Goal: Task Accomplishment & Management: Complete application form

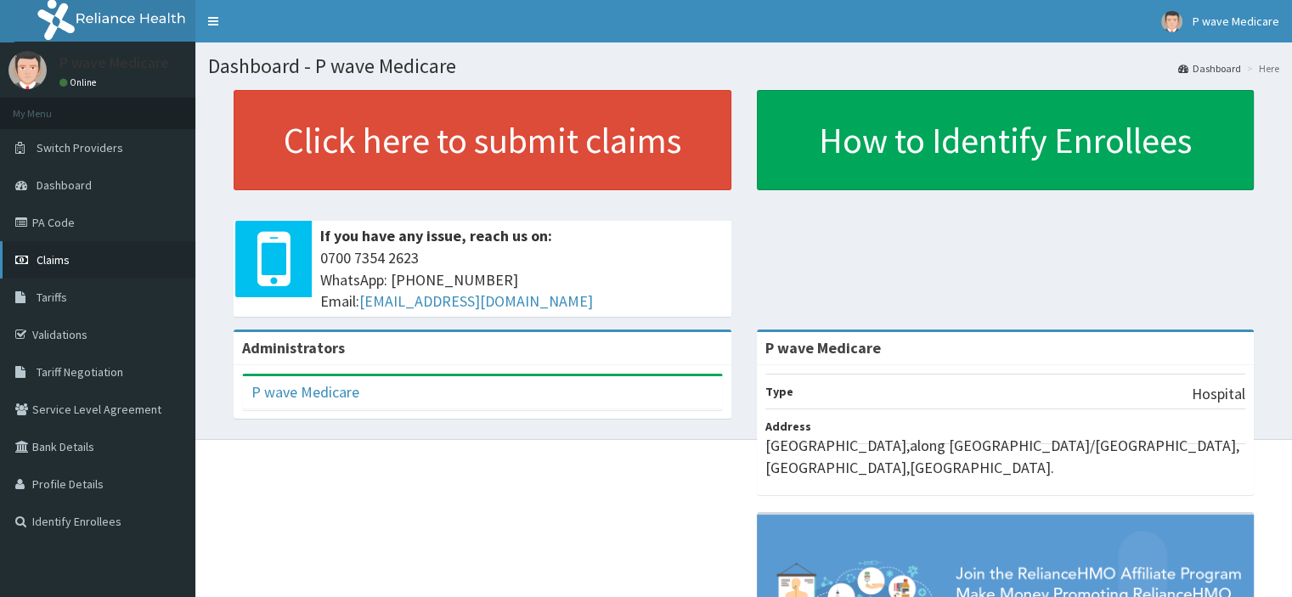
click at [70, 257] on link "Claims" at bounding box center [97, 259] width 195 height 37
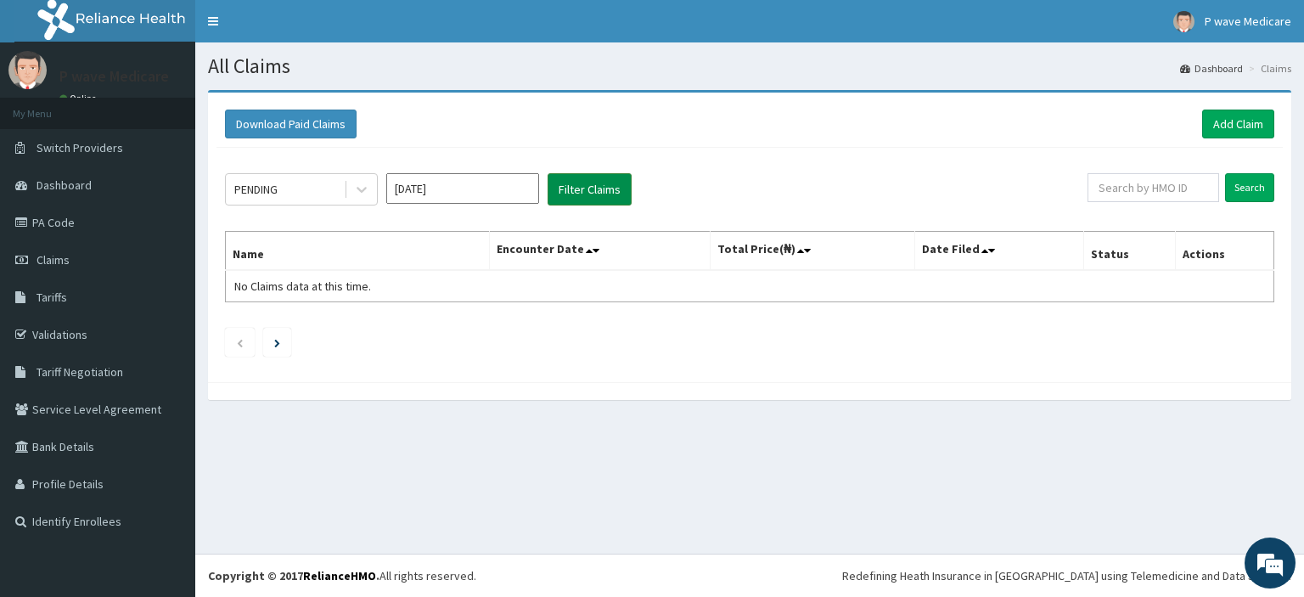
click at [590, 184] on button "Filter Claims" at bounding box center [590, 189] width 84 height 32
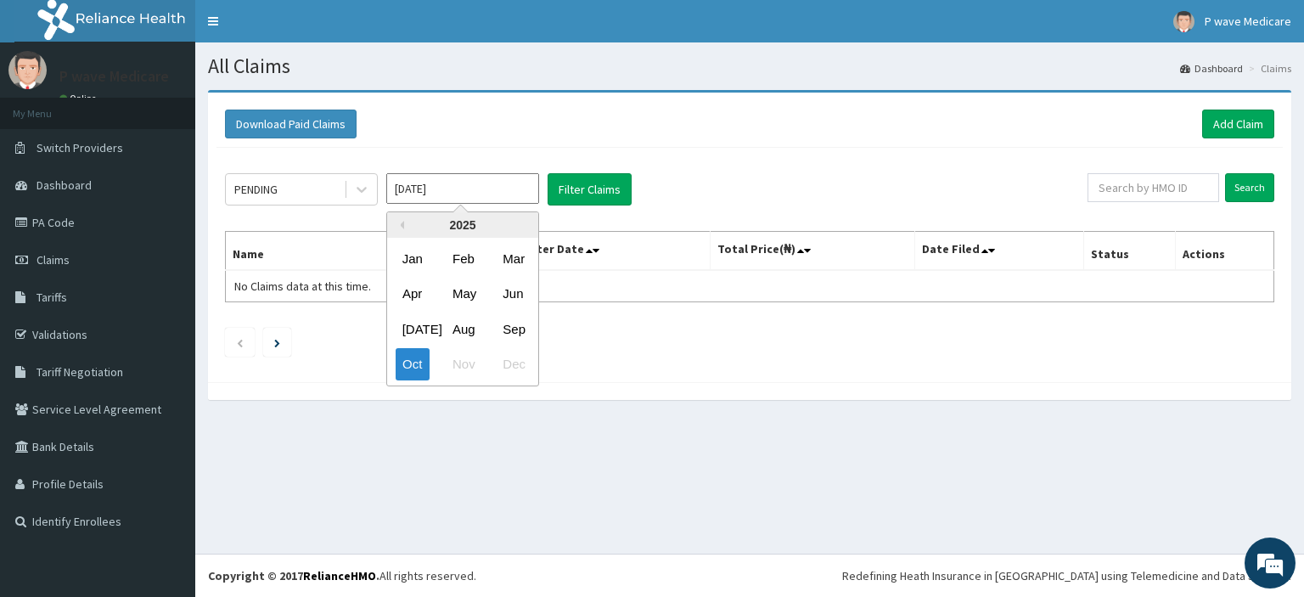
click at [442, 182] on input "[DATE]" at bounding box center [462, 188] width 153 height 31
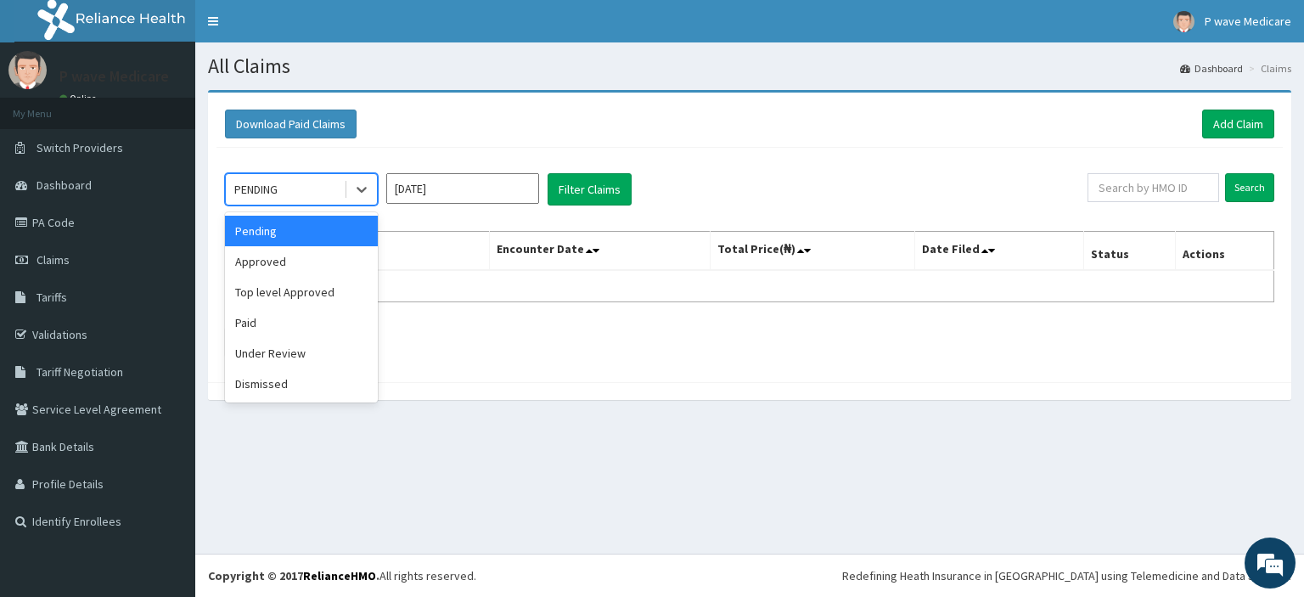
click at [344, 194] on div at bounding box center [360, 189] width 33 height 31
click at [305, 234] on div "Pending" at bounding box center [301, 231] width 153 height 31
click at [252, 189] on div "Pending" at bounding box center [255, 189] width 42 height 17
click at [292, 234] on div "Pending" at bounding box center [301, 231] width 153 height 31
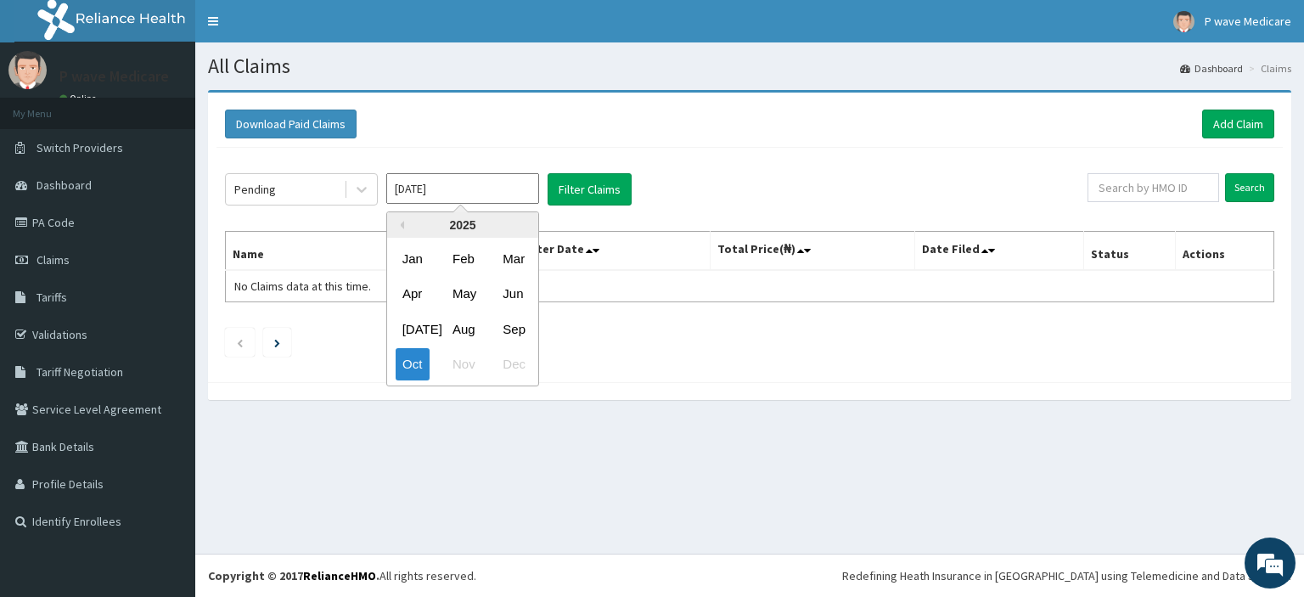
click at [402, 187] on input "[DATE]" at bounding box center [462, 188] width 153 height 31
click at [418, 329] on div "[DATE]" at bounding box center [413, 328] width 34 height 31
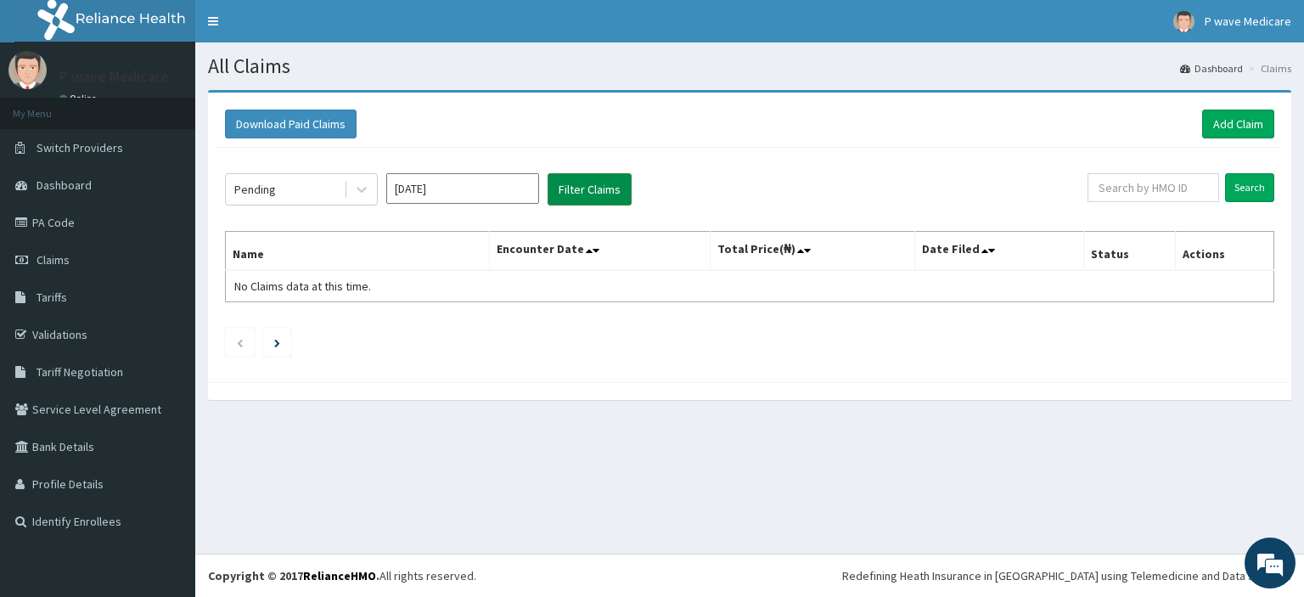
click at [582, 189] on button "Filter Claims" at bounding box center [590, 189] width 84 height 32
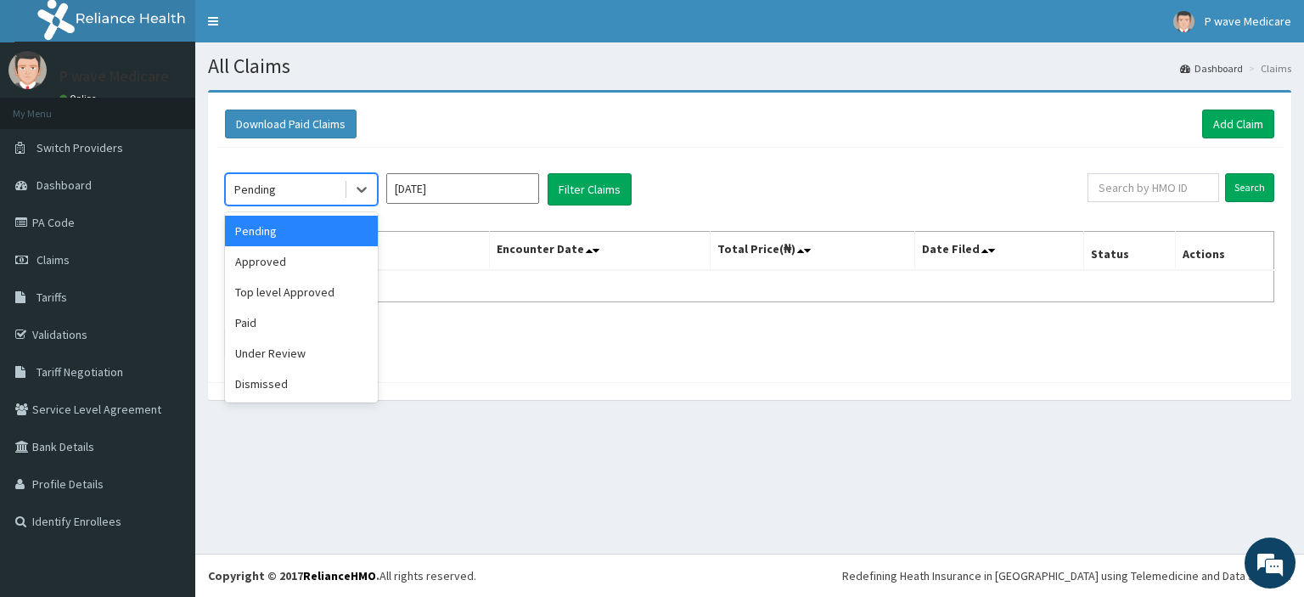
click at [289, 186] on div "Pending" at bounding box center [285, 189] width 118 height 27
click at [292, 326] on div "Paid" at bounding box center [301, 322] width 153 height 31
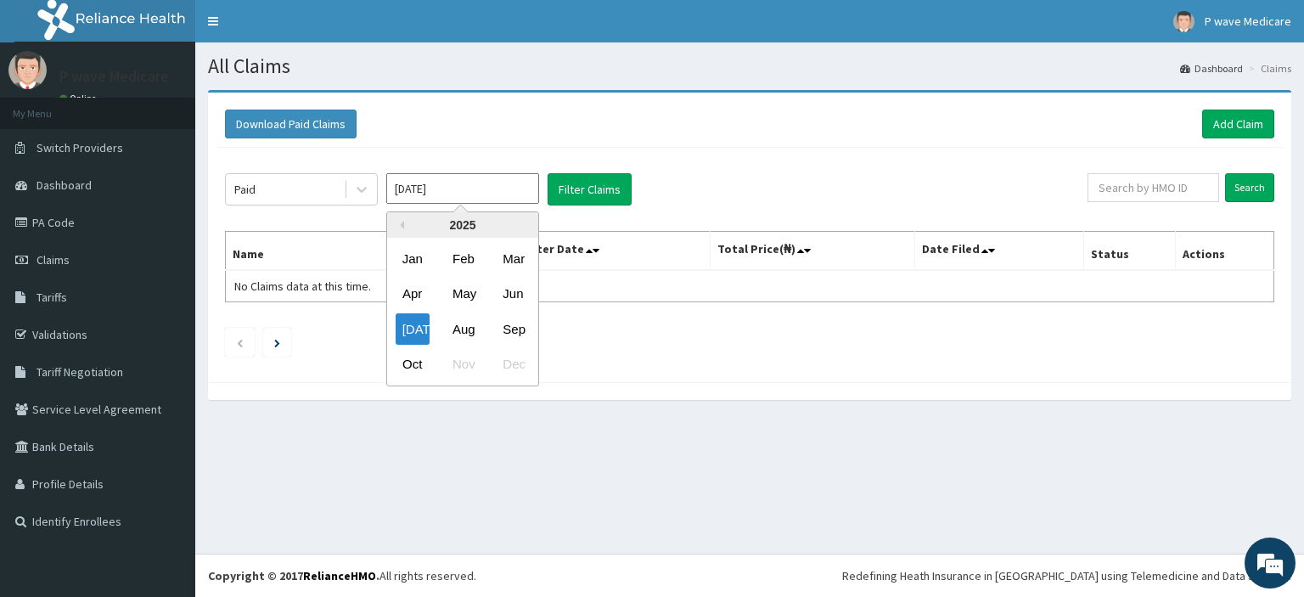
click at [404, 196] on input "[DATE]" at bounding box center [462, 188] width 153 height 31
click at [421, 318] on div "[DATE]" at bounding box center [413, 328] width 34 height 31
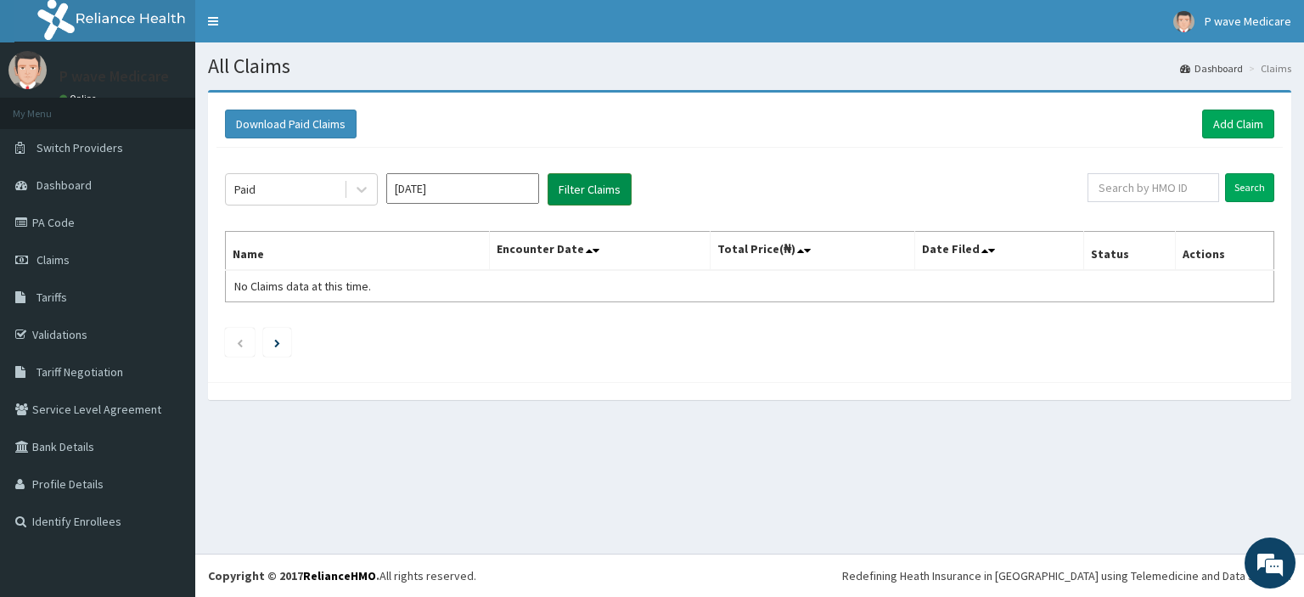
click at [578, 189] on button "Filter Claims" at bounding box center [590, 189] width 84 height 32
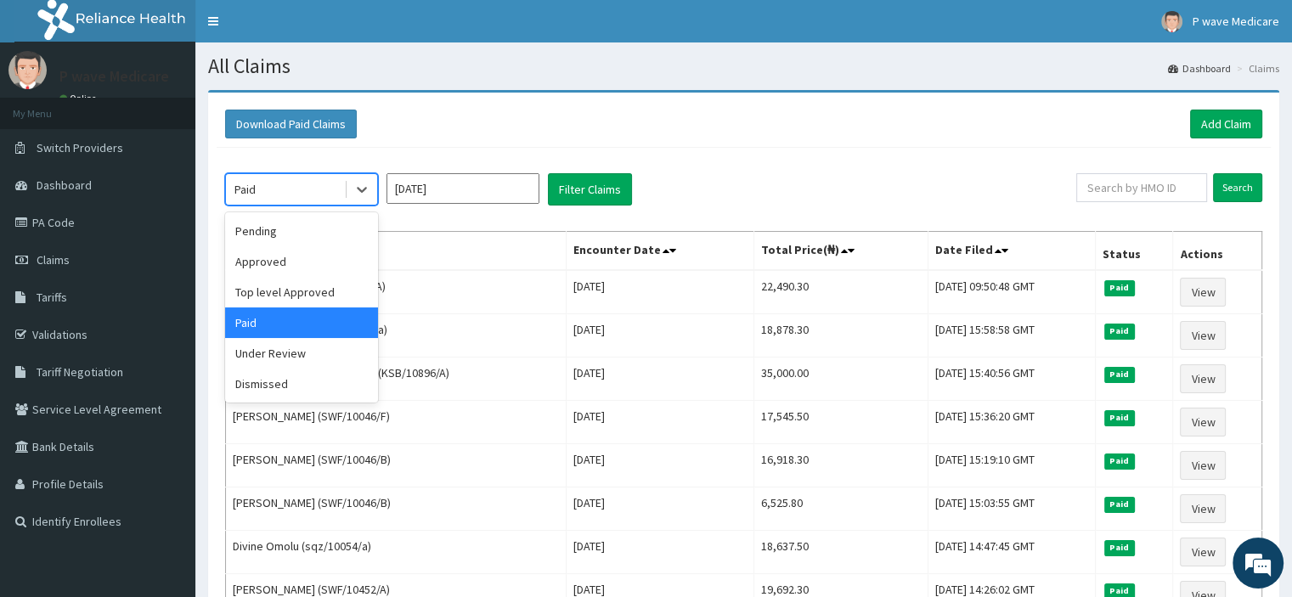
click at [251, 188] on div "Paid" at bounding box center [244, 189] width 21 height 17
click at [275, 355] on div "Under Review" at bounding box center [301, 353] width 153 height 31
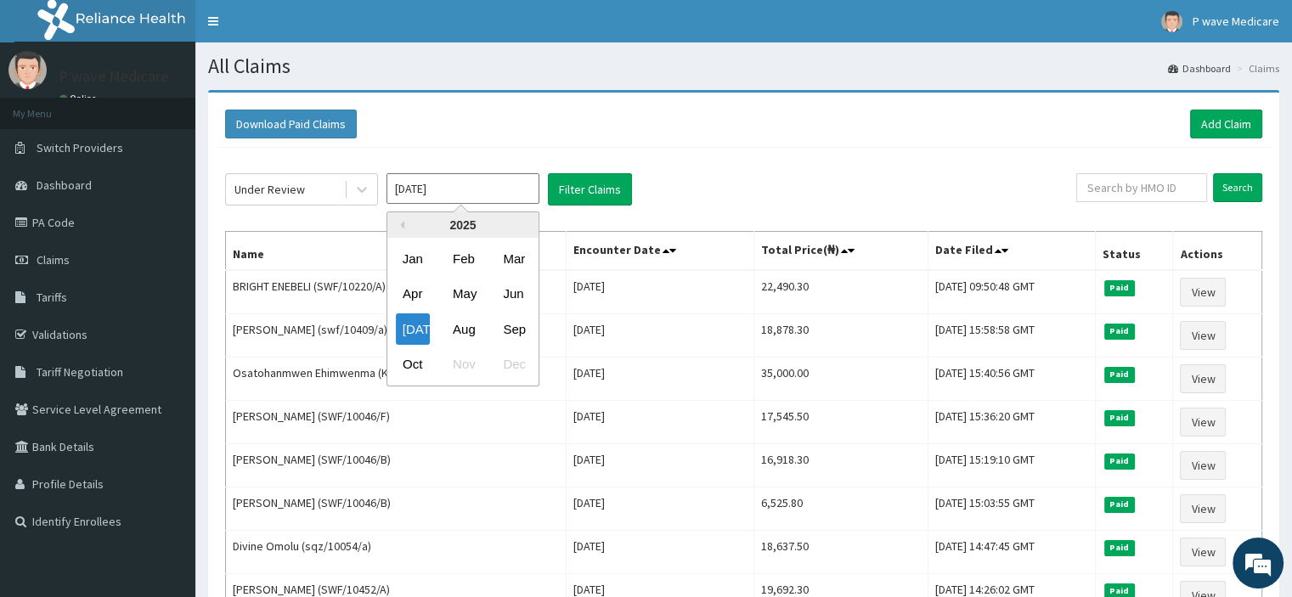
click at [397, 182] on input "[DATE]" at bounding box center [462, 188] width 153 height 31
click at [467, 329] on div "Aug" at bounding box center [463, 328] width 34 height 31
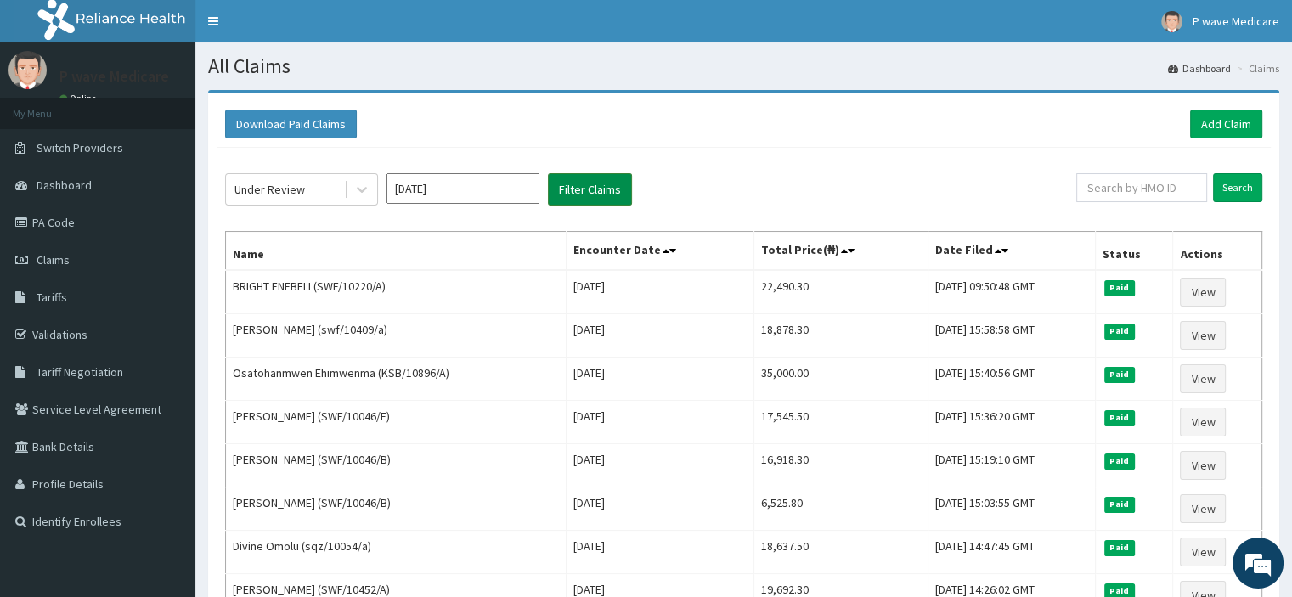
click at [595, 180] on button "Filter Claims" at bounding box center [590, 189] width 84 height 32
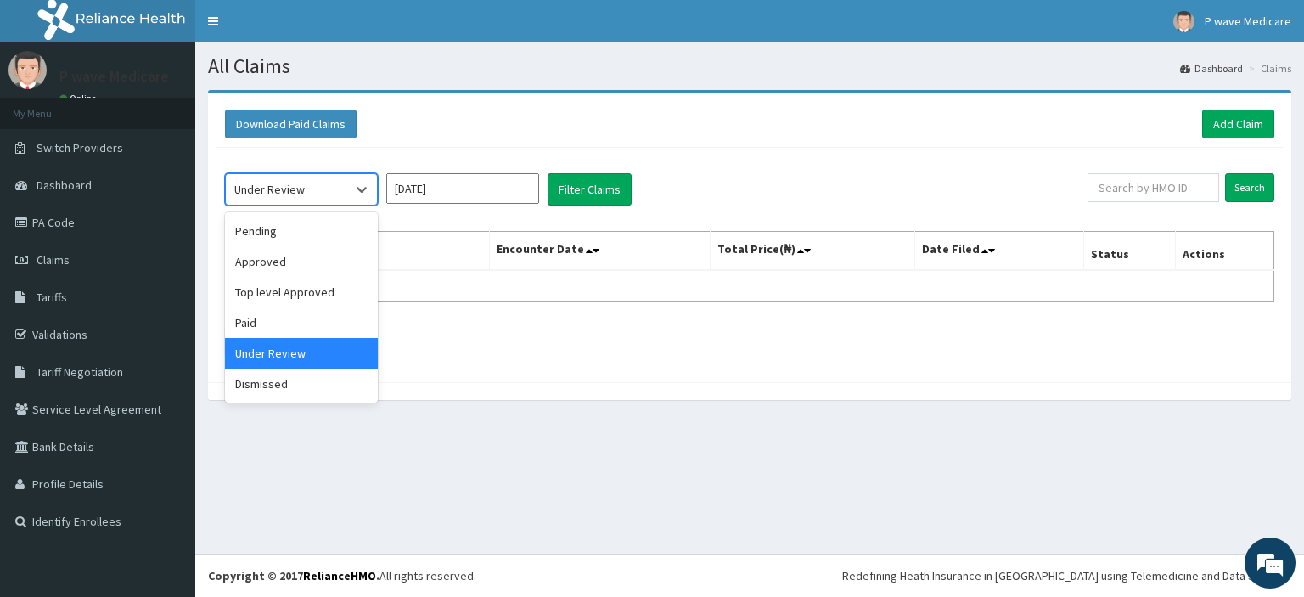
click at [272, 181] on div "Under Review" at bounding box center [269, 189] width 70 height 17
click at [287, 392] on div "Dismissed" at bounding box center [301, 384] width 153 height 31
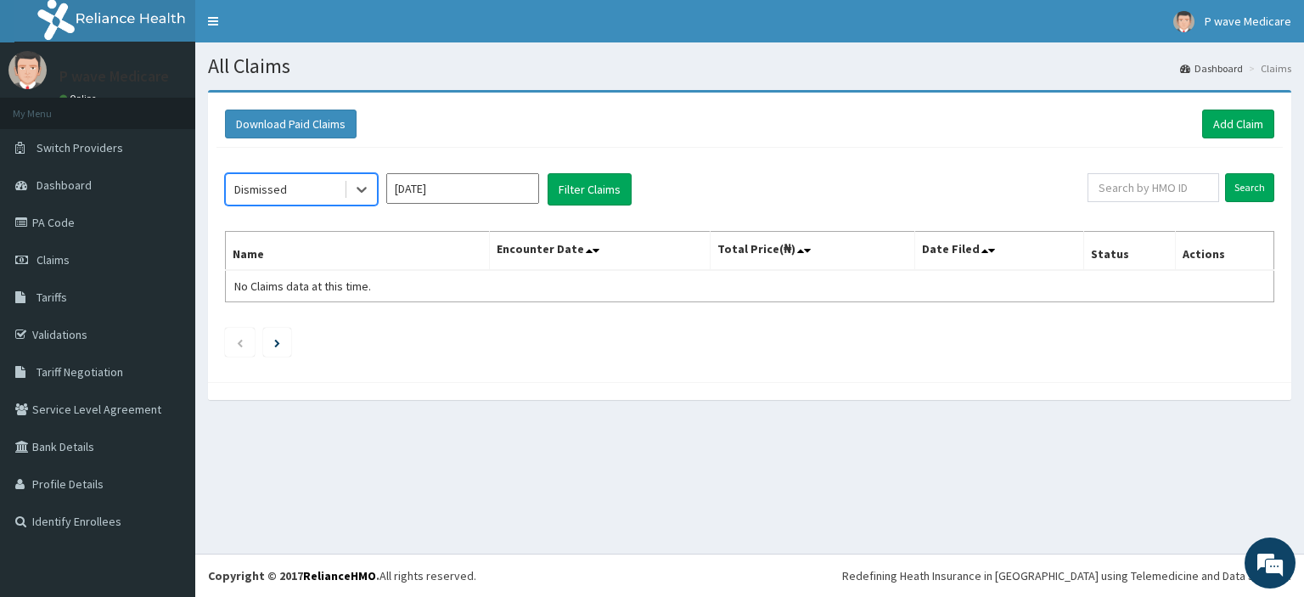
click at [410, 186] on input "[DATE]" at bounding box center [462, 188] width 153 height 31
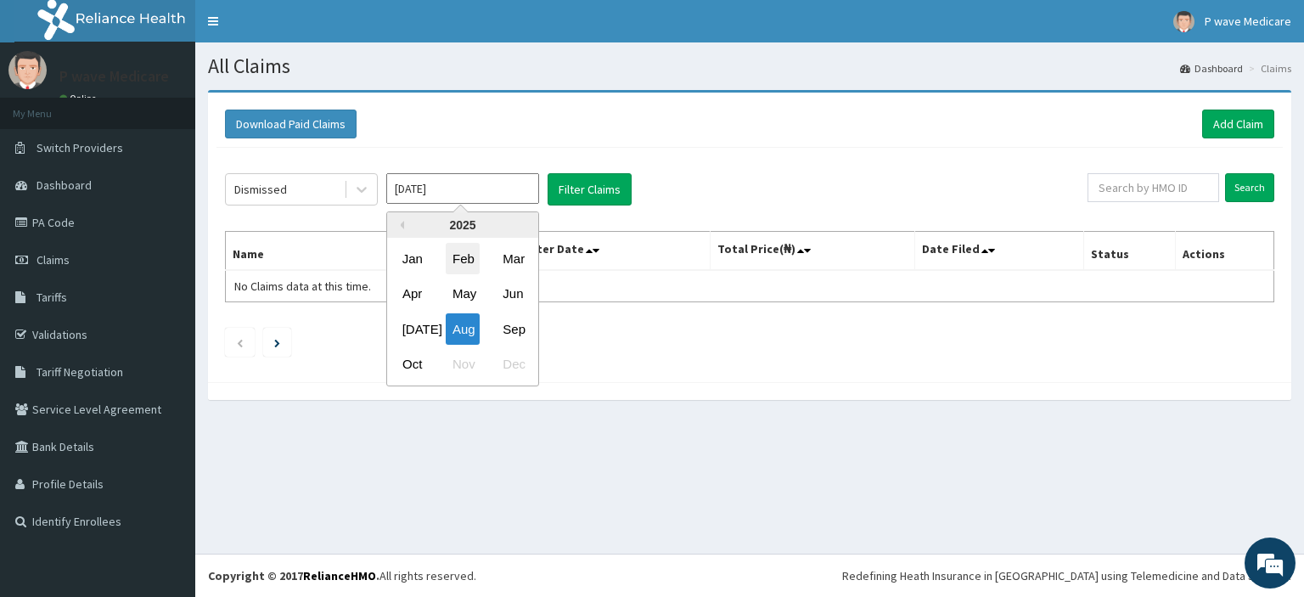
click at [464, 261] on div "Feb" at bounding box center [463, 258] width 34 height 31
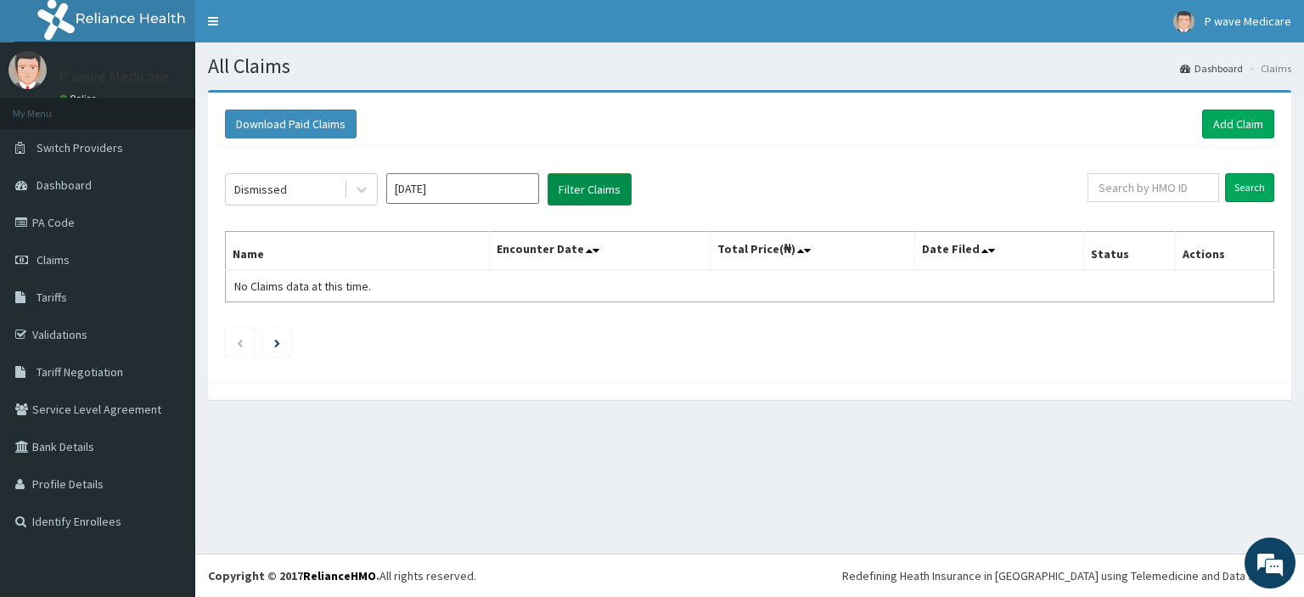
click at [563, 200] on button "Filter Claims" at bounding box center [590, 189] width 84 height 32
click at [401, 192] on input "[DATE]" at bounding box center [462, 188] width 153 height 31
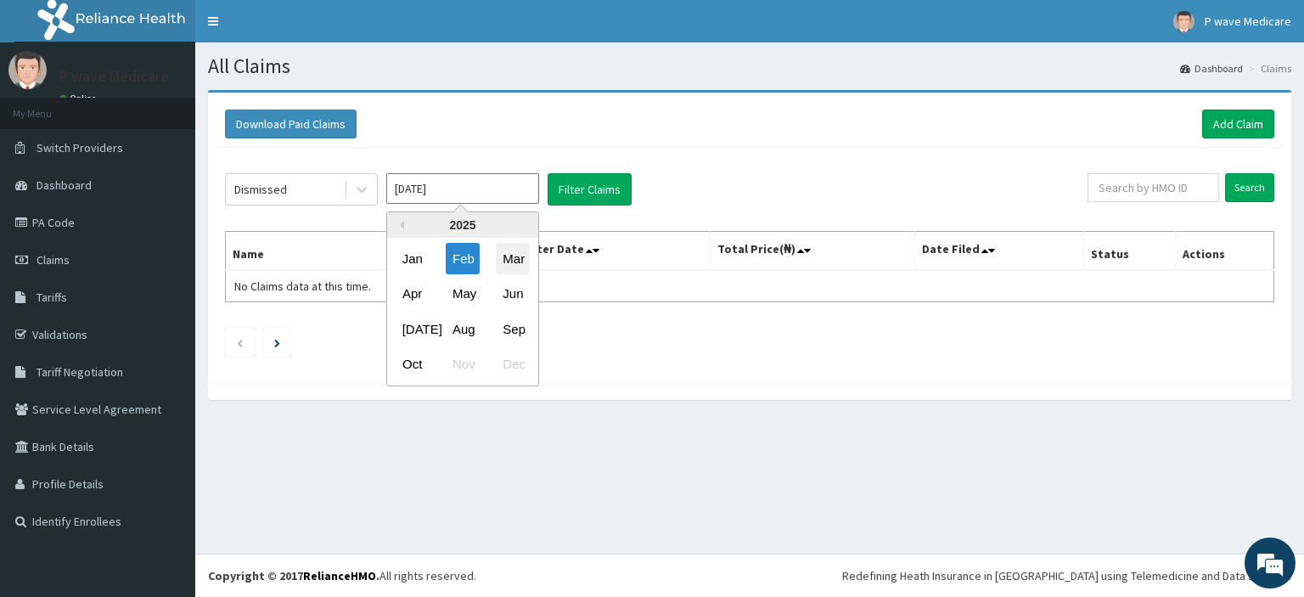
click at [507, 257] on div "Mar" at bounding box center [513, 258] width 34 height 31
type input "[DATE]"
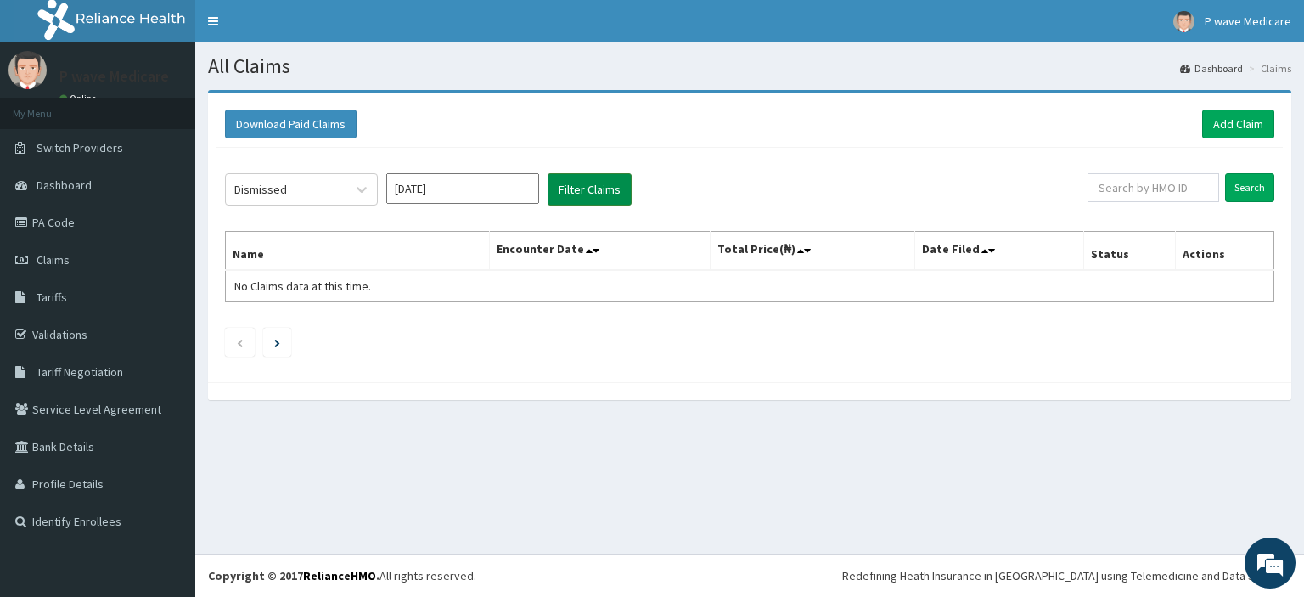
click at [571, 185] on button "Filter Claims" at bounding box center [590, 189] width 84 height 32
click at [561, 189] on button "Filter Claims" at bounding box center [590, 189] width 84 height 32
click at [1230, 121] on link "Add Claim" at bounding box center [1238, 124] width 72 height 29
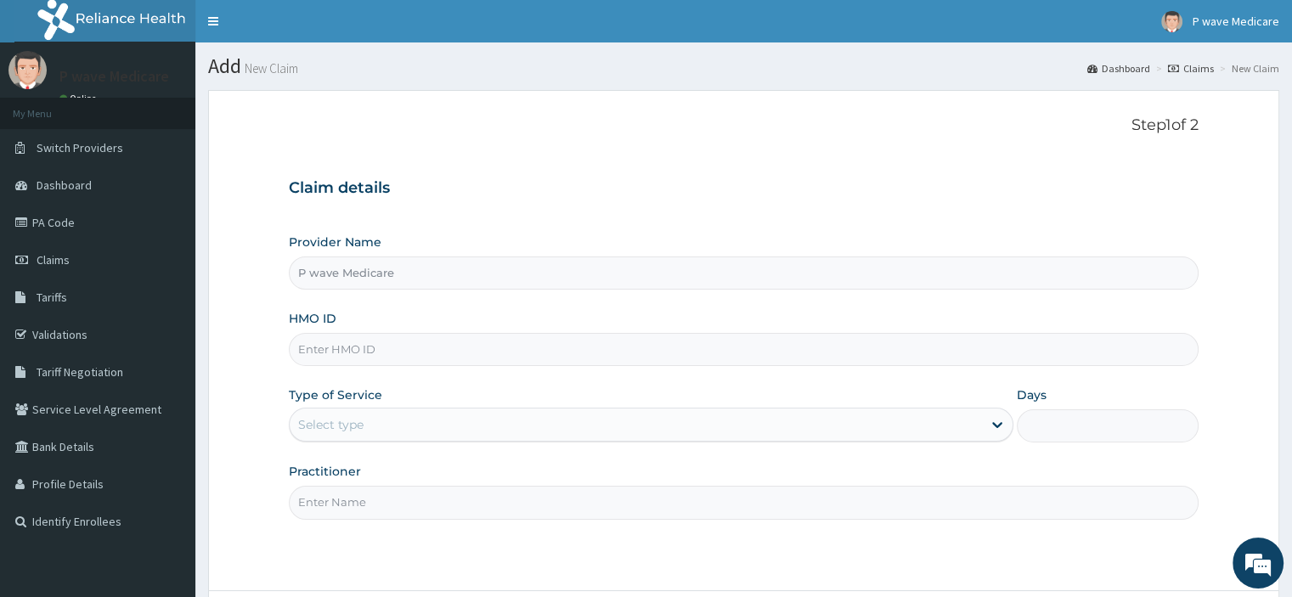
click at [325, 346] on input "HMO ID" at bounding box center [743, 349] width 909 height 33
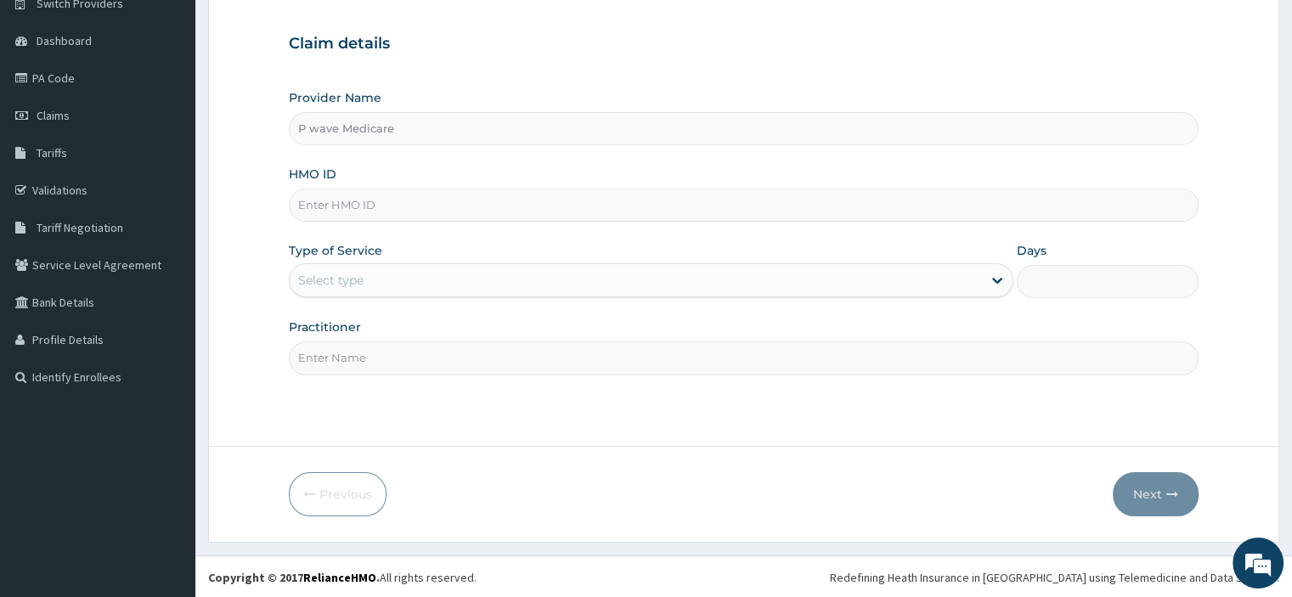
scroll to position [145, 0]
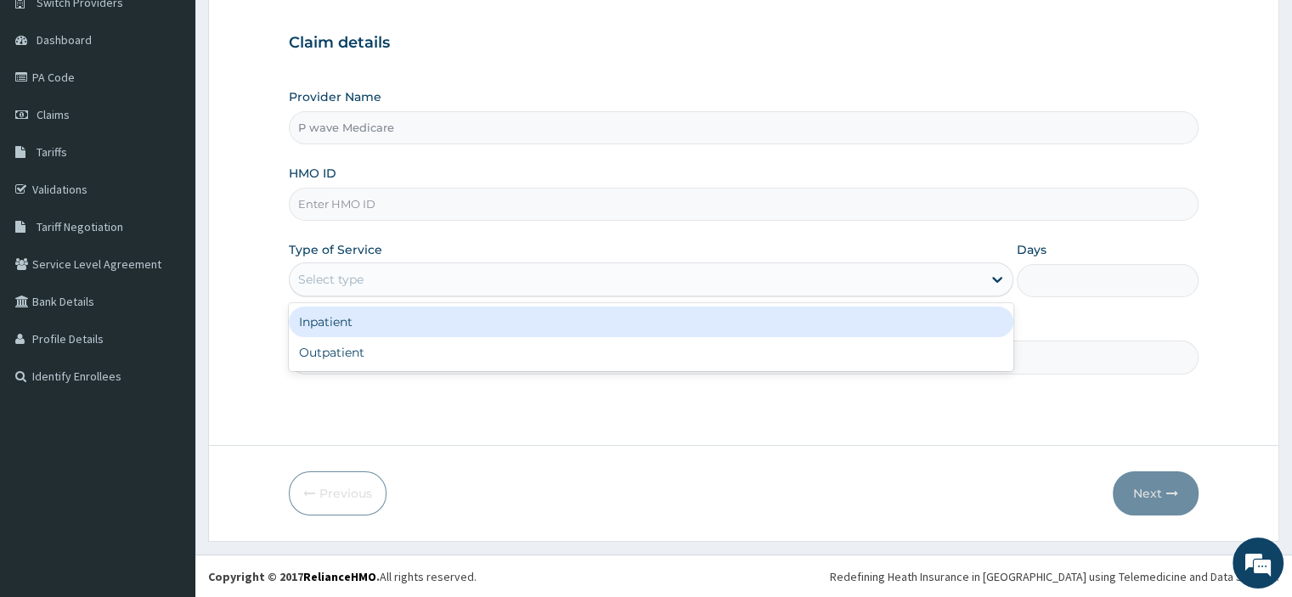
click at [332, 285] on div "Select type" at bounding box center [330, 279] width 65 height 17
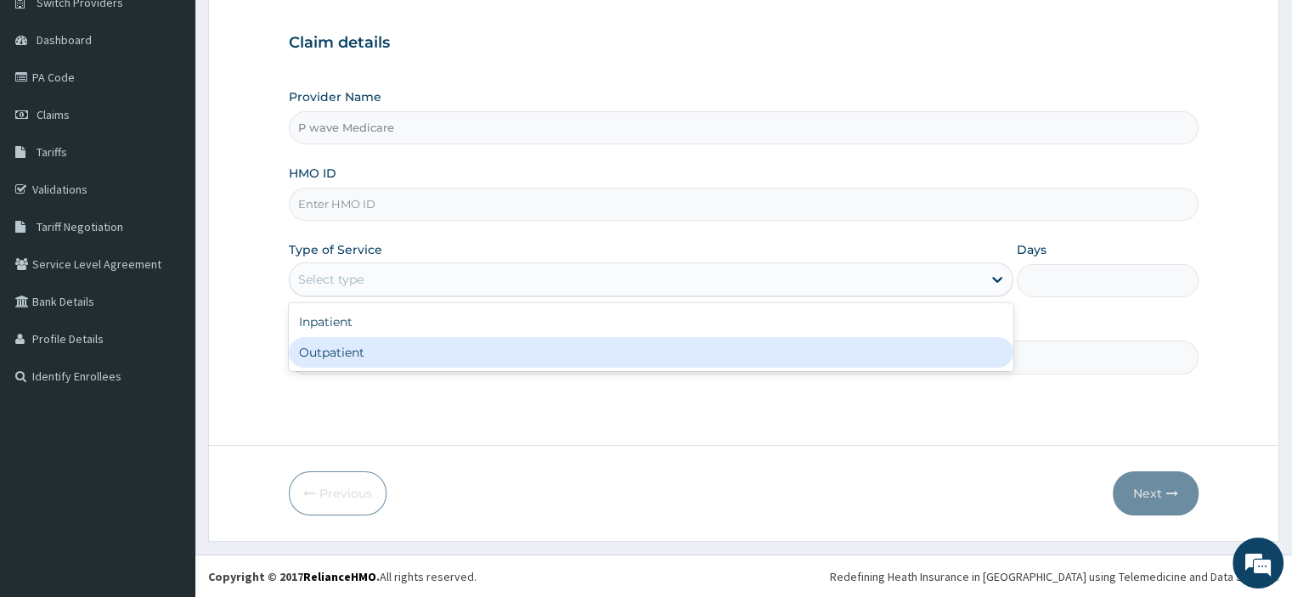
click at [384, 406] on div "Step 1 of 2 Claim details Provider Name P wave Medicare HMO ID Type of Service …" at bounding box center [743, 194] width 909 height 447
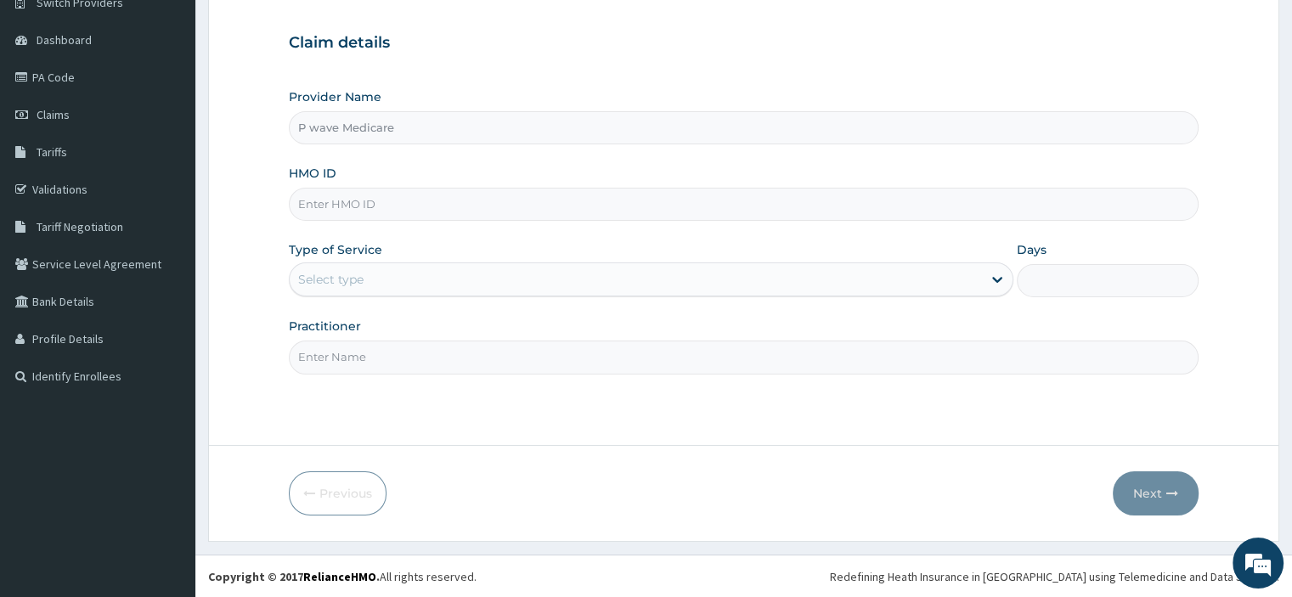
click at [384, 348] on input "Practitioner" at bounding box center [743, 356] width 909 height 33
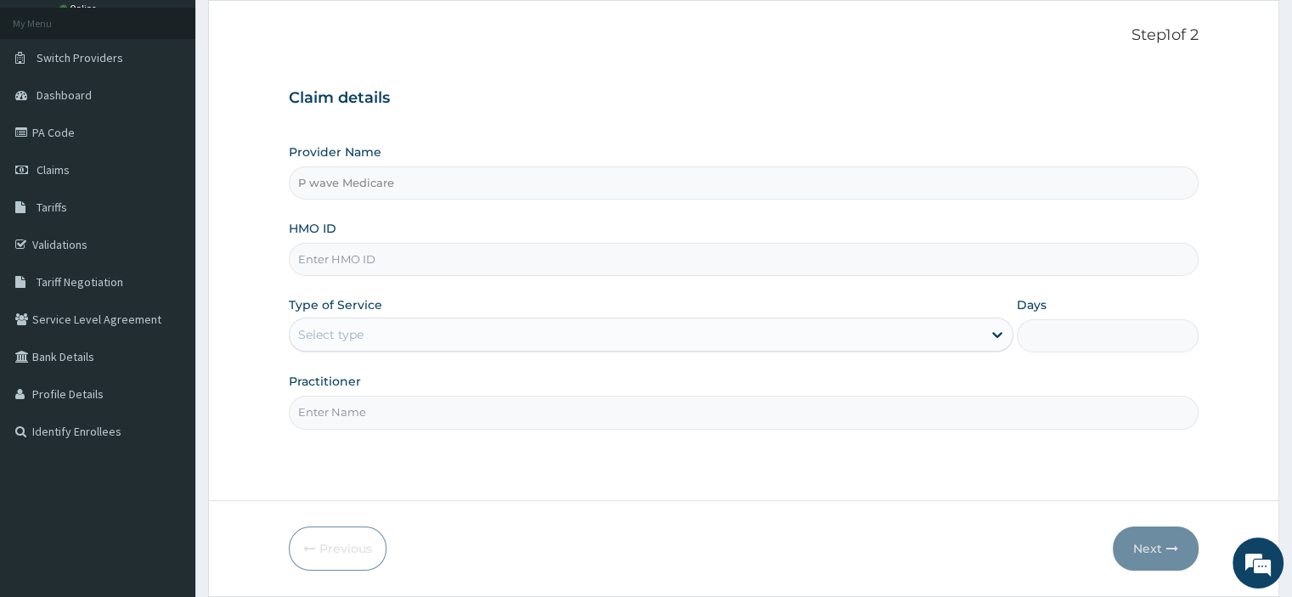
scroll to position [60, 0]
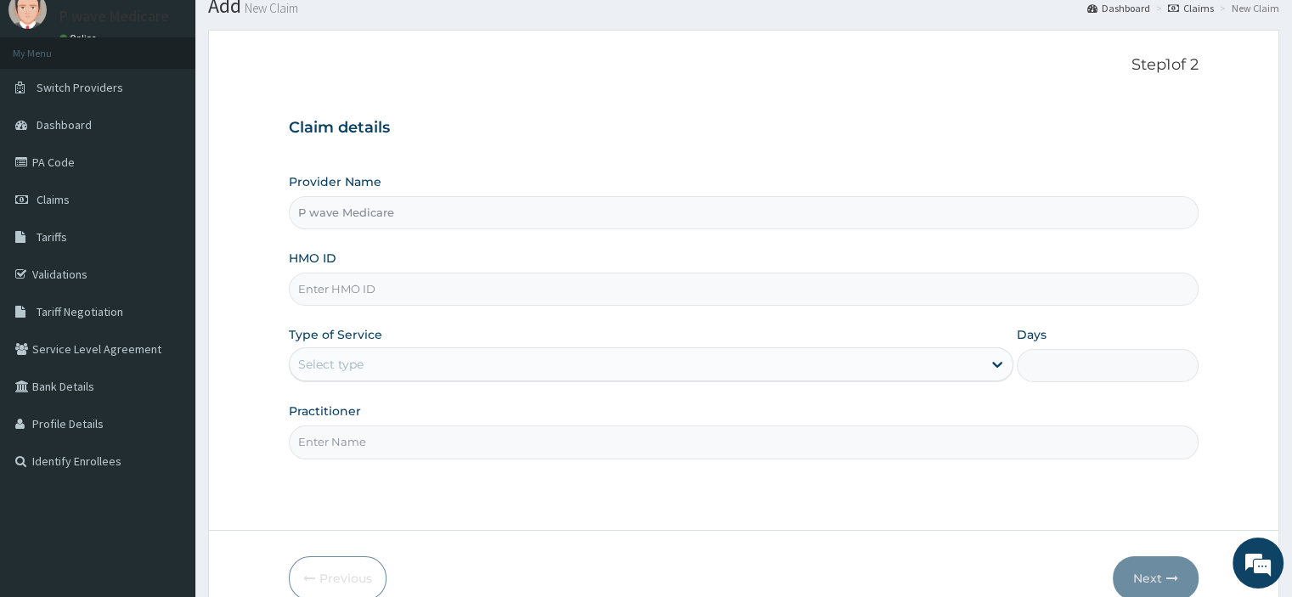
click at [369, 289] on input "HMO ID" at bounding box center [743, 289] width 909 height 33
type input "TIP/10058/A"
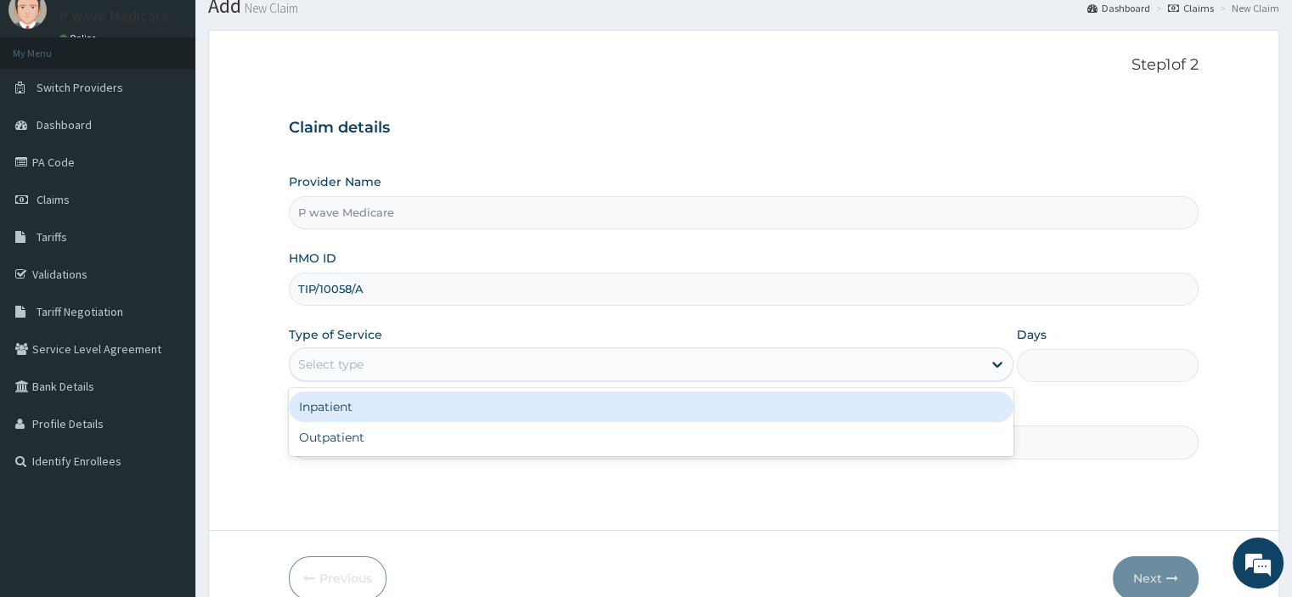
click at [363, 357] on div "Select type" at bounding box center [636, 364] width 692 height 27
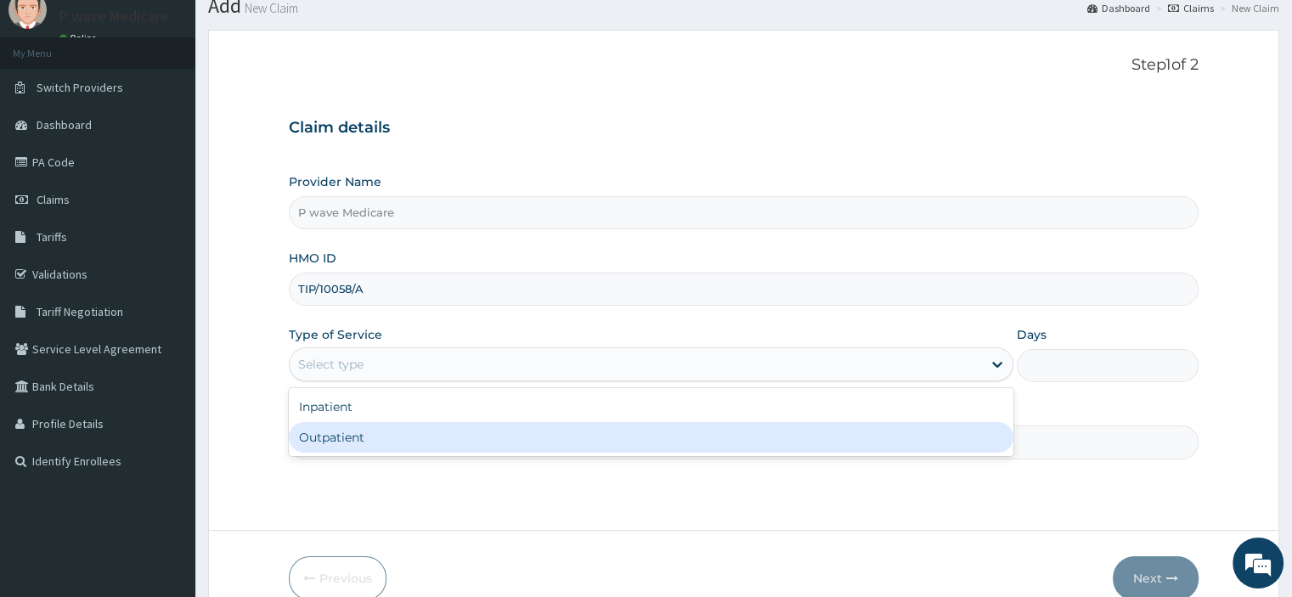
click at [319, 437] on div "Outpatient" at bounding box center [651, 437] width 724 height 31
type input "1"
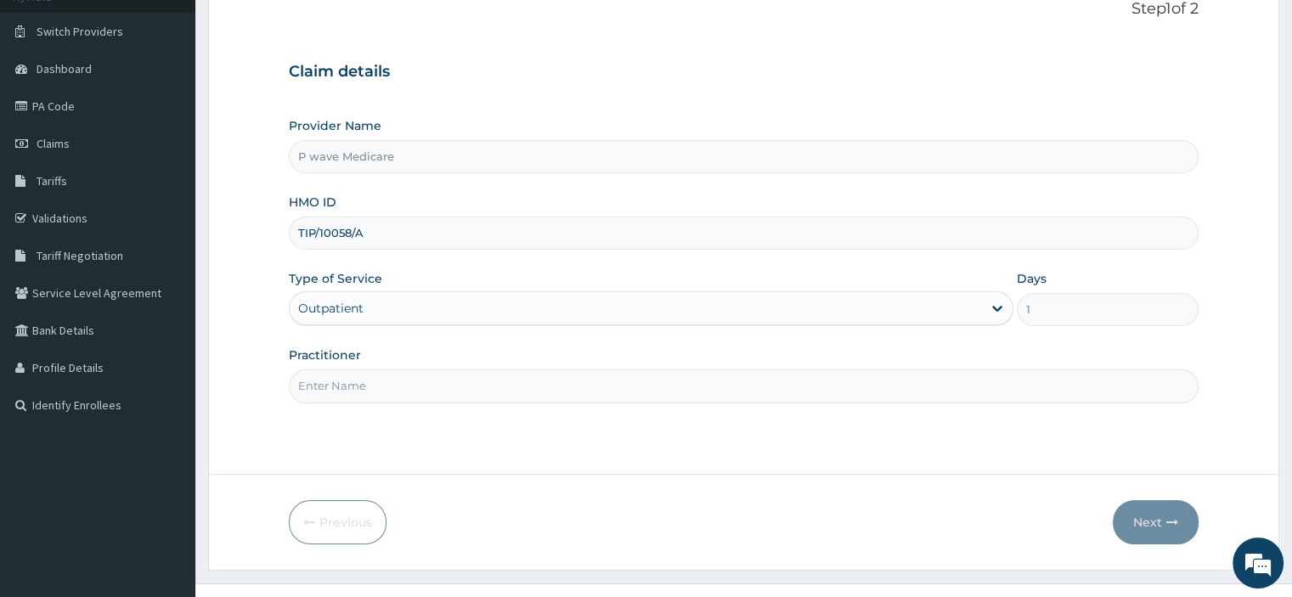
scroll to position [145, 0]
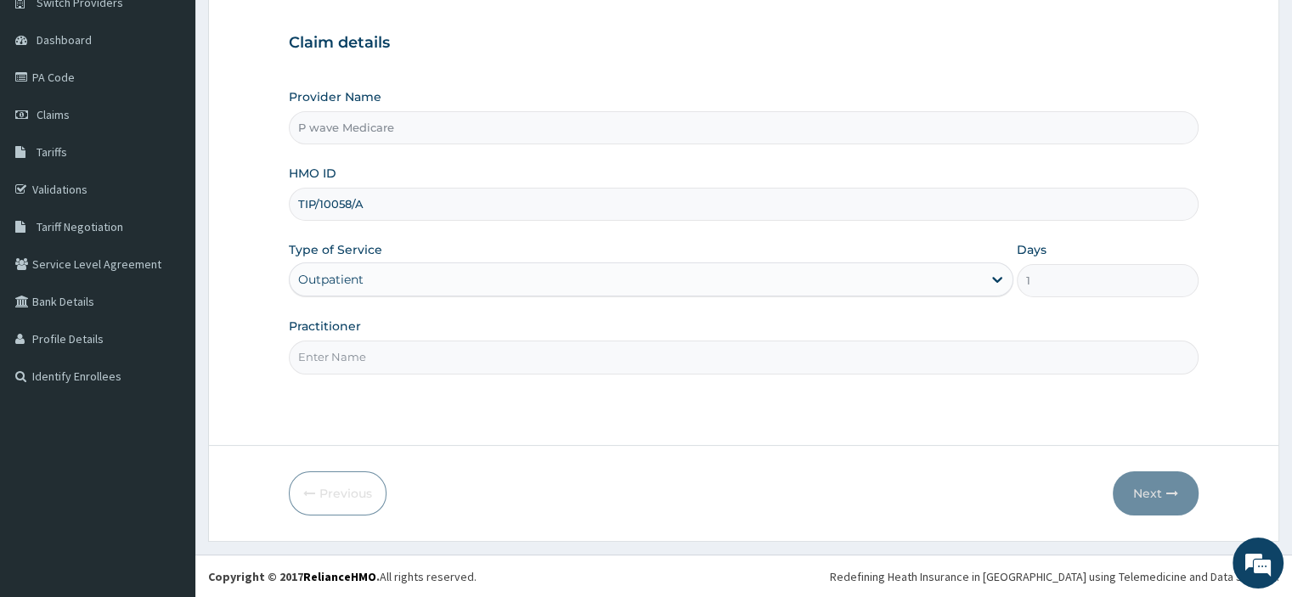
click at [357, 357] on input "Practitioner" at bounding box center [743, 356] width 909 height 33
type input "DR ROWLAND"
drag, startPoint x: 404, startPoint y: 365, endPoint x: 284, endPoint y: 355, distance: 120.2
click at [284, 355] on form "Step 1 of 2 Claim details Provider Name P wave Medicare HMO ID TIP/10058/A Type…" at bounding box center [743, 243] width 1071 height 596
click at [319, 355] on input "Practitioner" at bounding box center [743, 356] width 909 height 33
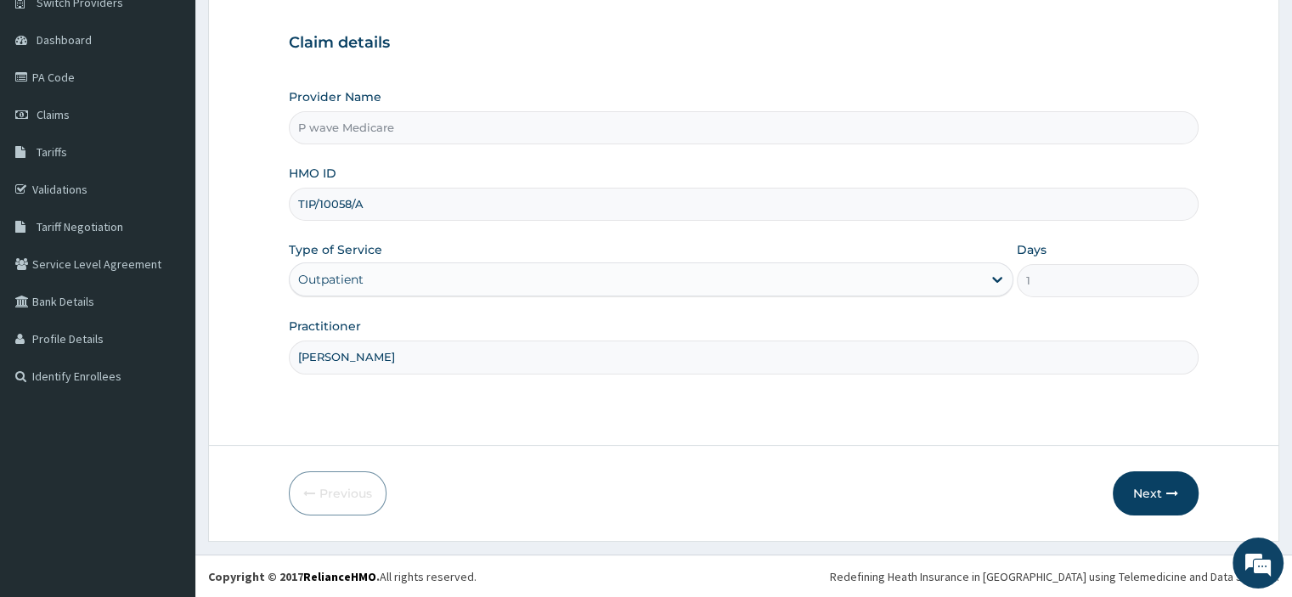
click at [333, 356] on input "DR ROLAND" at bounding box center [743, 356] width 909 height 33
type input "DR ROWLAND"
click at [1145, 495] on button "Next" at bounding box center [1155, 493] width 86 height 44
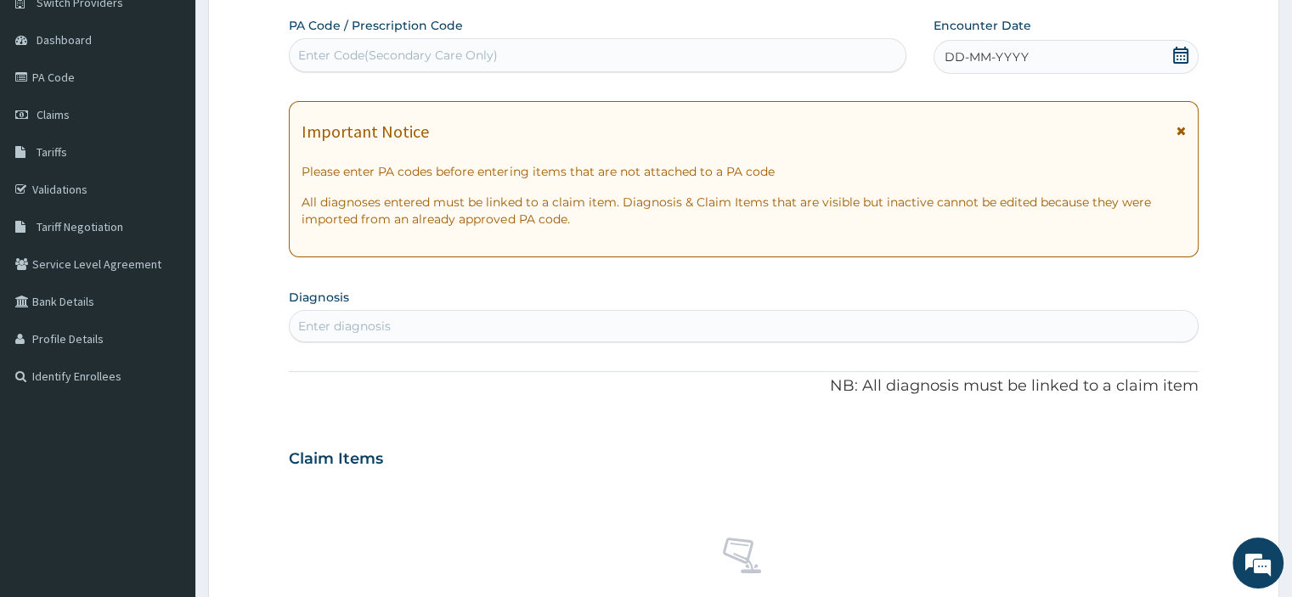
scroll to position [60, 0]
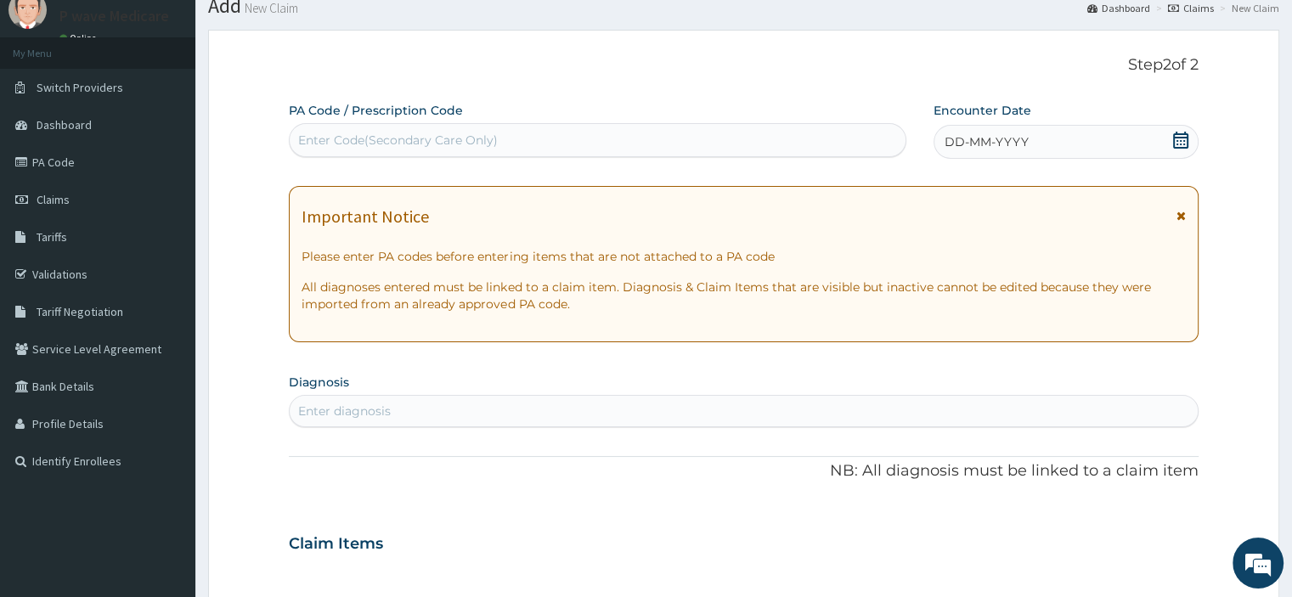
click at [1174, 145] on icon at bounding box center [1180, 140] width 17 height 17
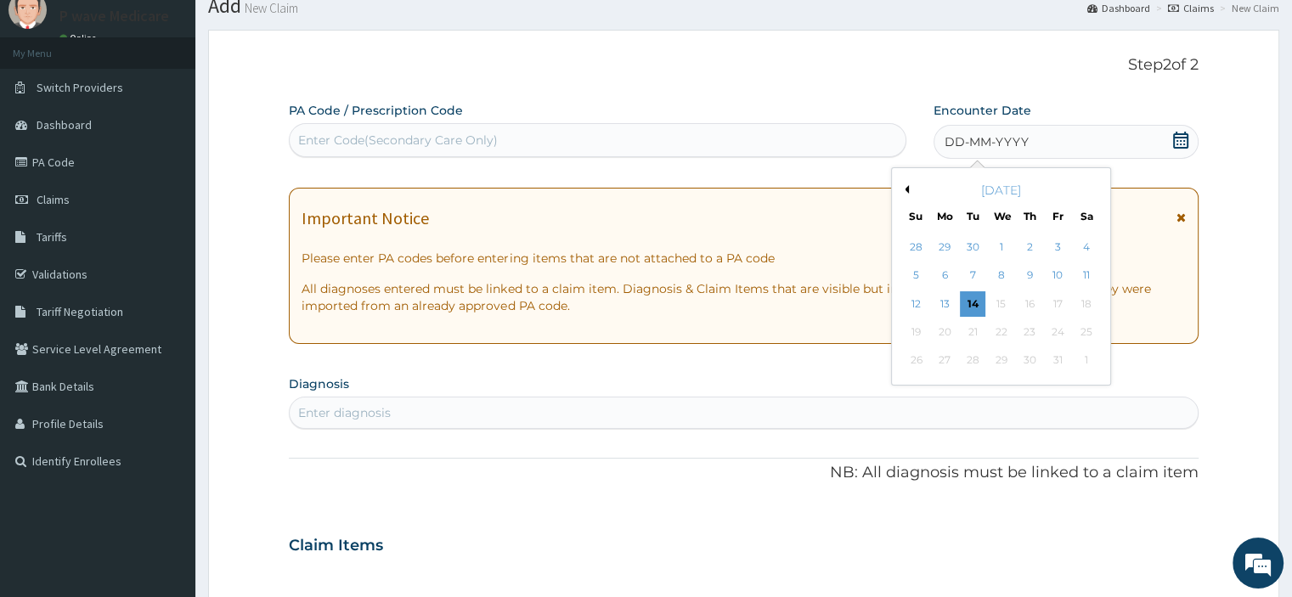
click at [907, 193] on button "Previous Month" at bounding box center [904, 189] width 8 height 8
click at [1004, 274] on div "10" at bounding box center [1000, 275] width 25 height 25
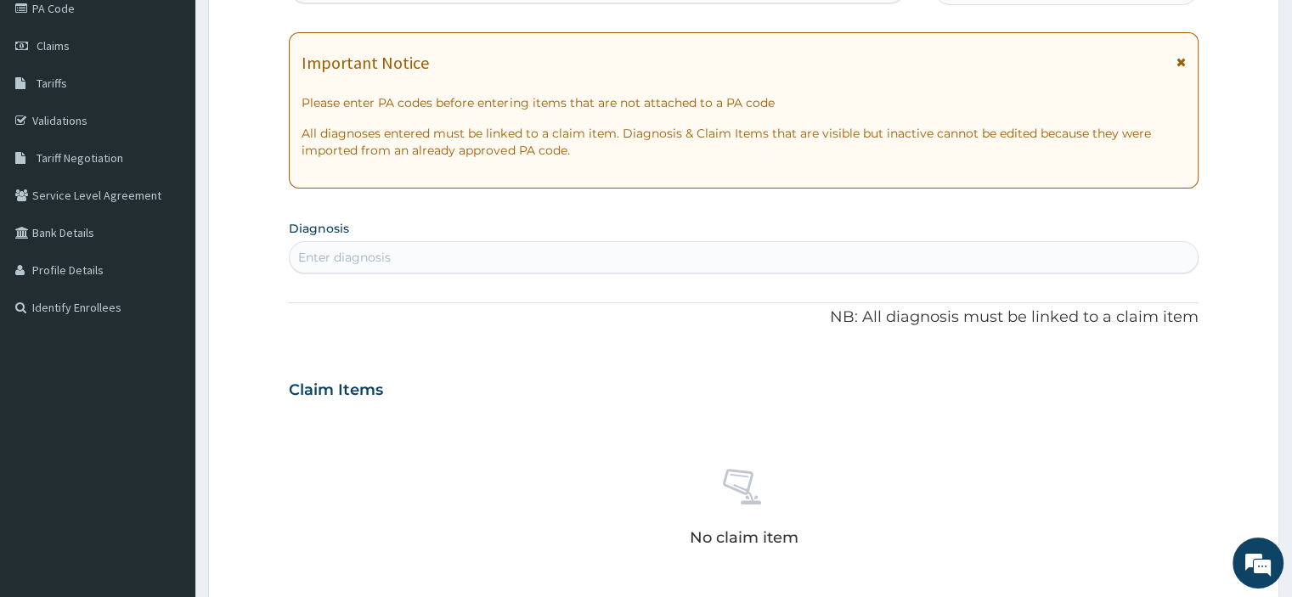
scroll to position [230, 0]
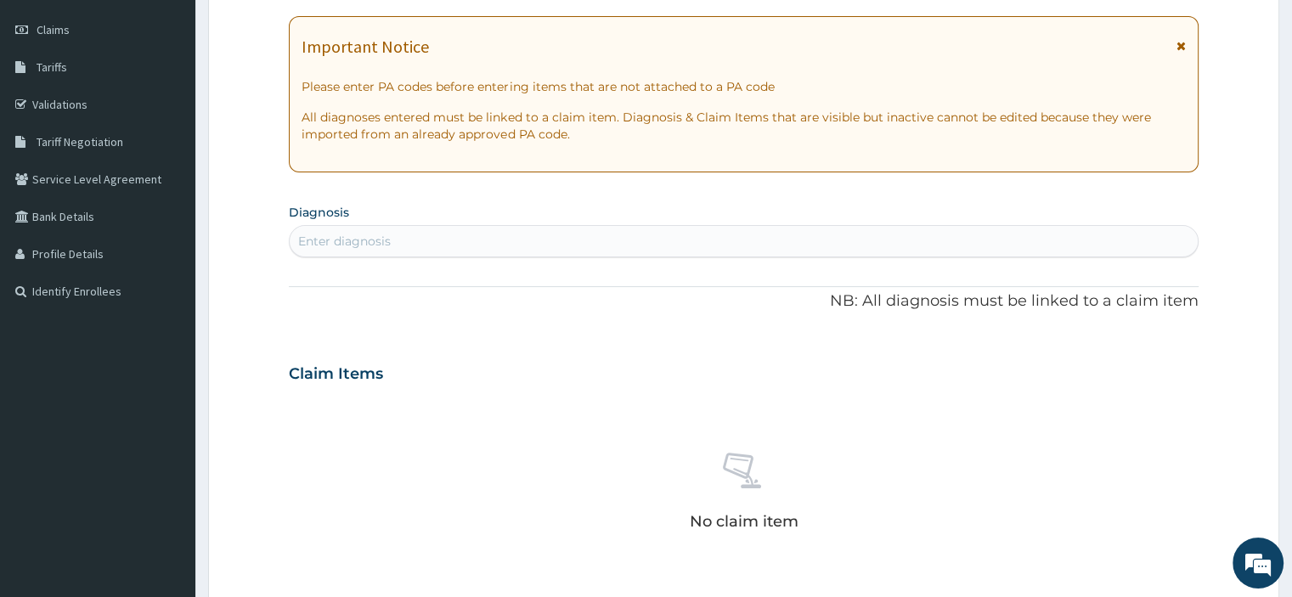
click at [335, 239] on div "Enter diagnosis" at bounding box center [344, 241] width 93 height 17
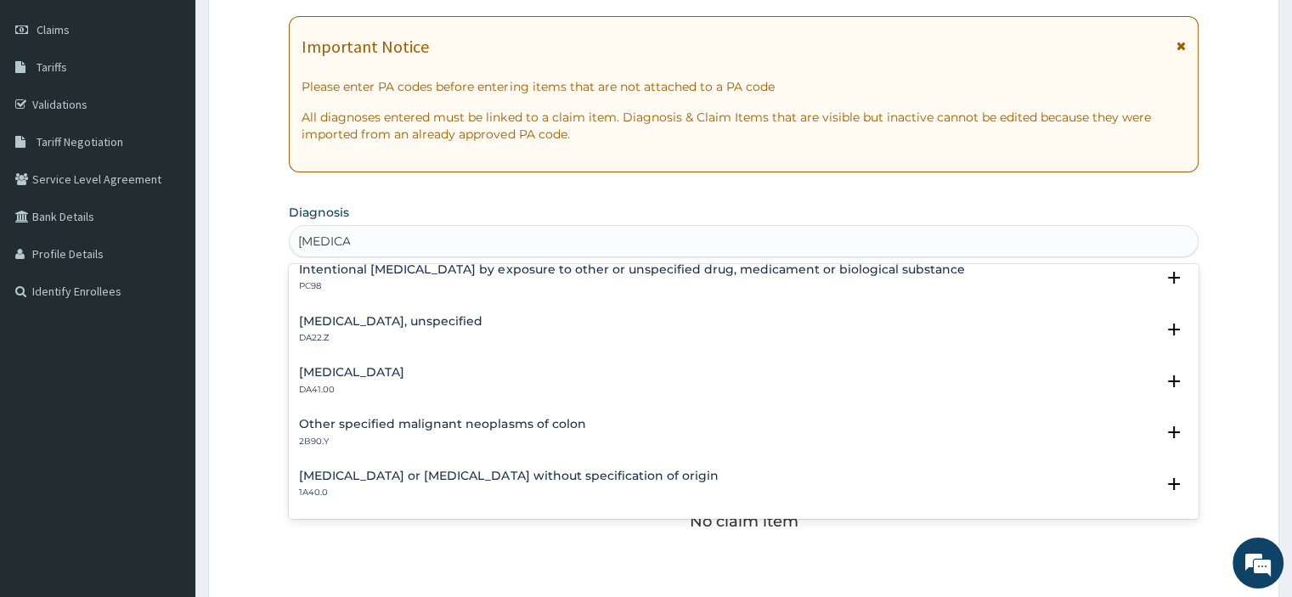
scroll to position [1019, 0]
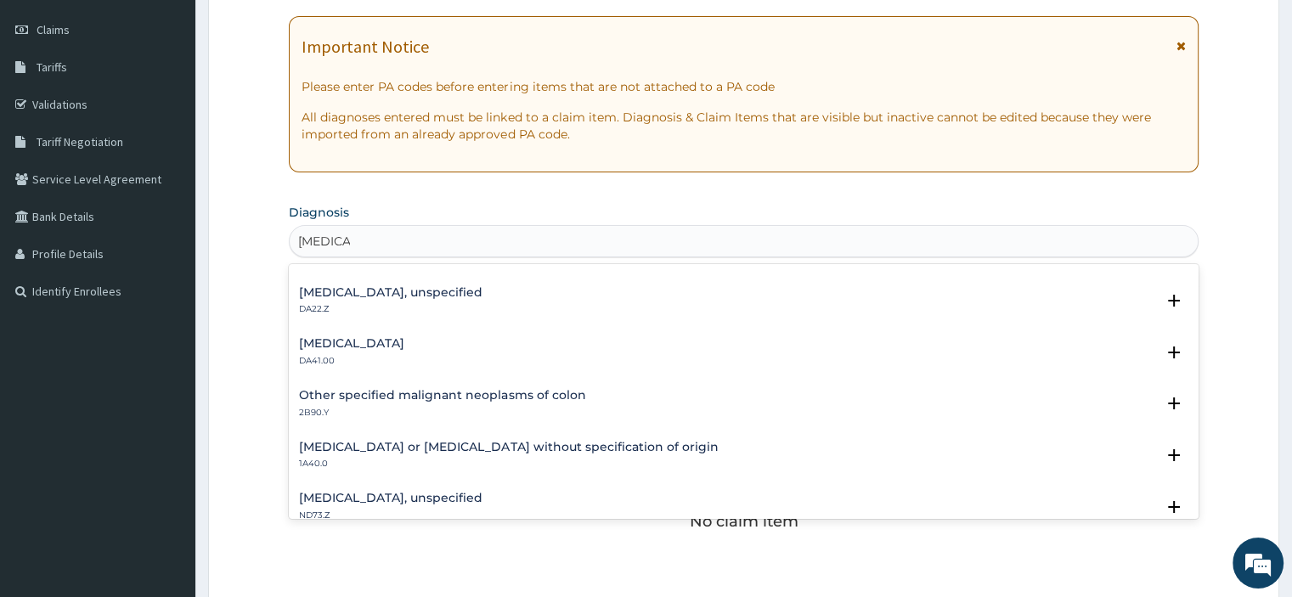
type input "GASTRO"
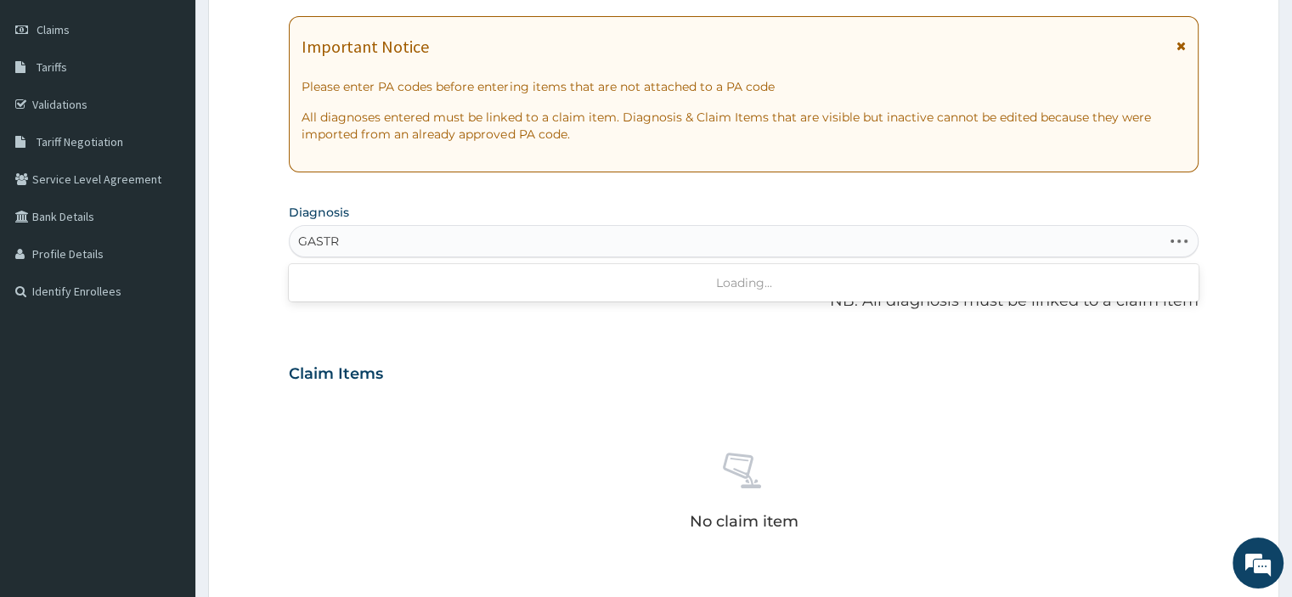
type input "GASTRO"
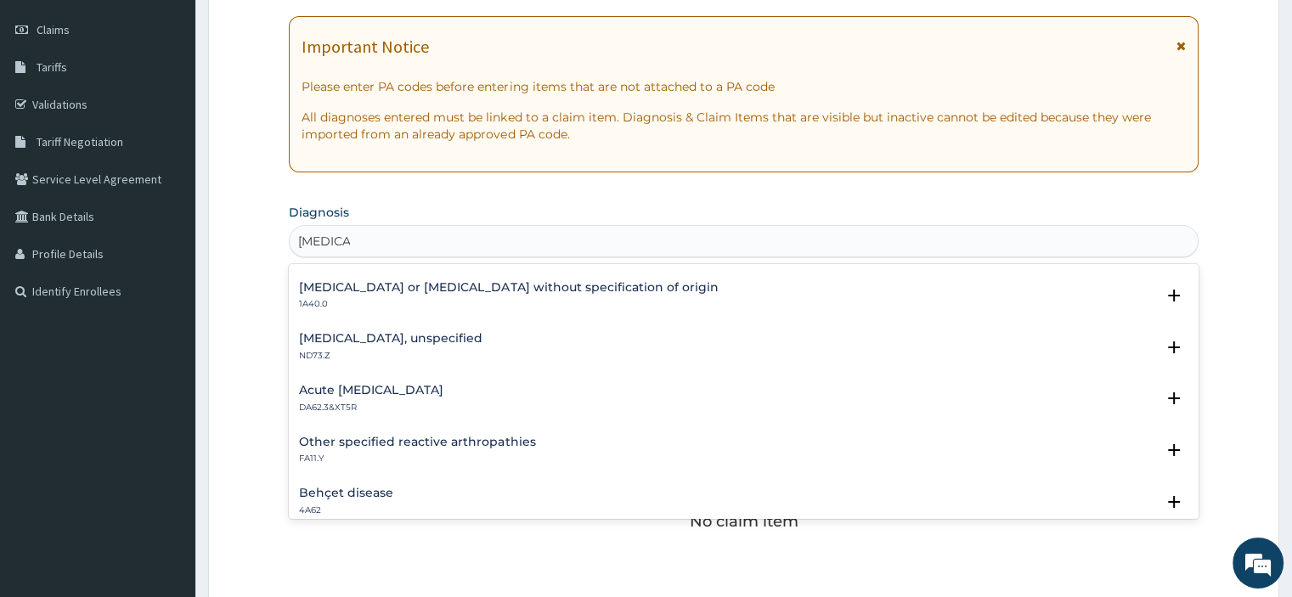
scroll to position [1139, 0]
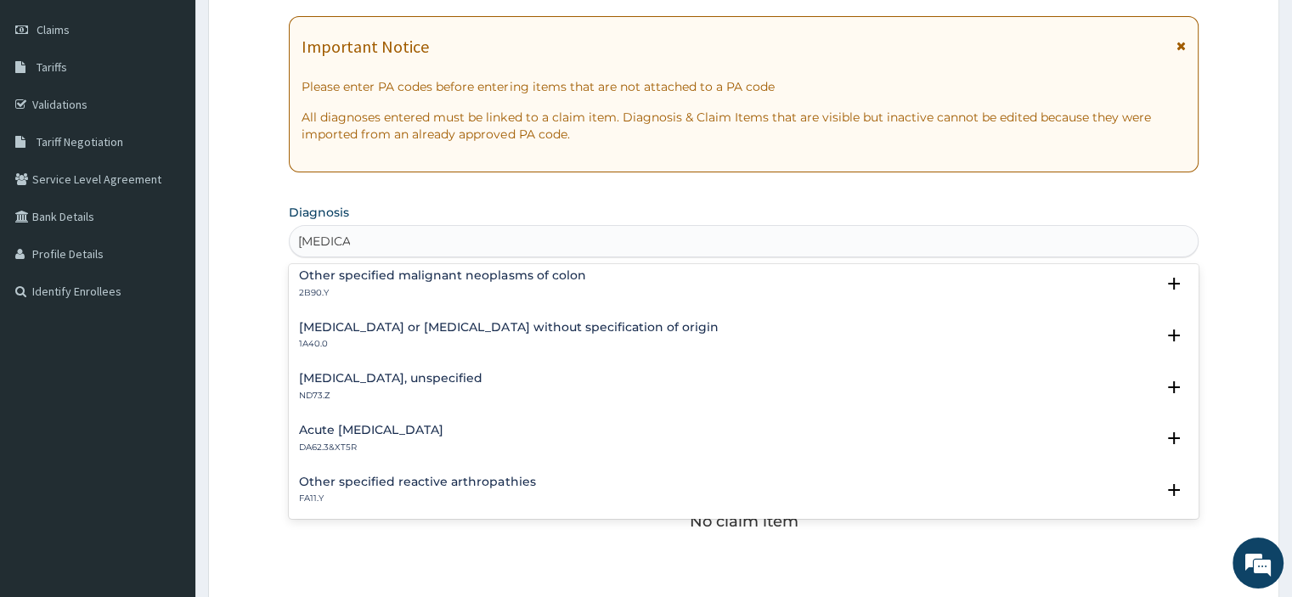
click at [397, 329] on h4 "Gastroenteritis or colitis without specification of origin" at bounding box center [508, 327] width 419 height 13
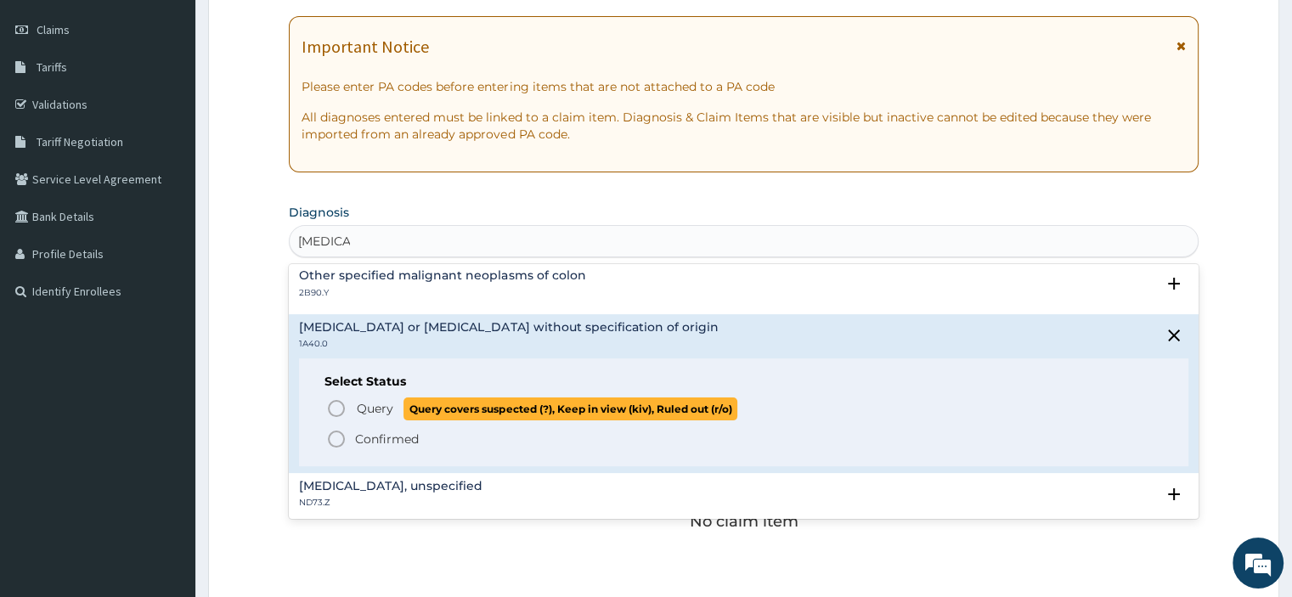
click at [366, 408] on span "Query" at bounding box center [375, 408] width 37 height 17
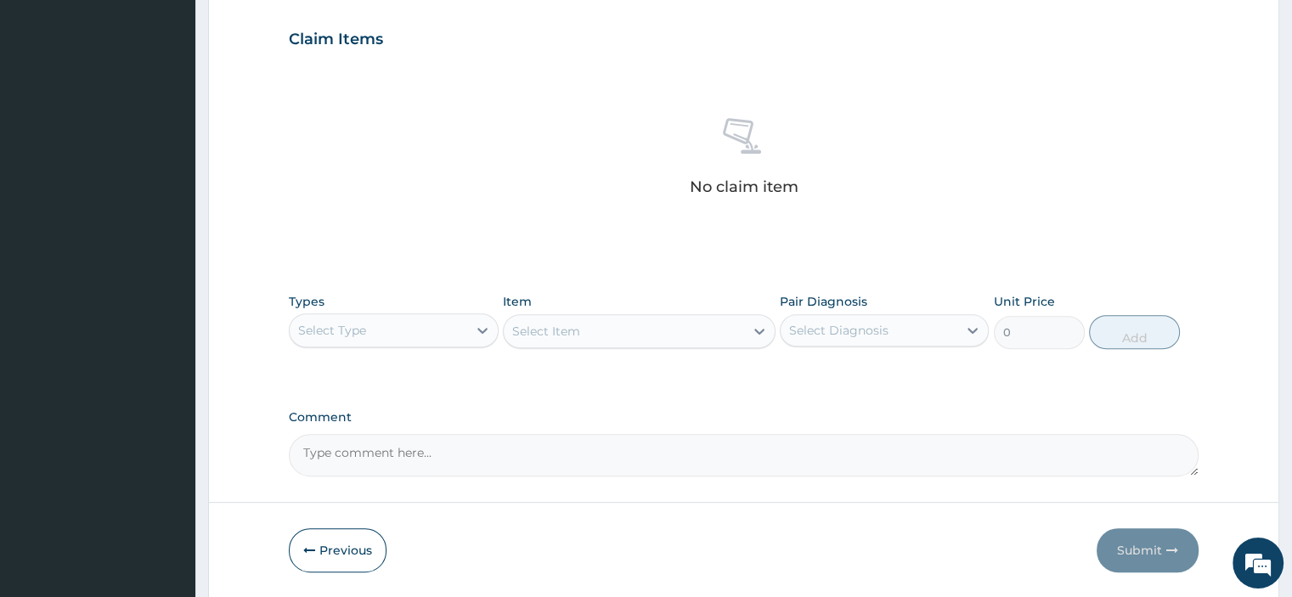
scroll to position [625, 0]
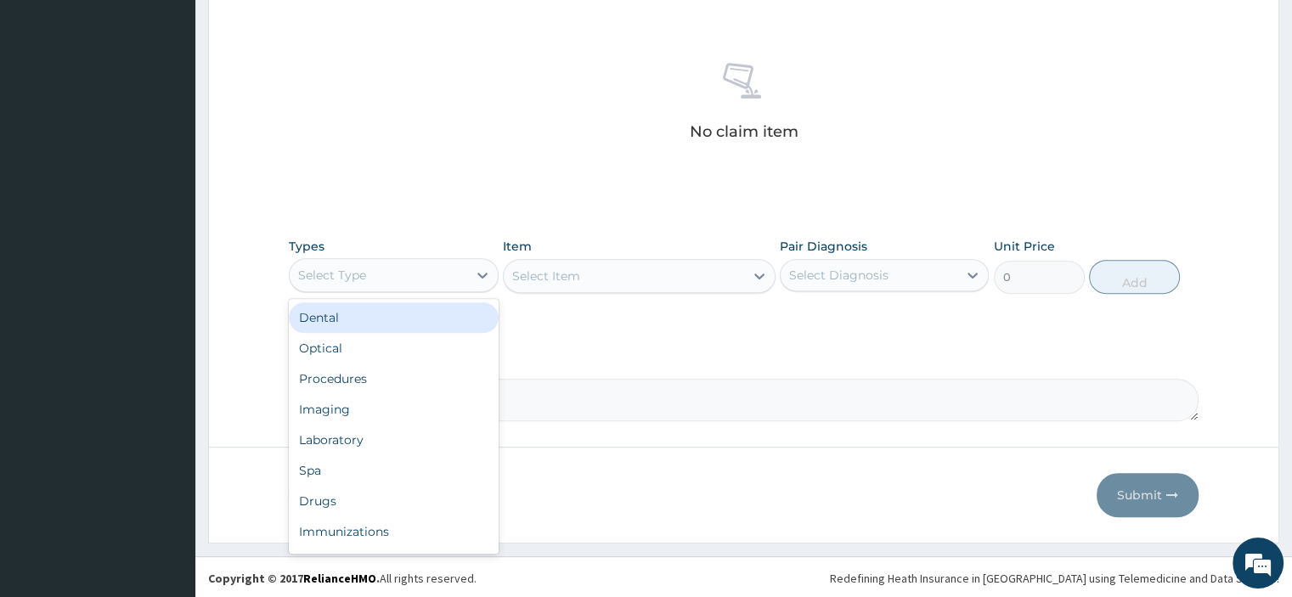
click at [356, 274] on div "Select Type" at bounding box center [332, 275] width 68 height 17
click at [737, 372] on div "Comment" at bounding box center [743, 388] width 909 height 66
click at [331, 273] on div "Select Type" at bounding box center [332, 275] width 68 height 17
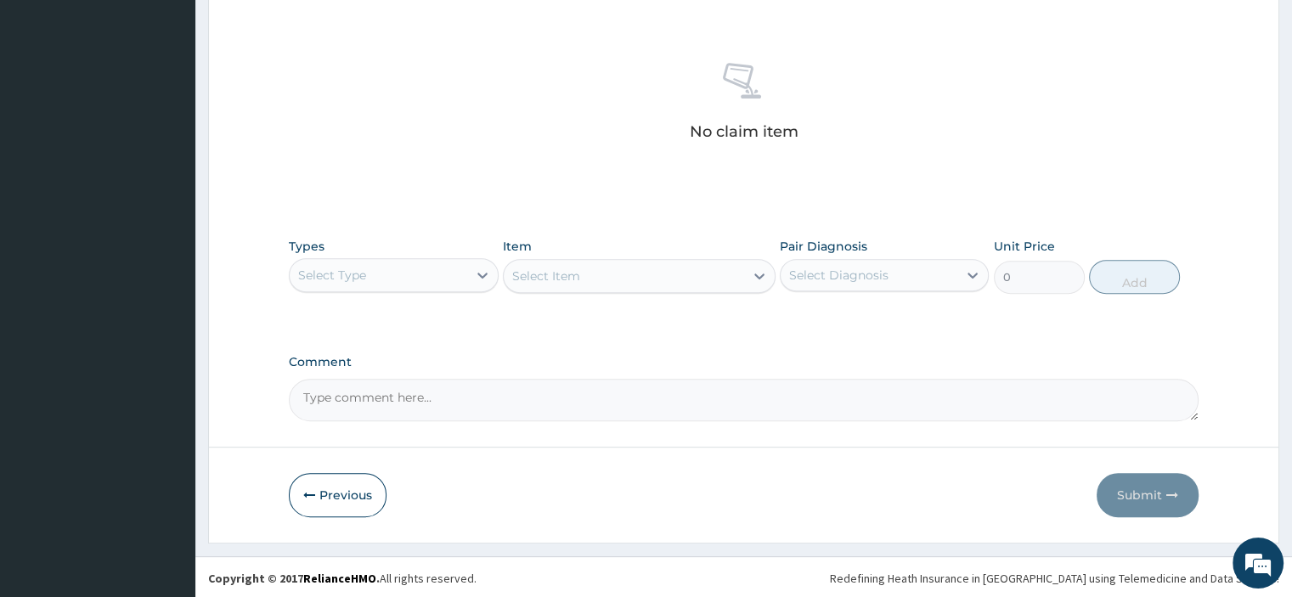
click at [509, 145] on div "No claim item" at bounding box center [743, 104] width 909 height 195
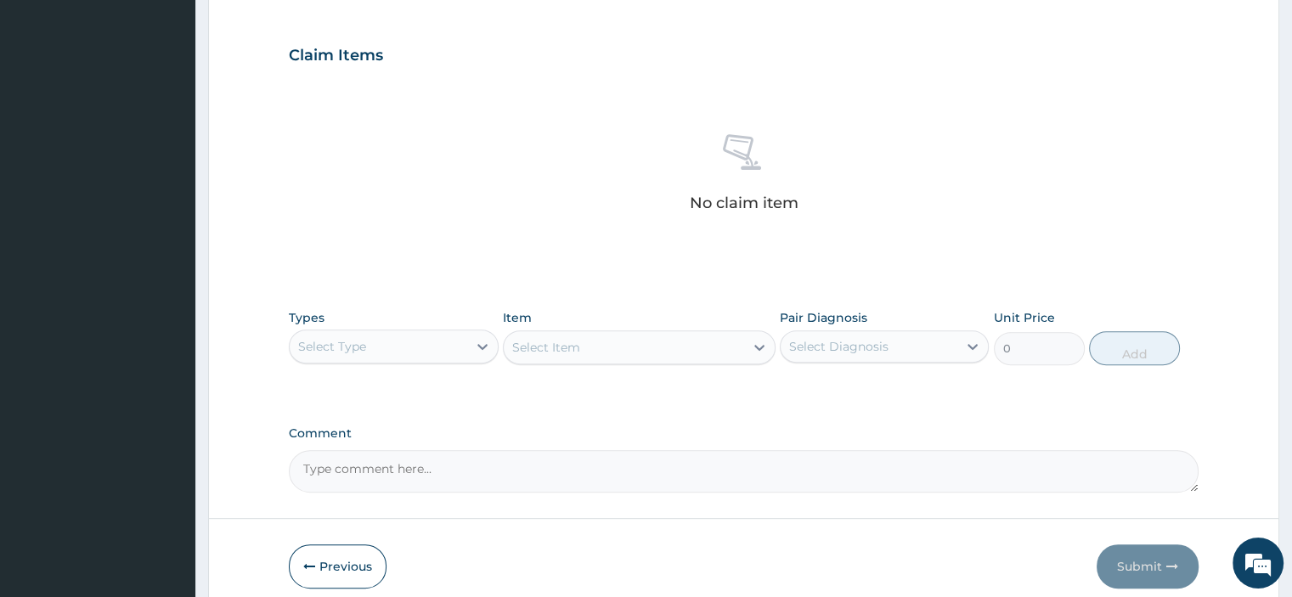
scroll to position [285, 0]
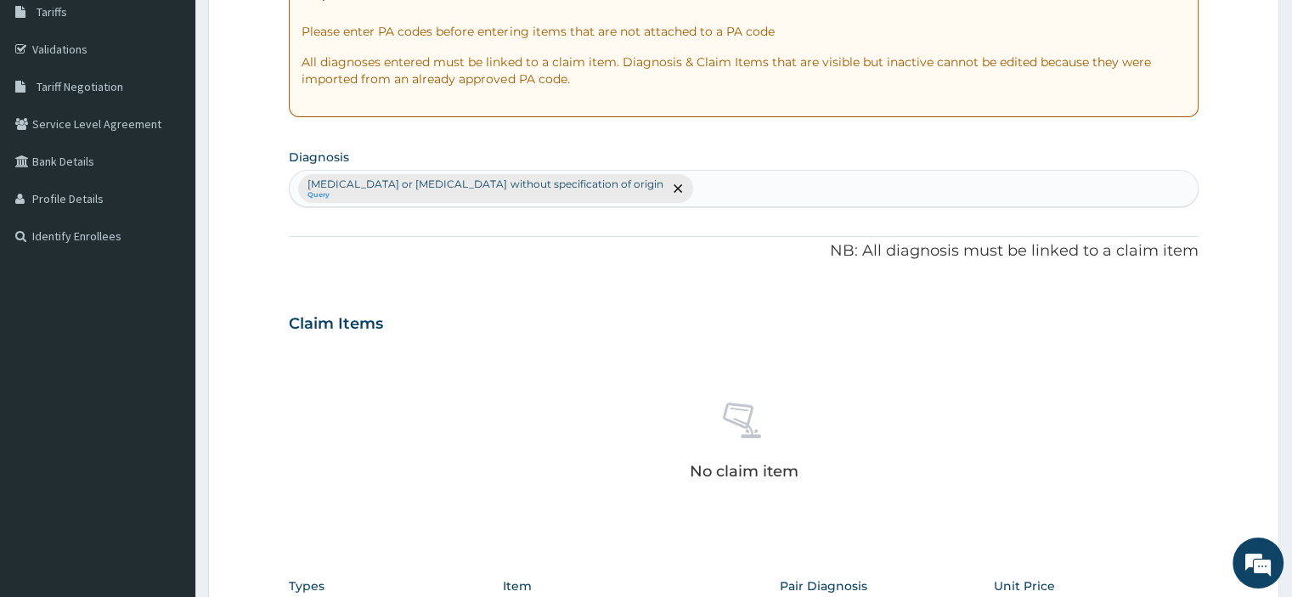
click at [639, 196] on div "Gastroenteritis or colitis without specification of origin Query" at bounding box center [743, 189] width 907 height 36
type input "D"
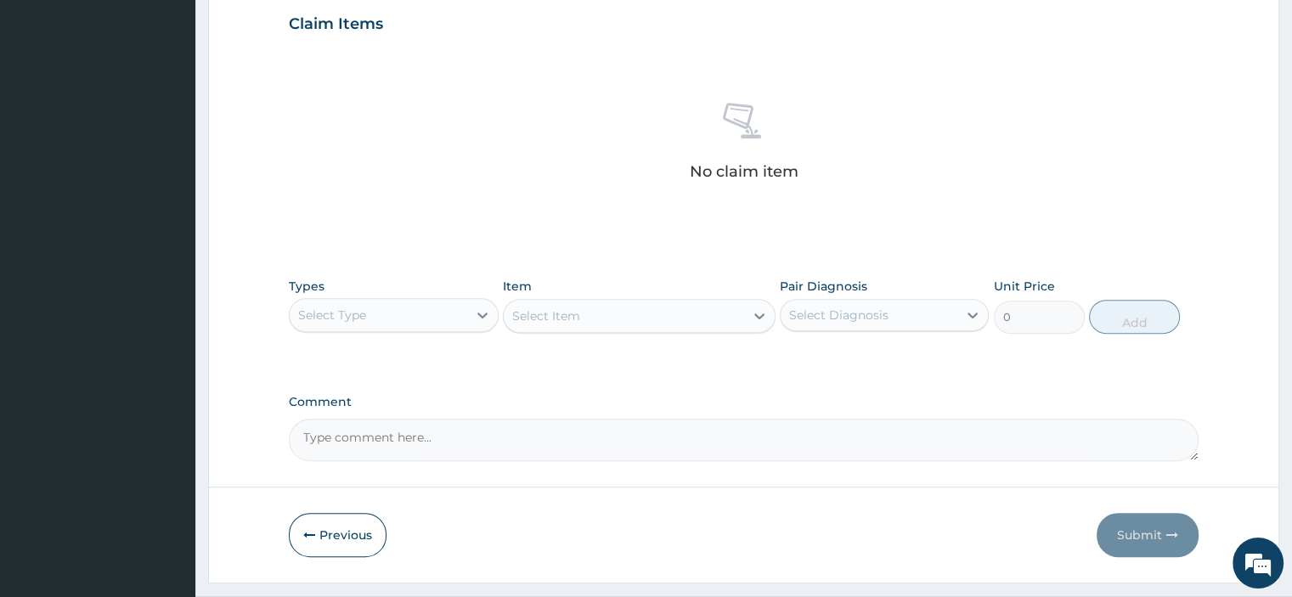
scroll to position [625, 0]
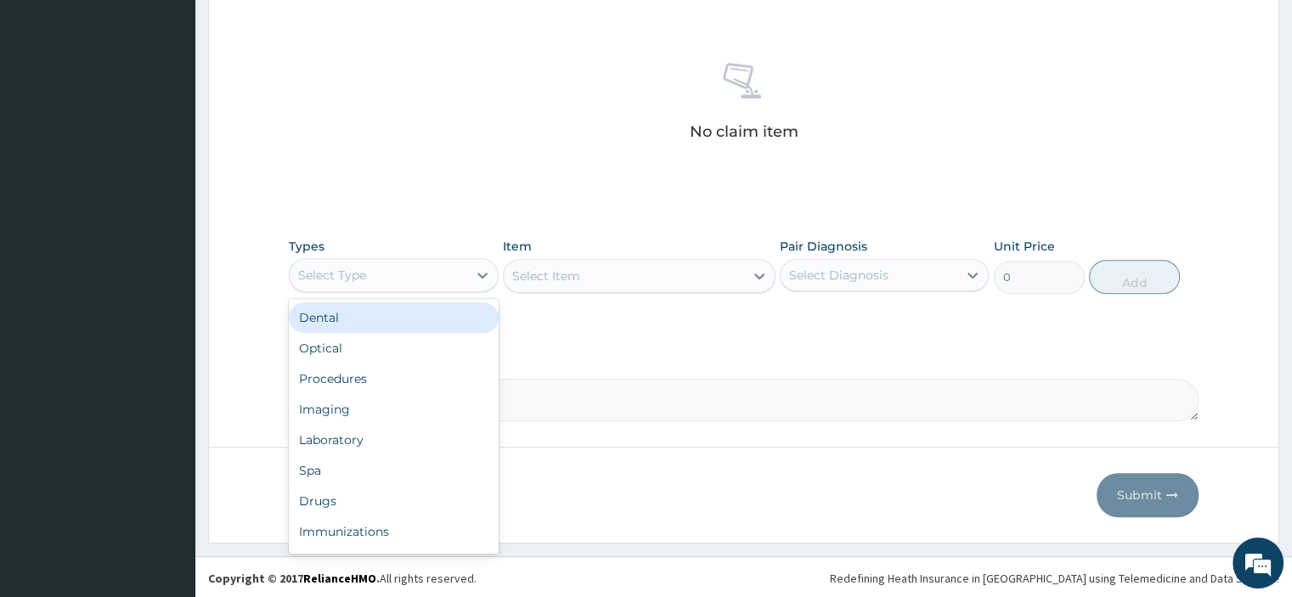
click at [399, 284] on div "Select Type" at bounding box center [378, 275] width 177 height 27
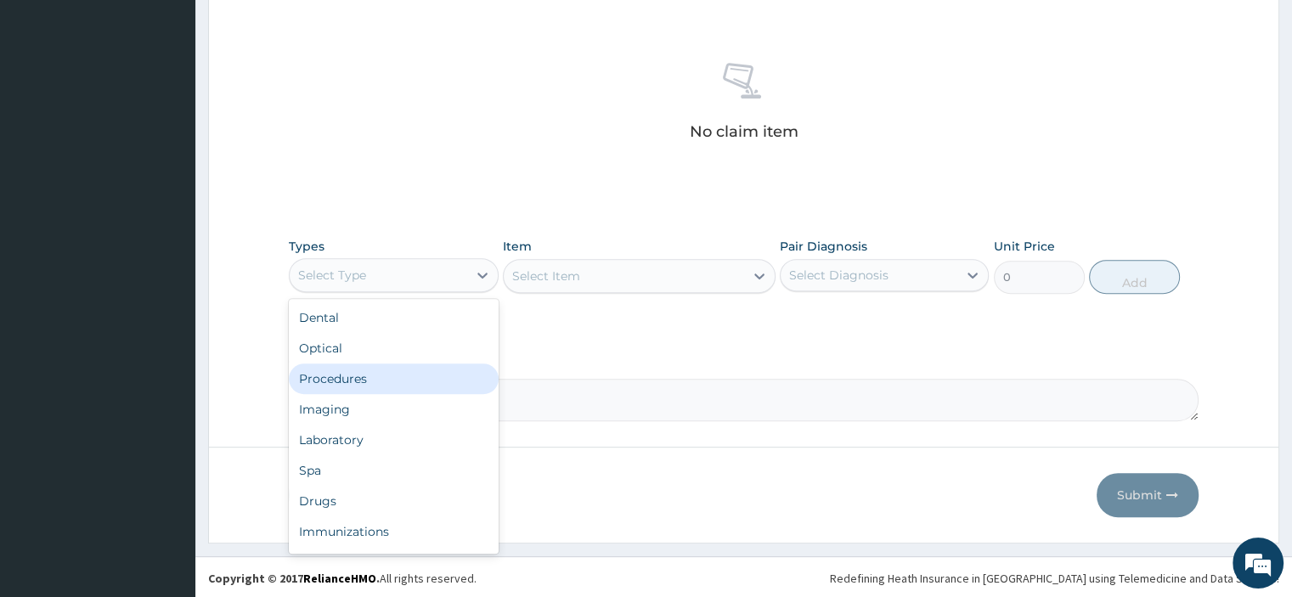
click at [379, 369] on div "Procedures" at bounding box center [393, 378] width 209 height 31
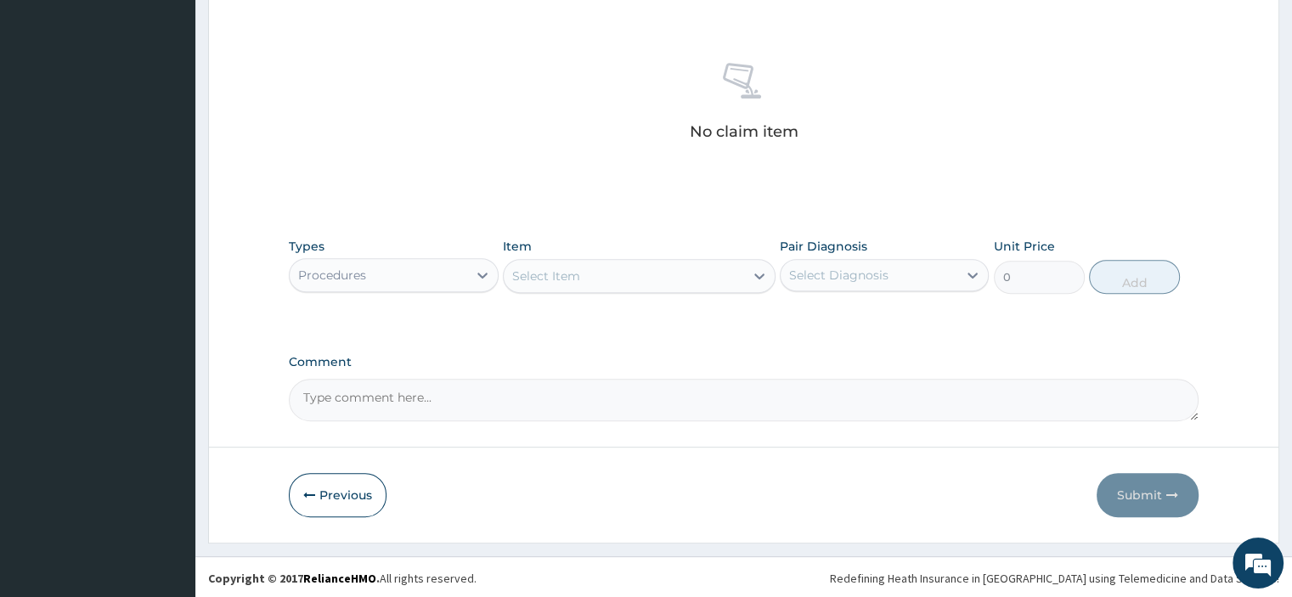
click at [560, 287] on div "Select Item" at bounding box center [624, 275] width 240 height 27
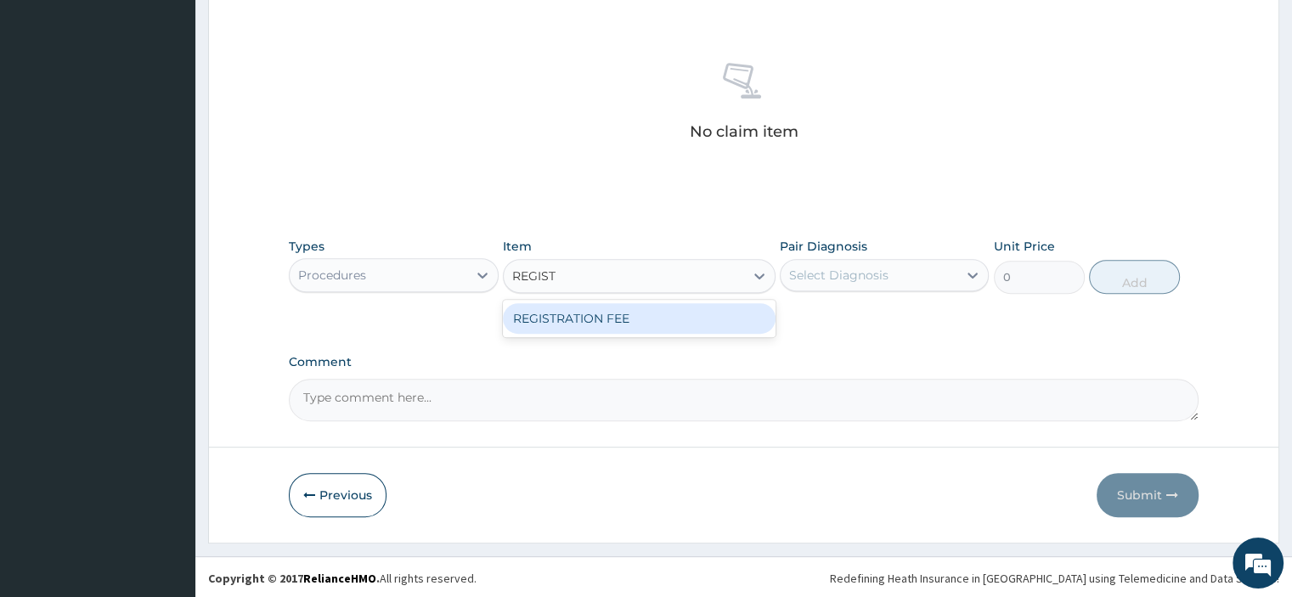
type input "REGISTR"
click at [584, 320] on div "REGISTRATION FEE" at bounding box center [639, 318] width 273 height 31
type input "2500"
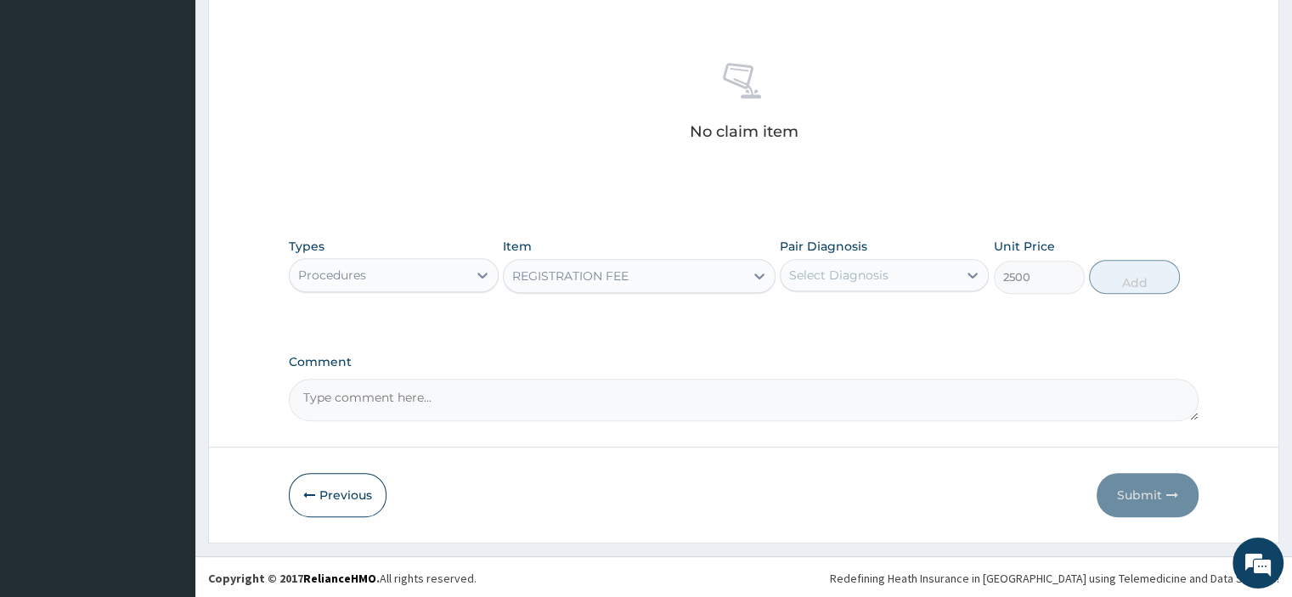
click at [881, 276] on div "Select Diagnosis" at bounding box center [838, 275] width 99 height 17
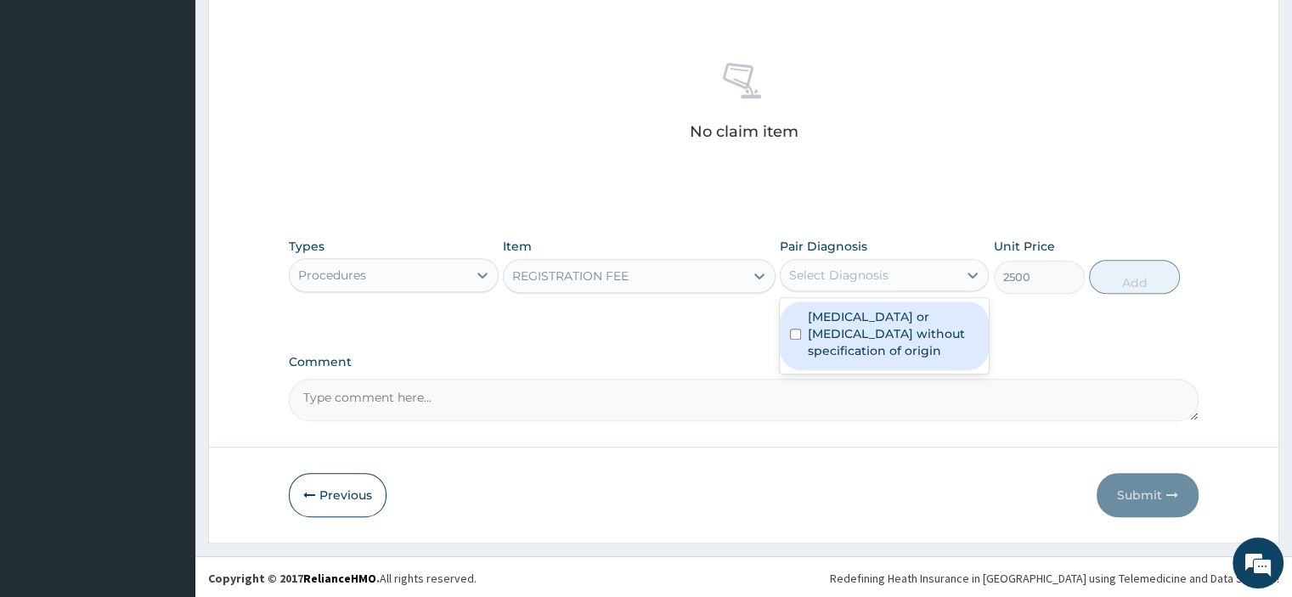
click at [871, 335] on label "Gastroenteritis or colitis without specification of origin" at bounding box center [893, 333] width 171 height 51
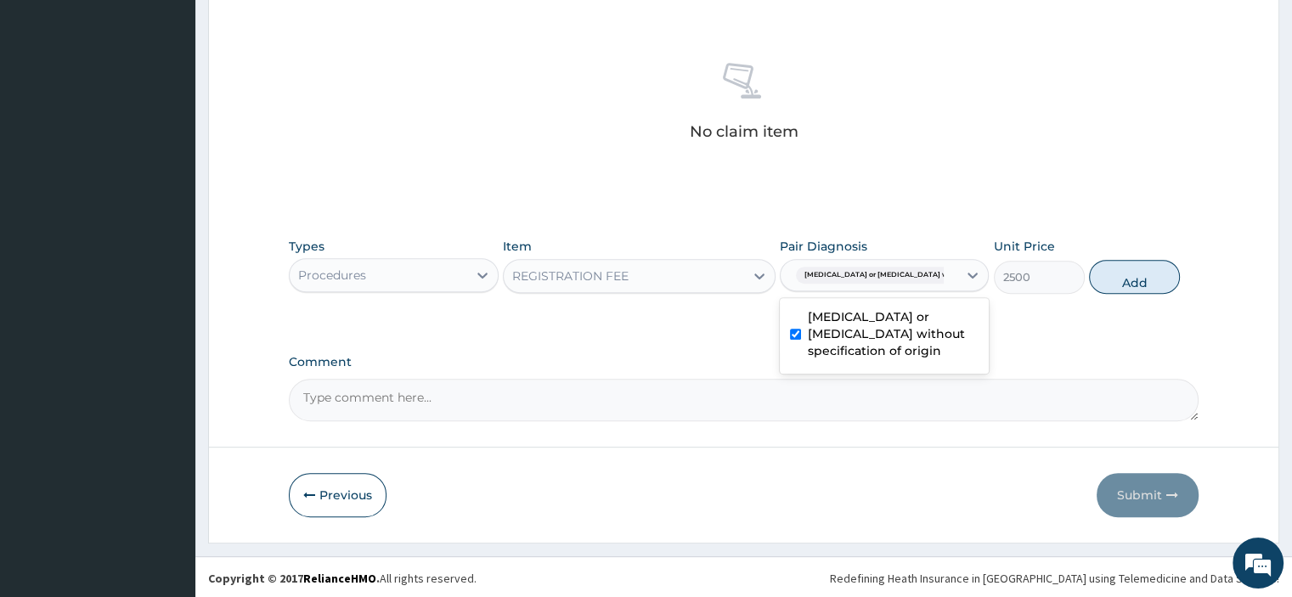
checkbox input "true"
click at [1131, 280] on button "Add" at bounding box center [1134, 277] width 91 height 34
type input "0"
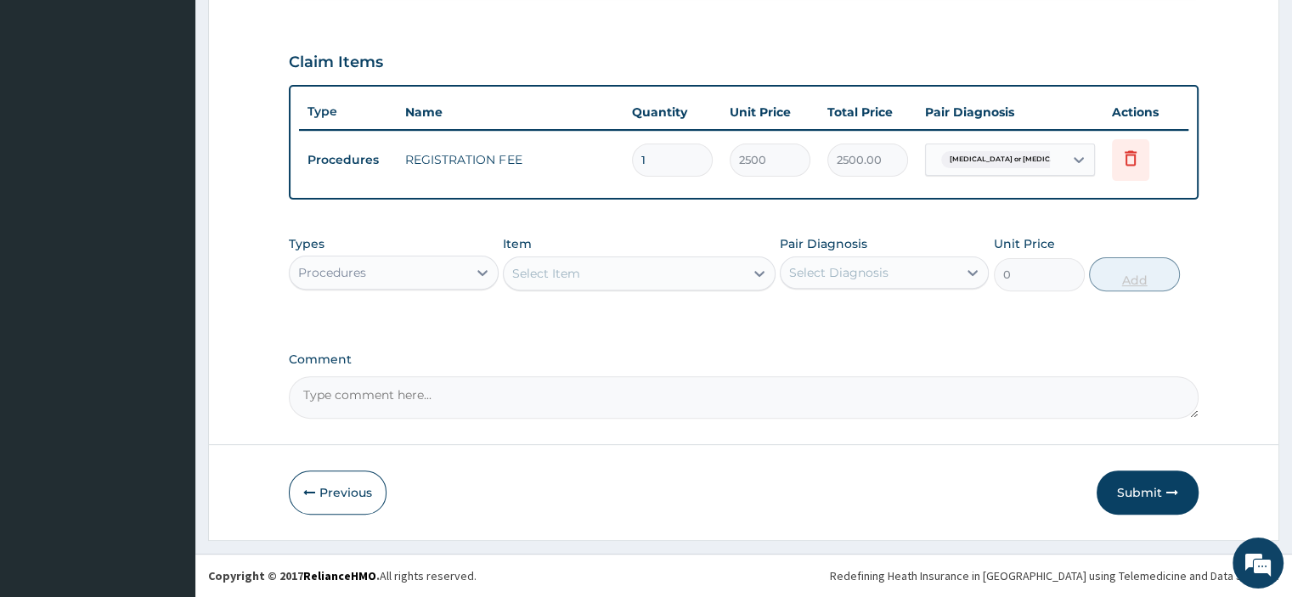
scroll to position [543, 0]
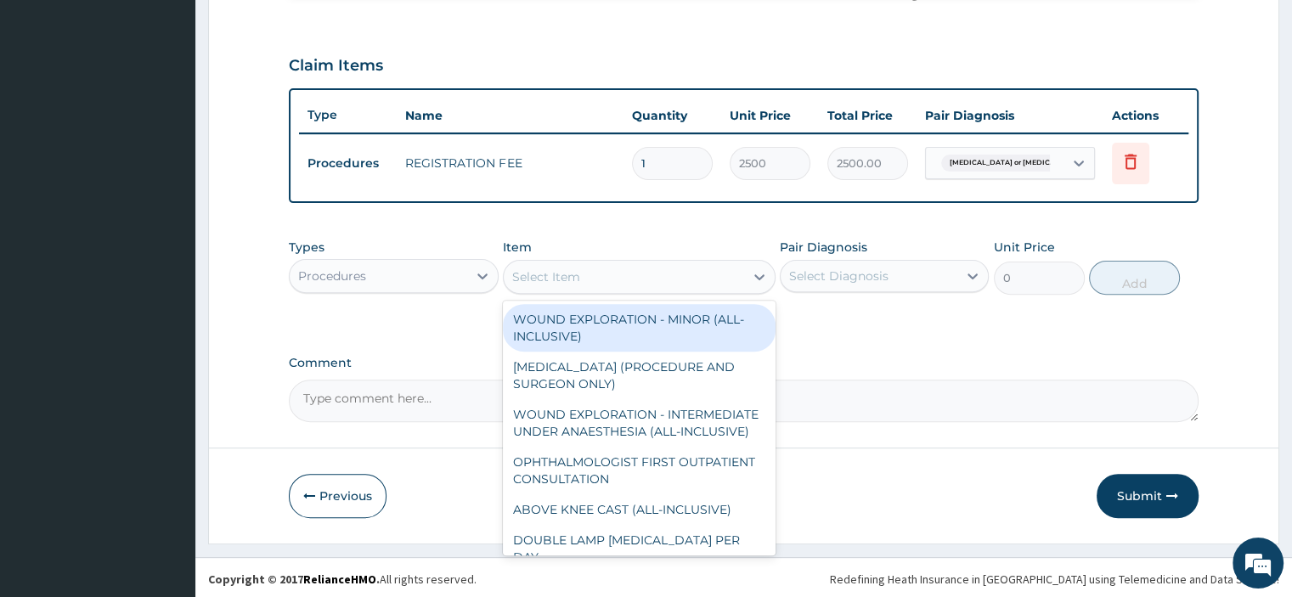
click at [556, 284] on div "Select Item" at bounding box center [624, 276] width 240 height 27
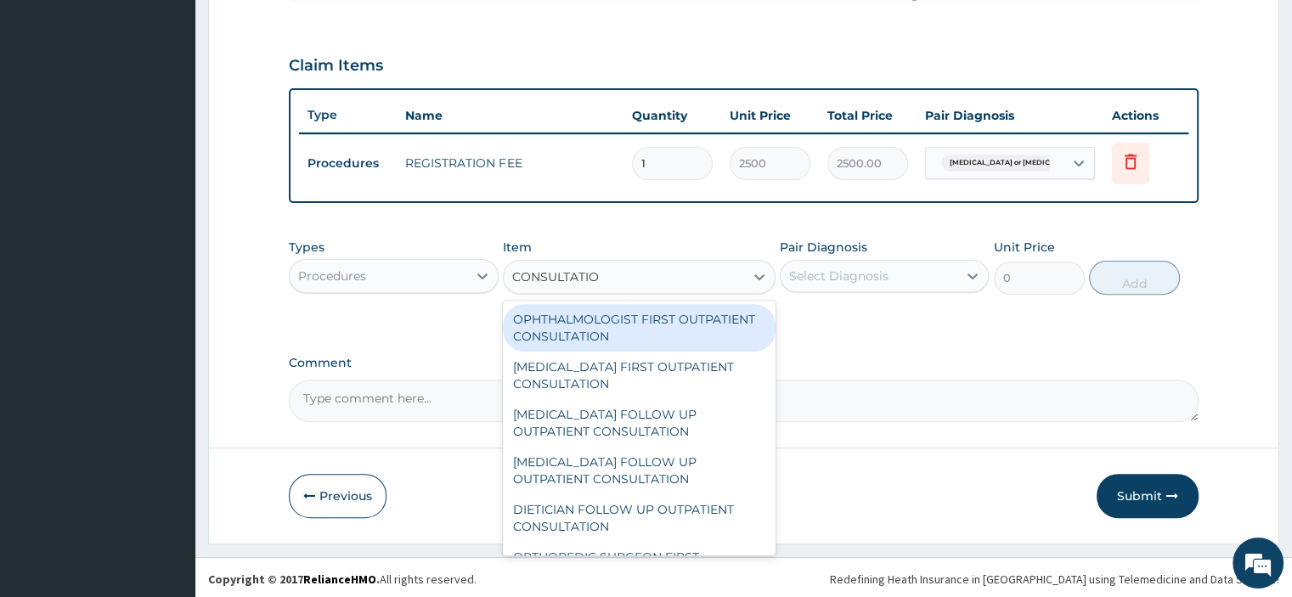
type input "CONSULTATION"
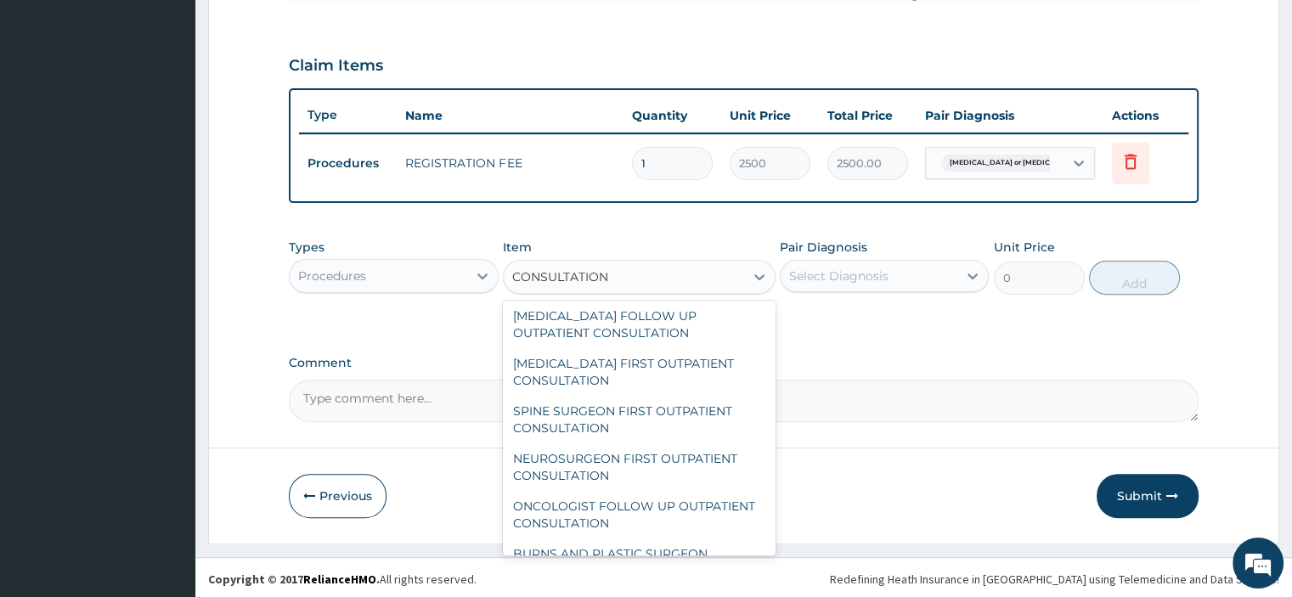
scroll to position [425, 0]
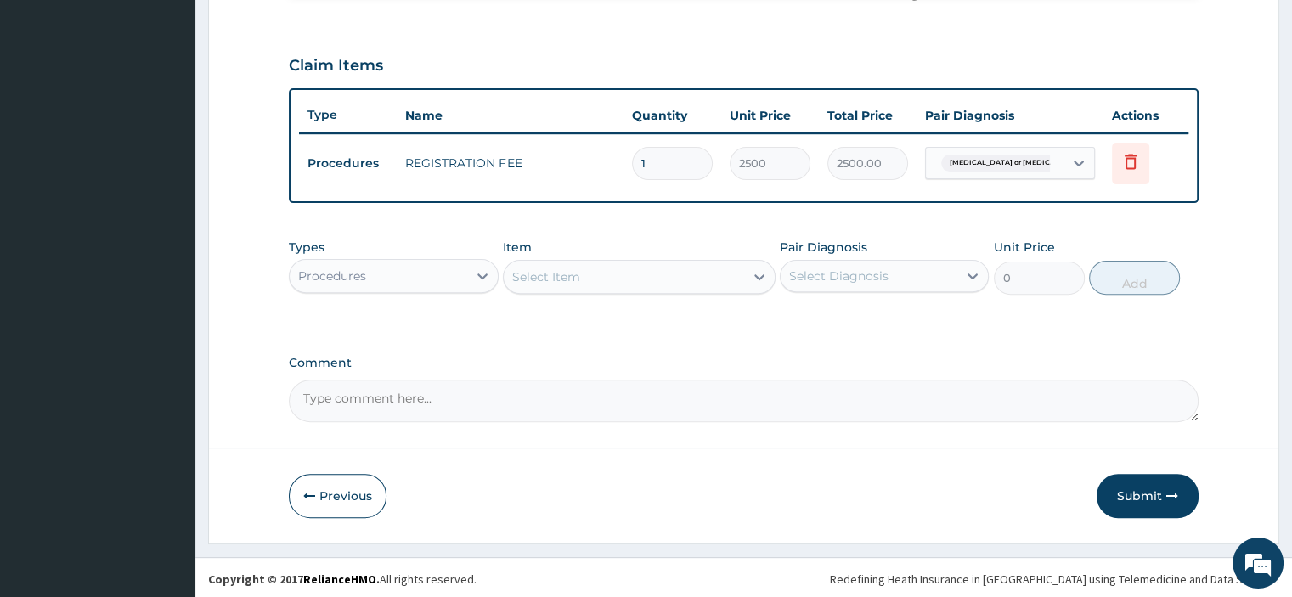
click at [622, 271] on div "Select Item" at bounding box center [624, 276] width 240 height 27
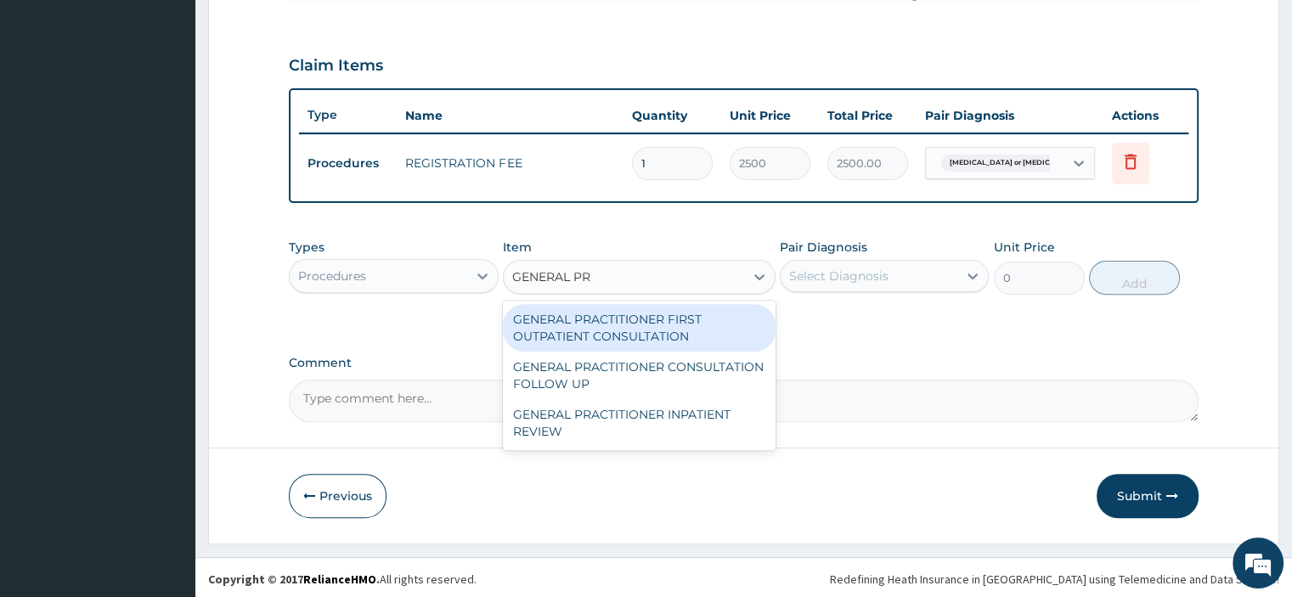
type input "GENERAL PRA"
click at [628, 315] on div "GENERAL PRACTITIONER FIRST OUTPATIENT CONSULTATION" at bounding box center [639, 328] width 273 height 48
type input "3750"
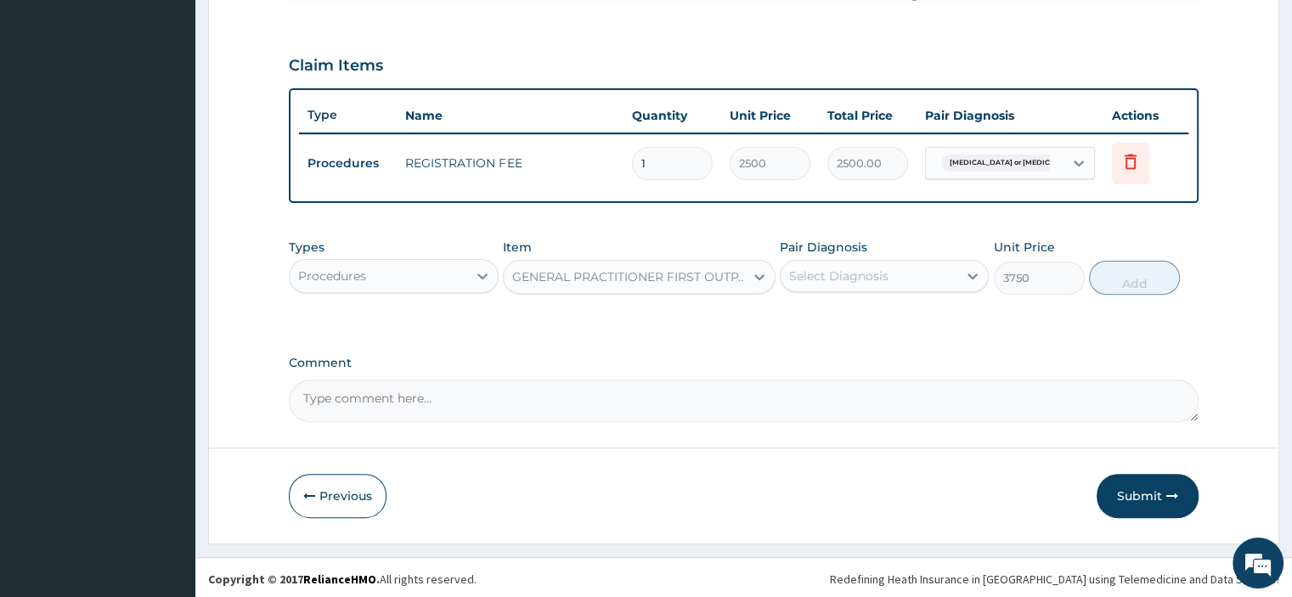
click at [837, 277] on div "Select Diagnosis" at bounding box center [838, 275] width 99 height 17
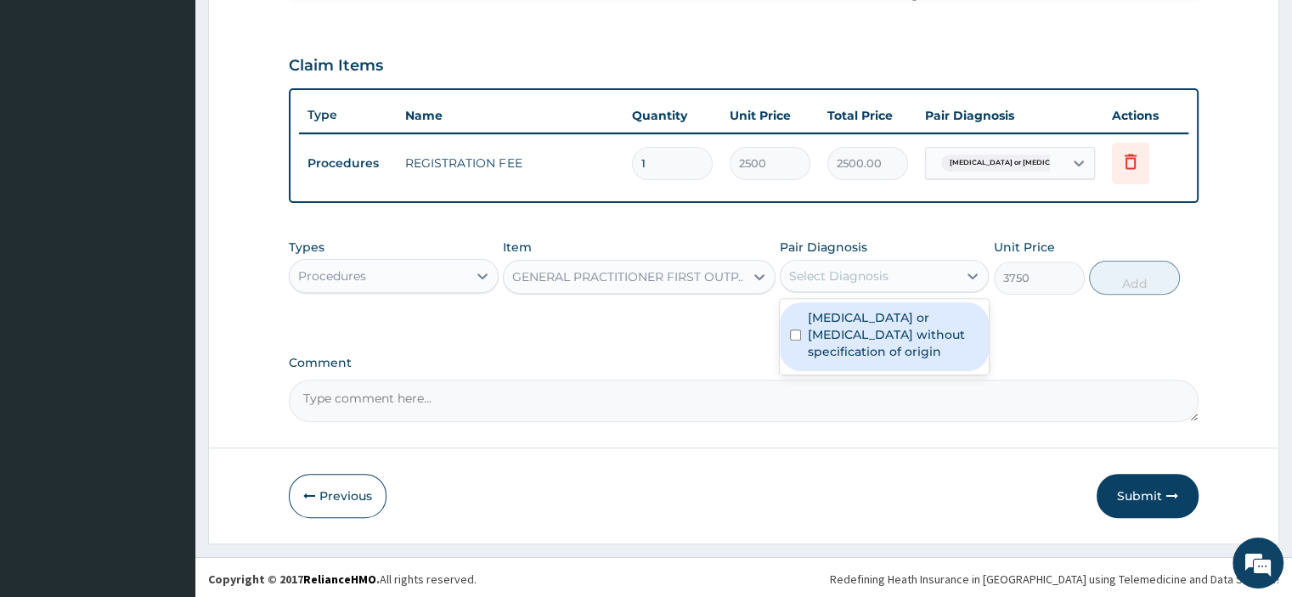
click at [831, 332] on label "Gastroenteritis or colitis without specification of origin" at bounding box center [893, 334] width 171 height 51
checkbox input "true"
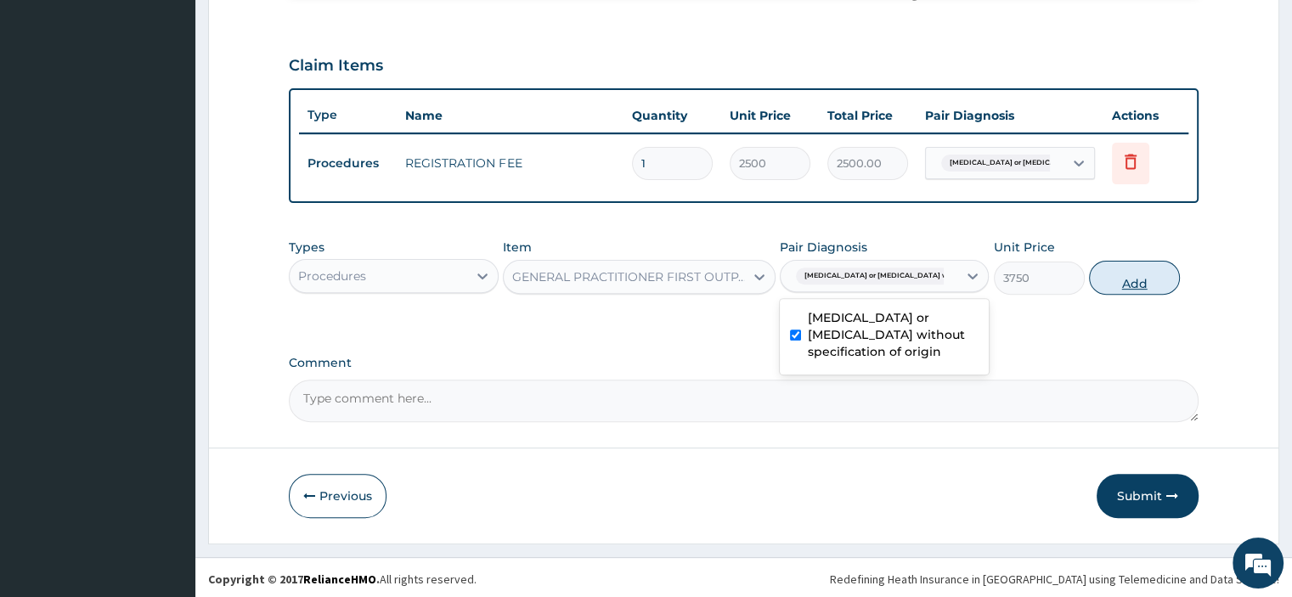
click at [1131, 285] on button "Add" at bounding box center [1134, 278] width 91 height 34
type input "0"
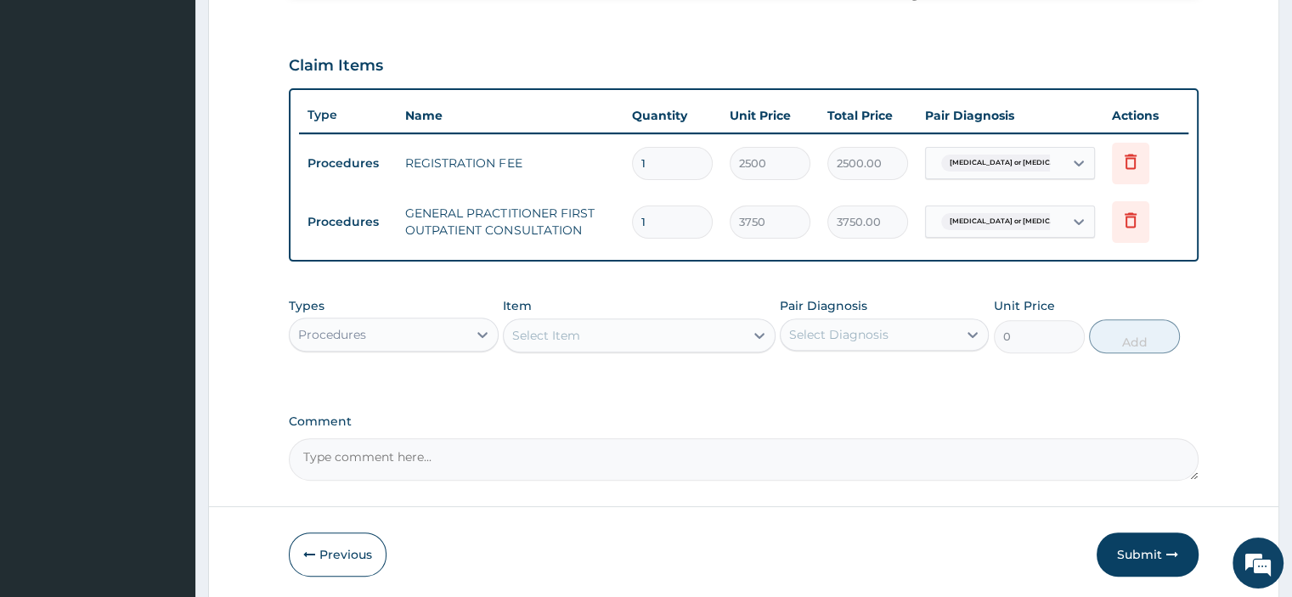
click at [370, 339] on div "Procedures" at bounding box center [378, 334] width 177 height 27
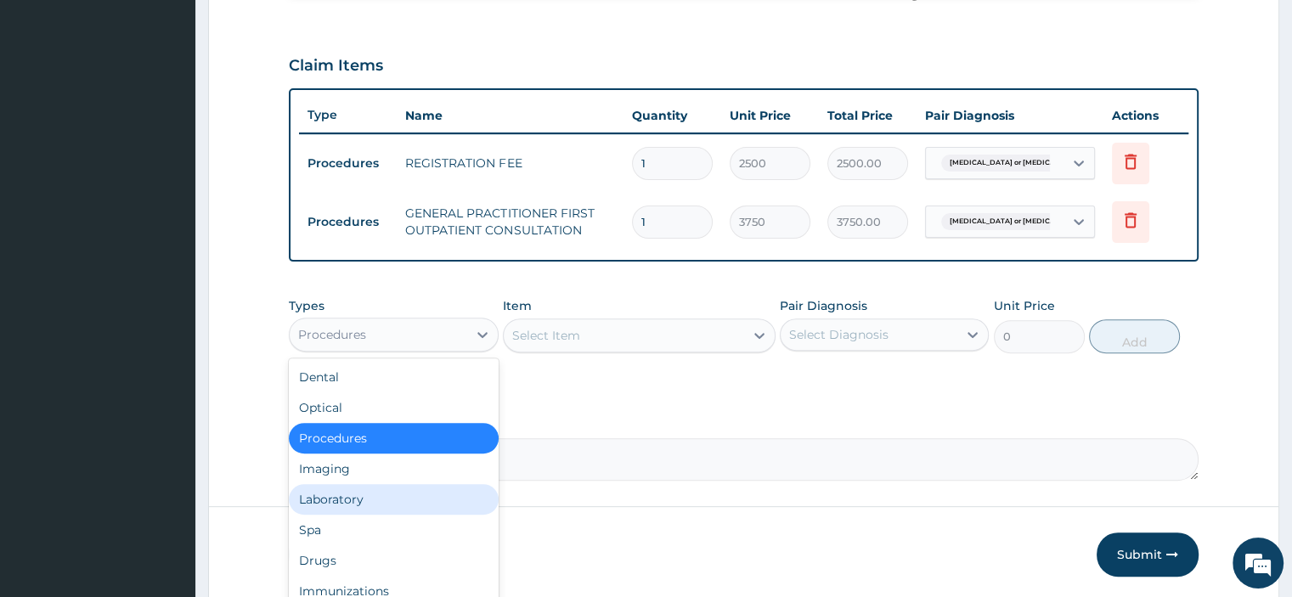
click at [373, 497] on div "Laboratory" at bounding box center [393, 499] width 209 height 31
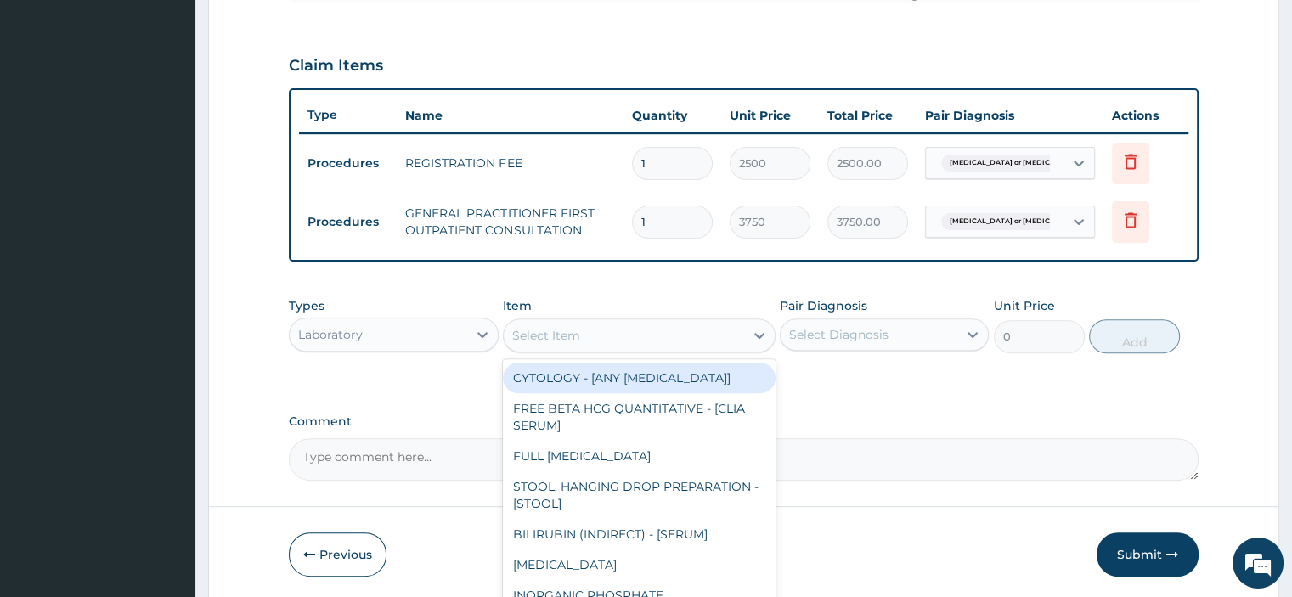
click at [581, 342] on div "Select Item" at bounding box center [624, 335] width 240 height 27
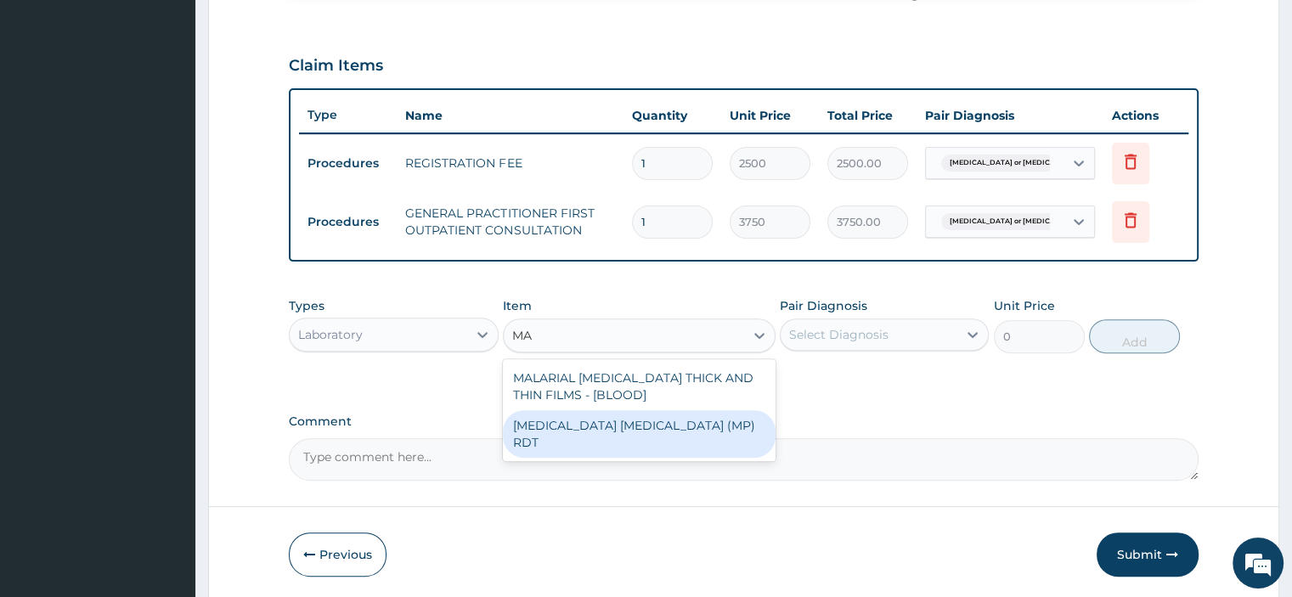
type input "M"
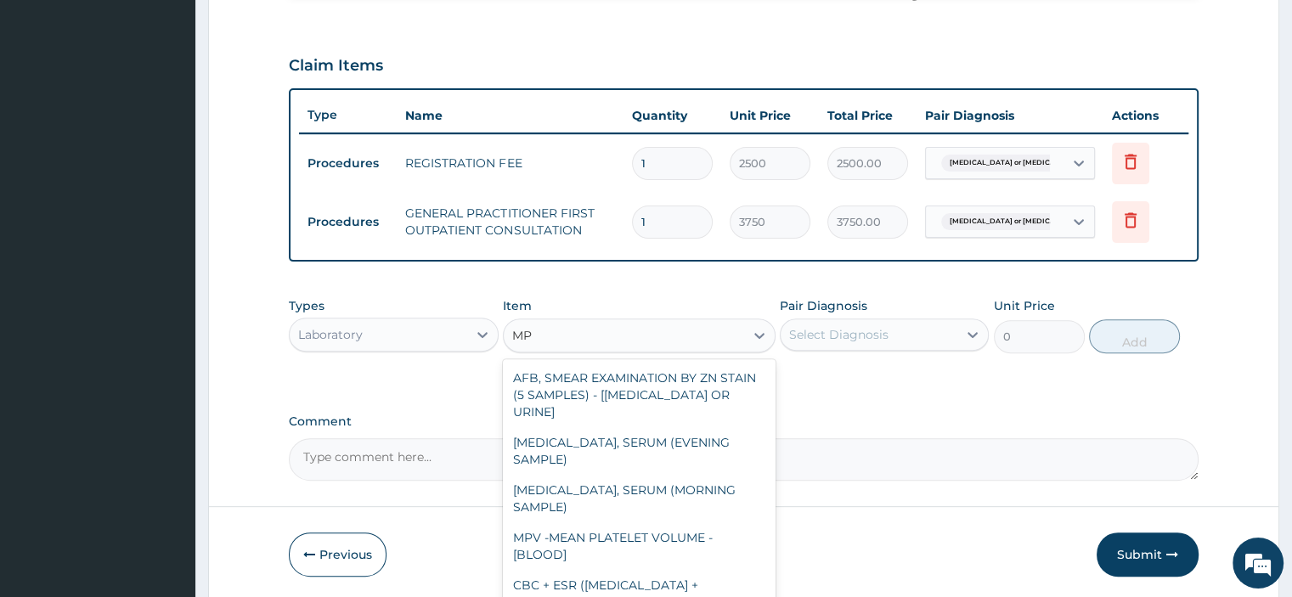
type input "M"
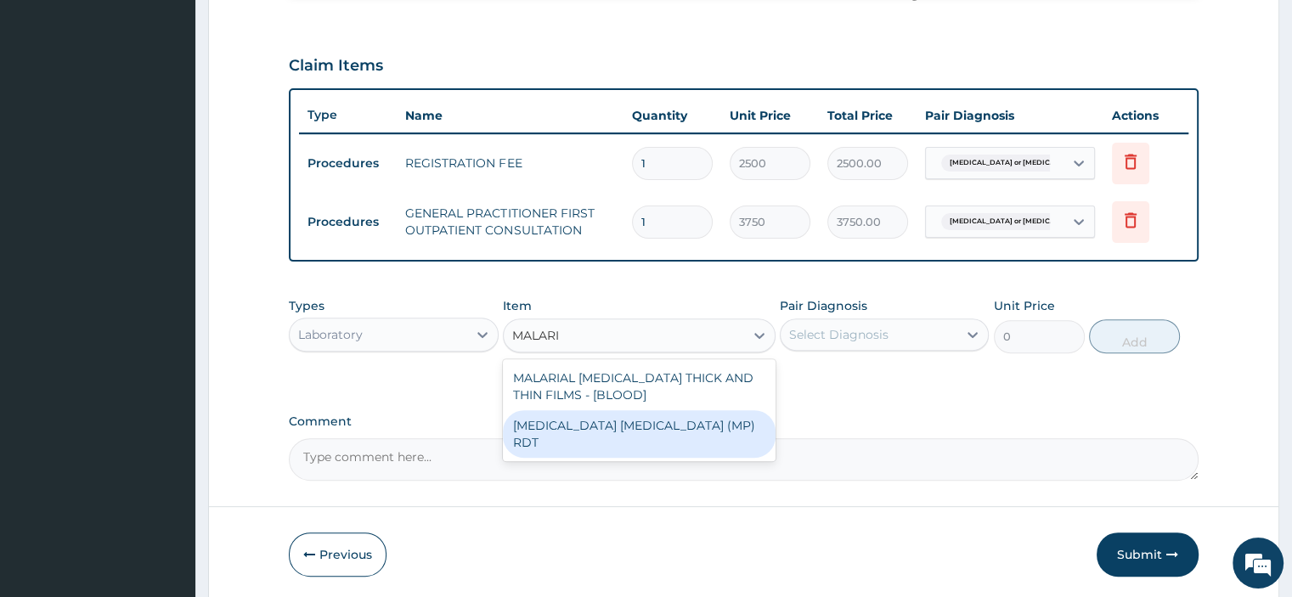
type input "MALARIA"
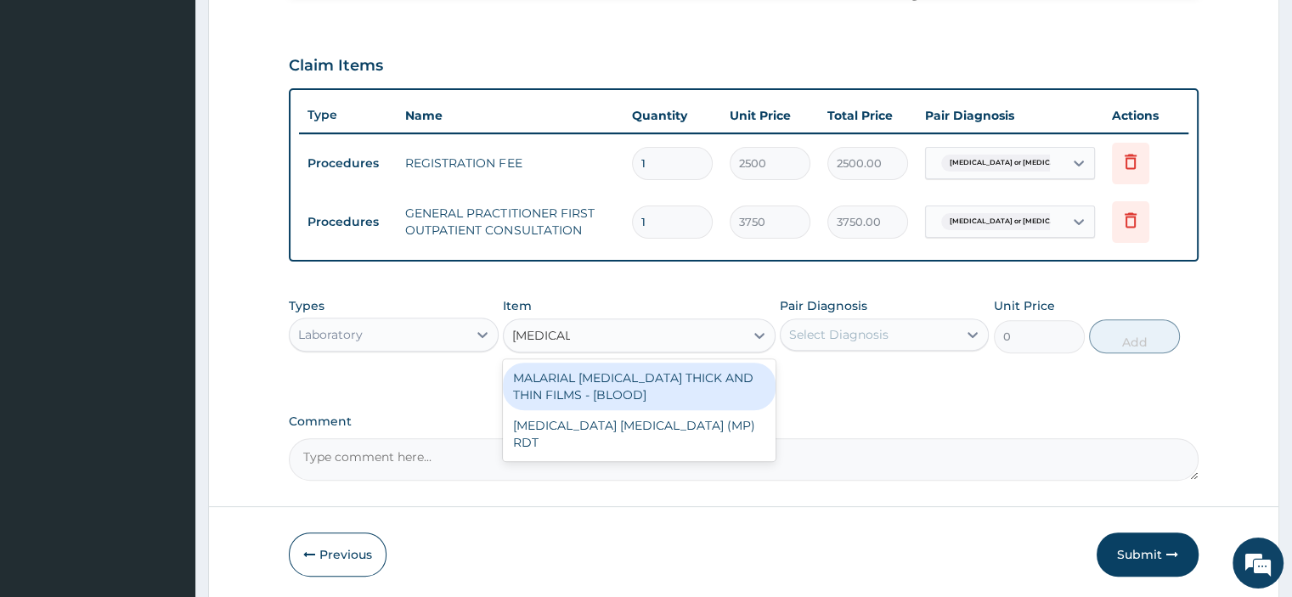
click at [642, 381] on div "MALARIAL PARASITE THICK AND THIN FILMS - [BLOOD]" at bounding box center [639, 387] width 273 height 48
type input "2187.5"
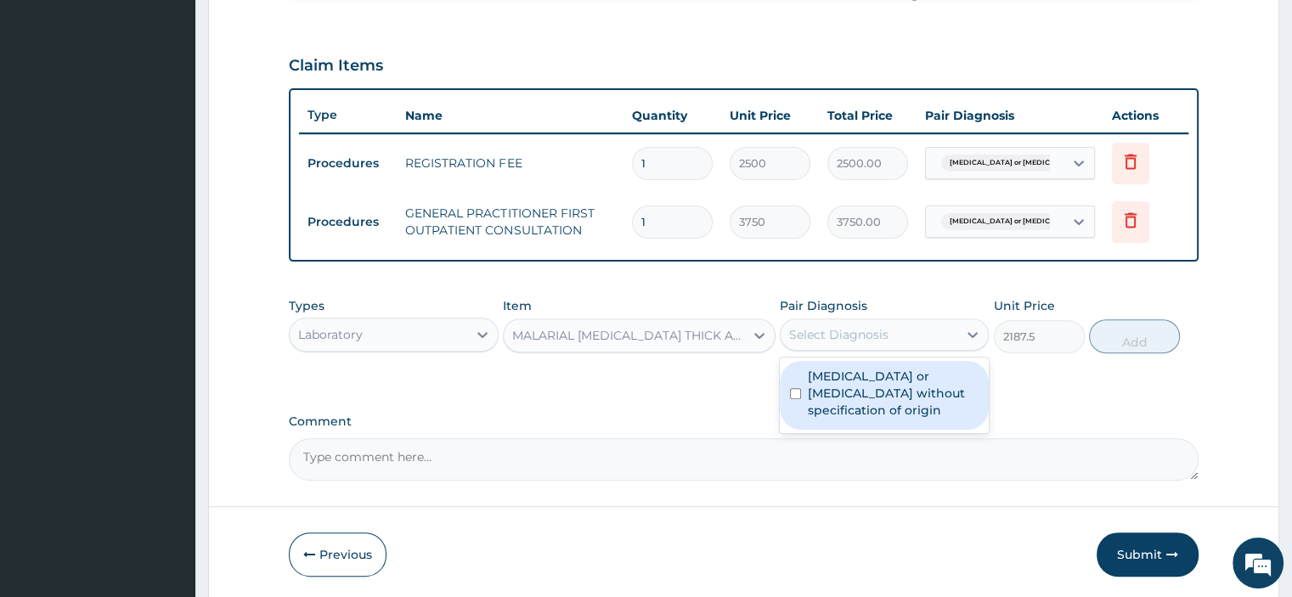
click at [869, 335] on div "Select Diagnosis" at bounding box center [838, 334] width 99 height 17
click at [868, 385] on label "Gastroenteritis or colitis without specification of origin" at bounding box center [893, 393] width 171 height 51
checkbox input "true"
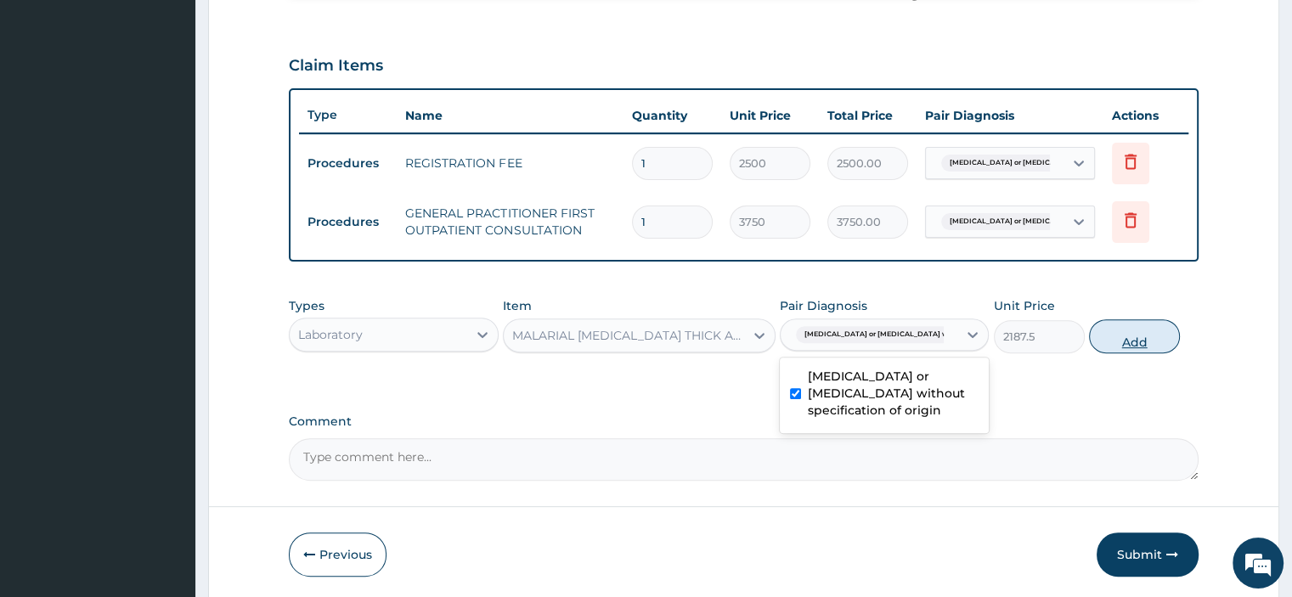
click at [1129, 335] on button "Add" at bounding box center [1134, 336] width 91 height 34
type input "0"
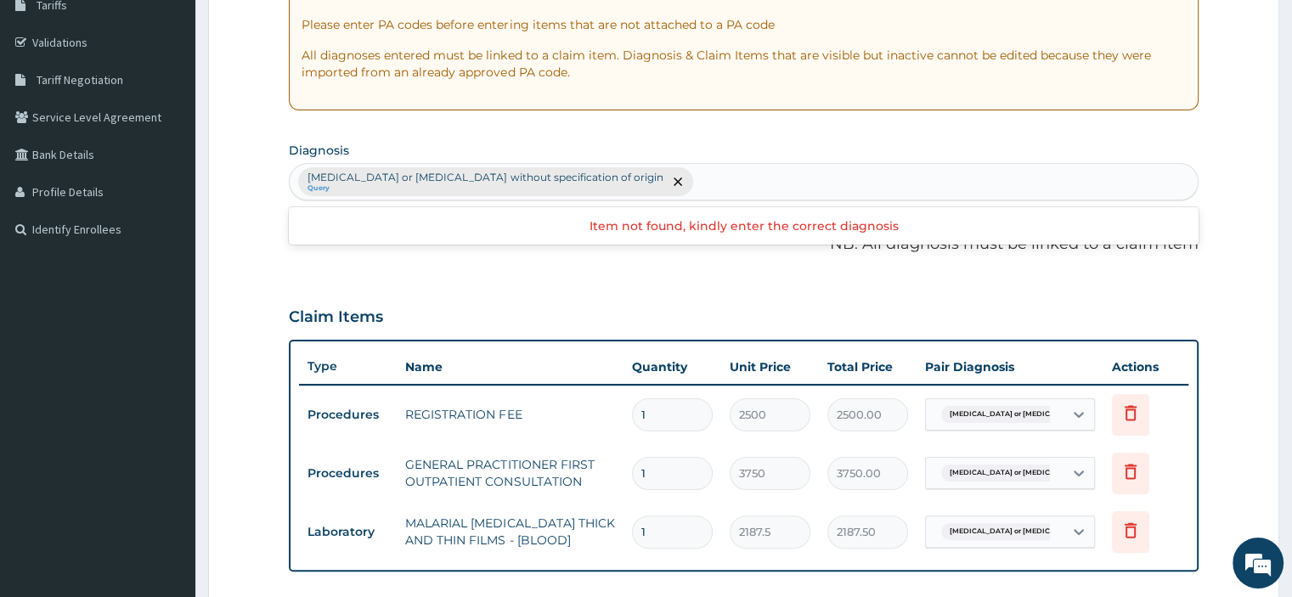
scroll to position [289, 0]
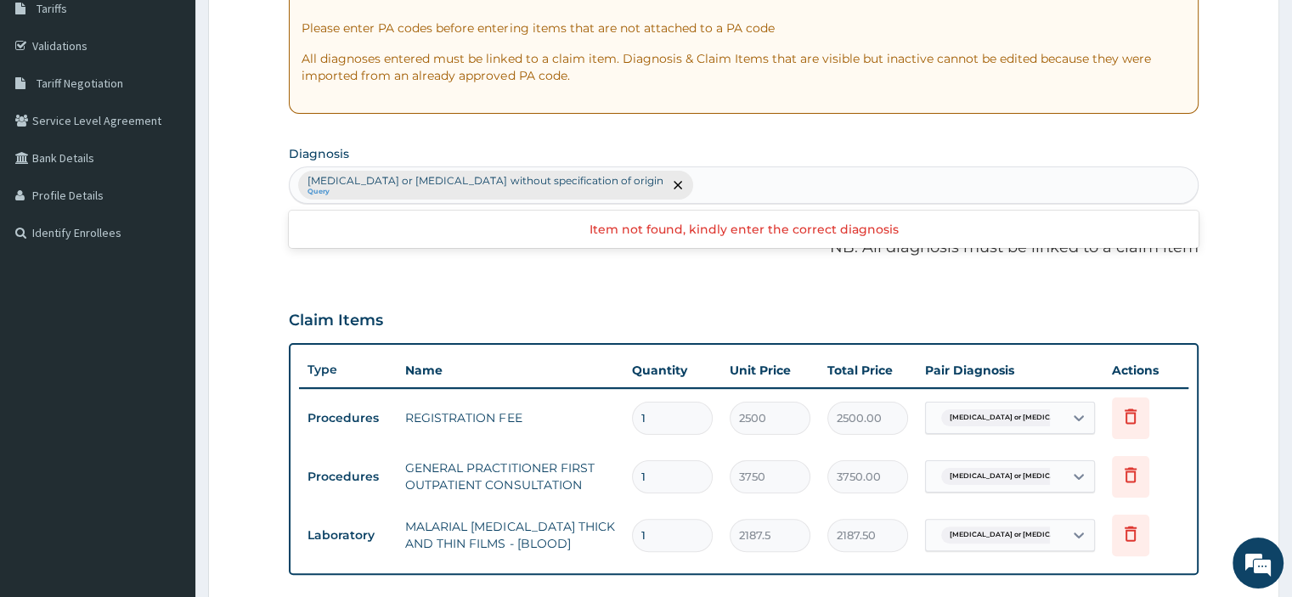
click at [645, 186] on div "Gastroenteritis or colitis without specification of origin Query" at bounding box center [743, 185] width 907 height 36
type input "MALARIA"
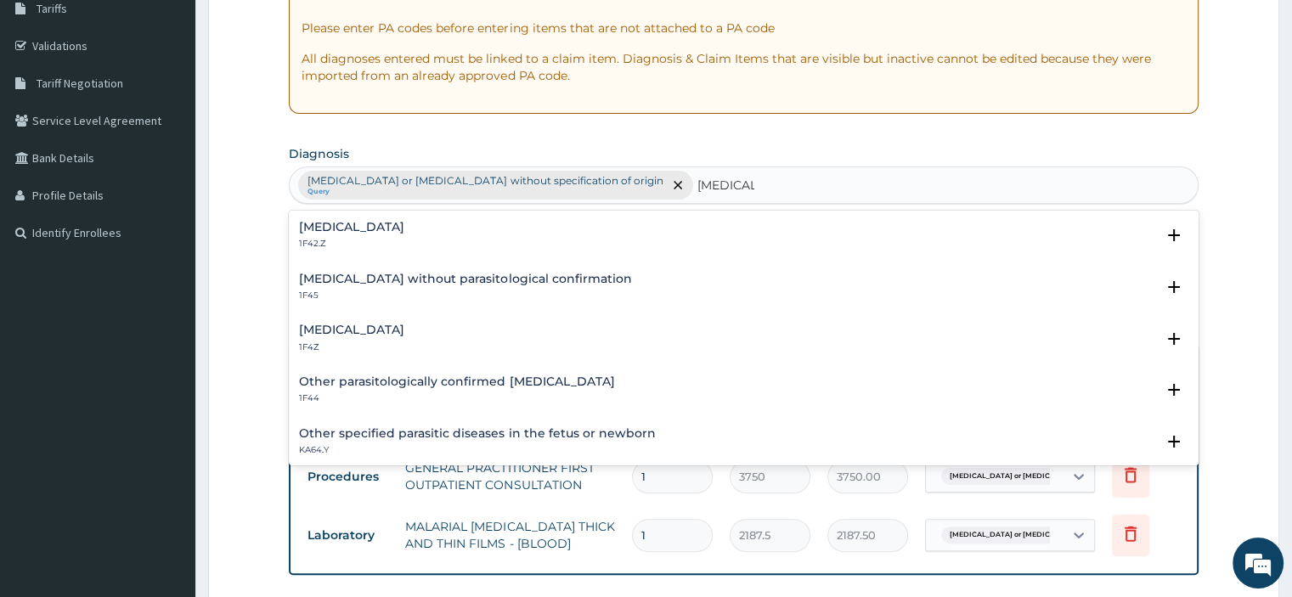
click at [347, 339] on div "Malaria, unspecified 1F4Z" at bounding box center [351, 339] width 105 height 30
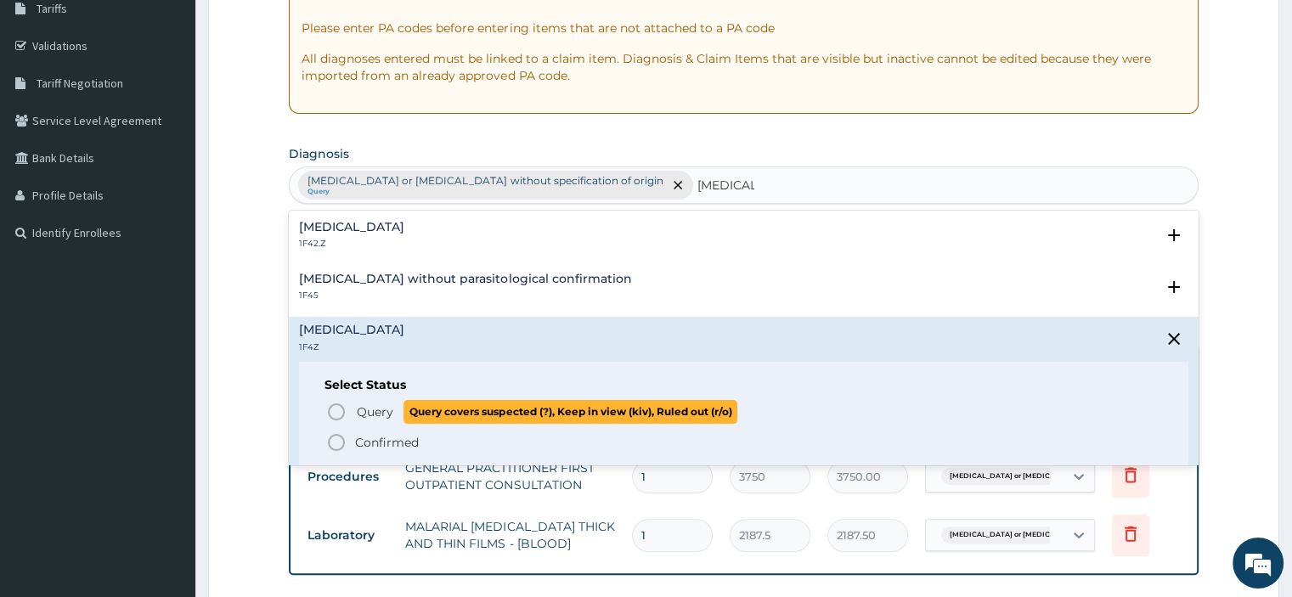
click at [368, 406] on span "Query" at bounding box center [375, 411] width 37 height 17
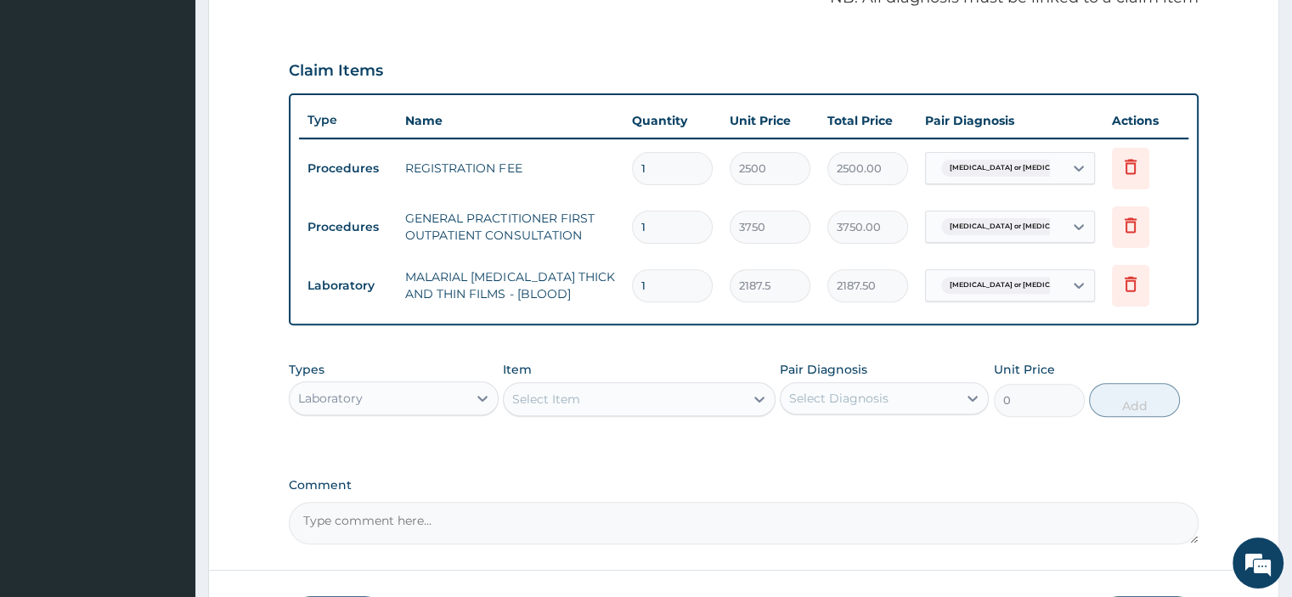
scroll to position [628, 0]
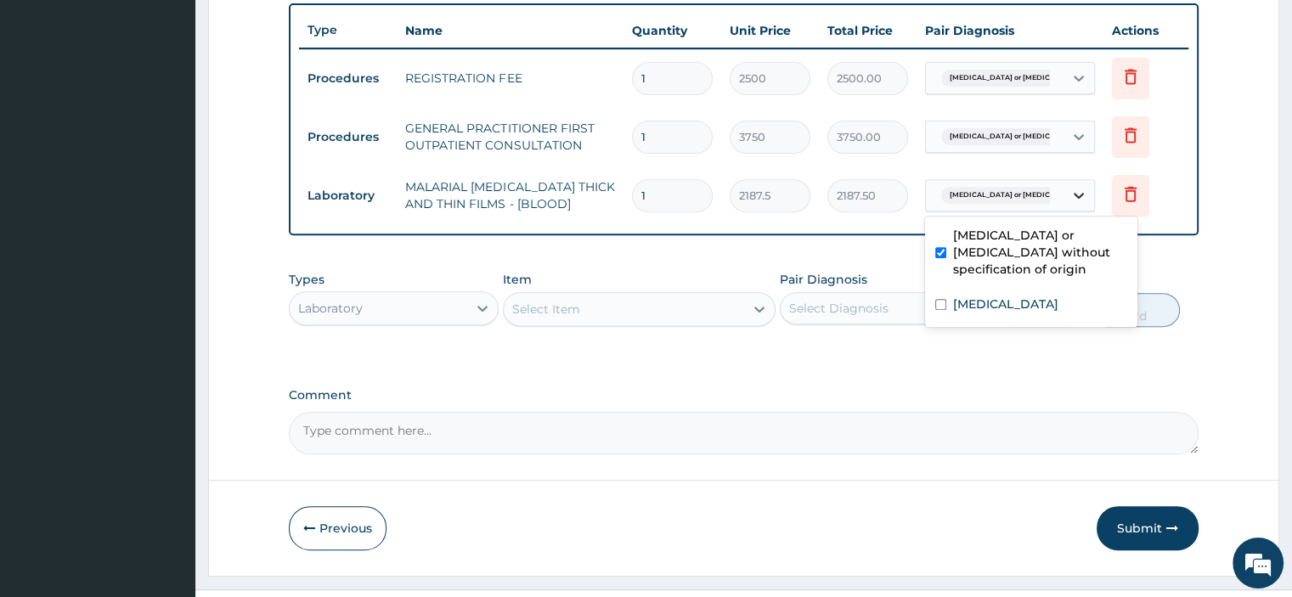
click at [1078, 200] on icon at bounding box center [1078, 195] width 17 height 17
click at [1057, 312] on label "Malaria, unspecified" at bounding box center [1005, 303] width 105 height 17
checkbox input "true"
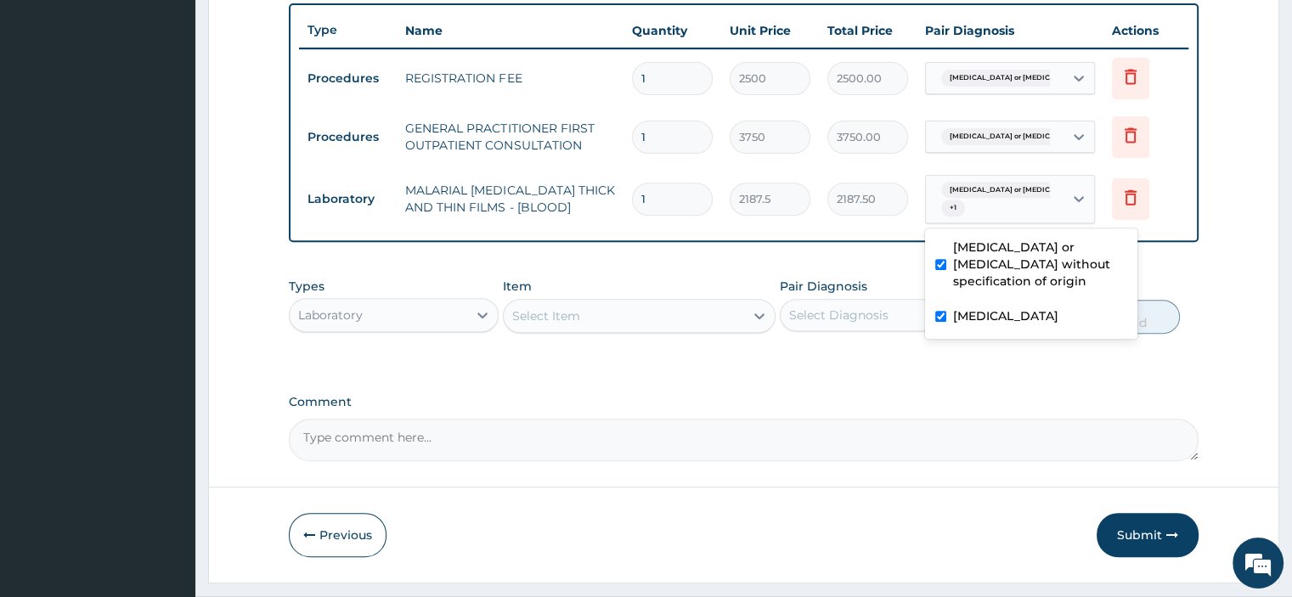
click at [537, 315] on div "Select Item" at bounding box center [546, 315] width 68 height 17
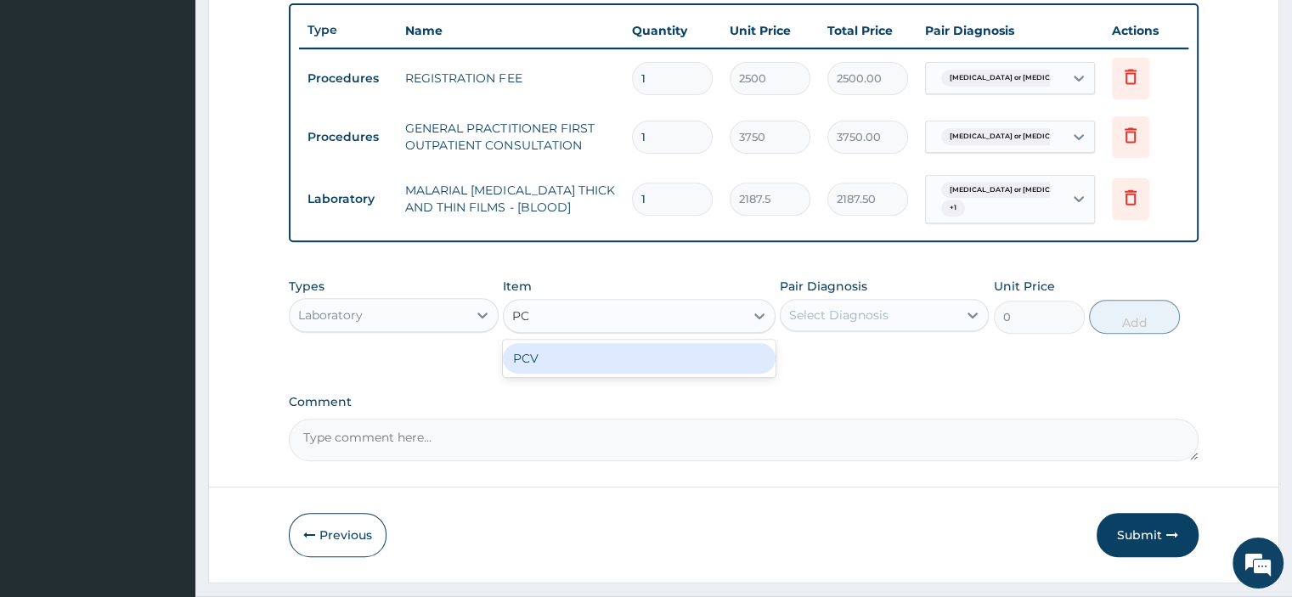
type input "PCV"
drag, startPoint x: 549, startPoint y: 349, endPoint x: 659, endPoint y: 399, distance: 120.4
click at [550, 349] on div "PCV" at bounding box center [639, 358] width 273 height 31
type input "2187.5"
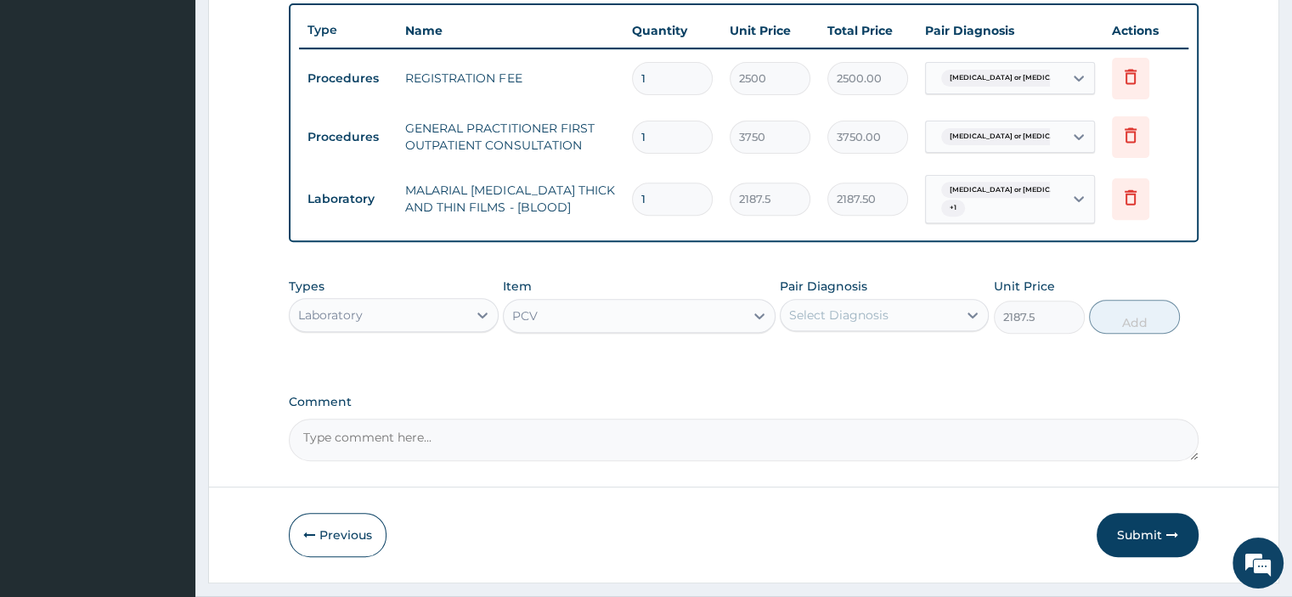
click at [824, 307] on div "Select Diagnosis" at bounding box center [838, 315] width 99 height 17
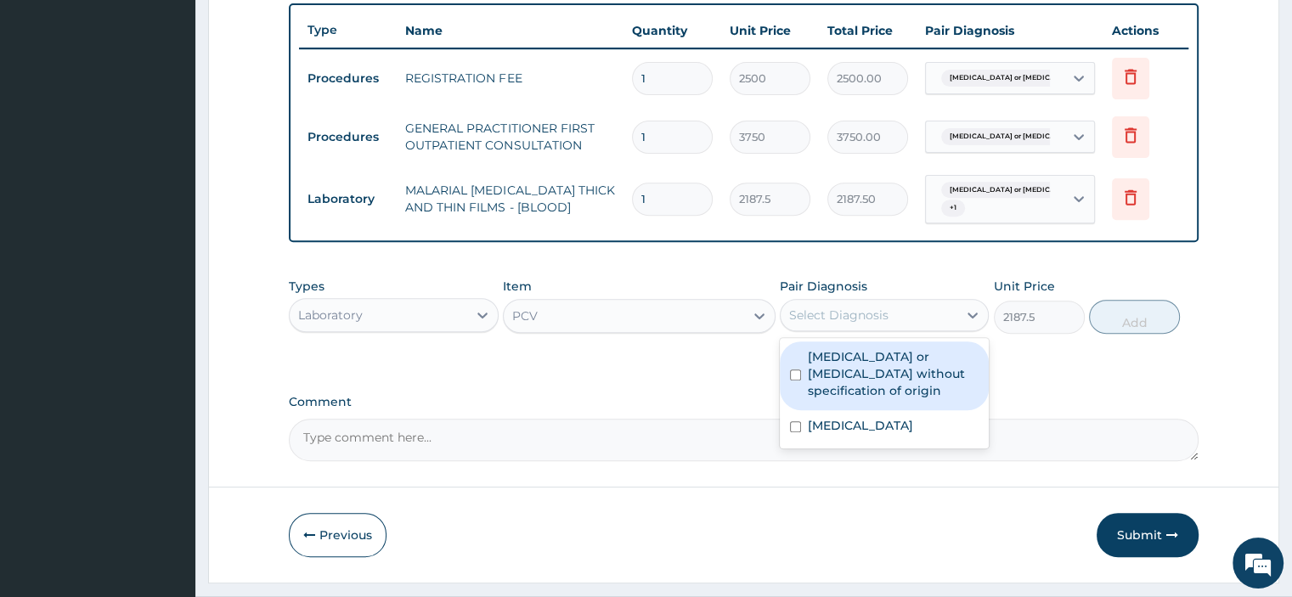
click at [845, 366] on label "Gastroenteritis or colitis without specification of origin" at bounding box center [893, 373] width 171 height 51
checkbox input "true"
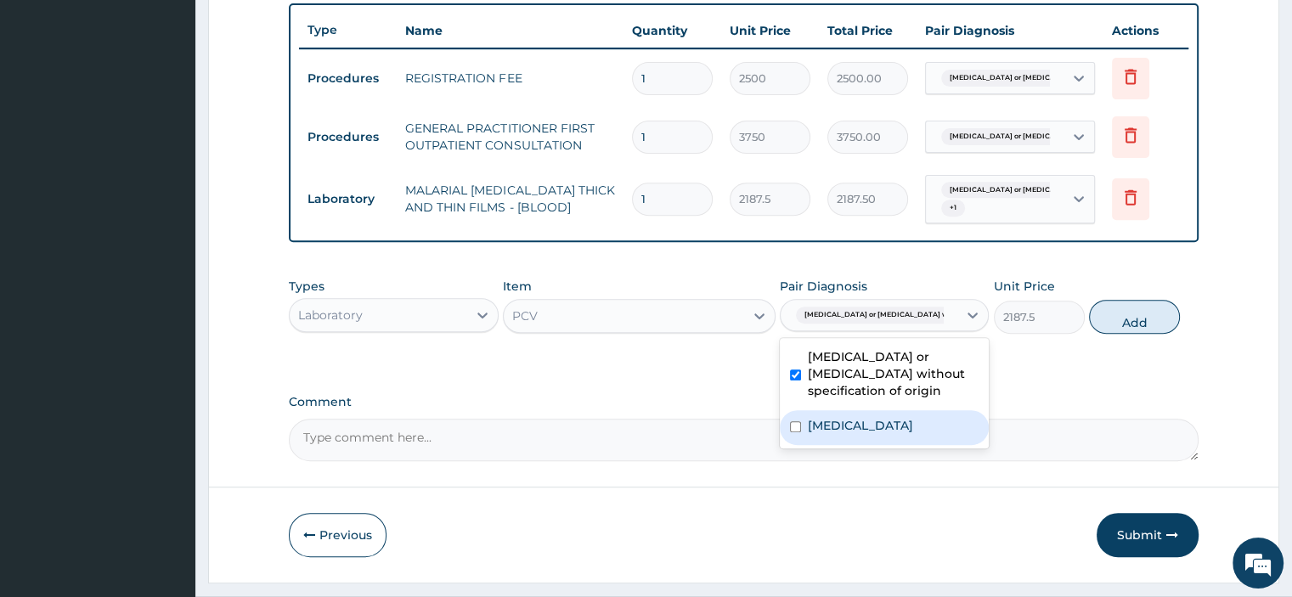
click at [858, 431] on div "Malaria, unspecified" at bounding box center [883, 427] width 209 height 35
checkbox input "true"
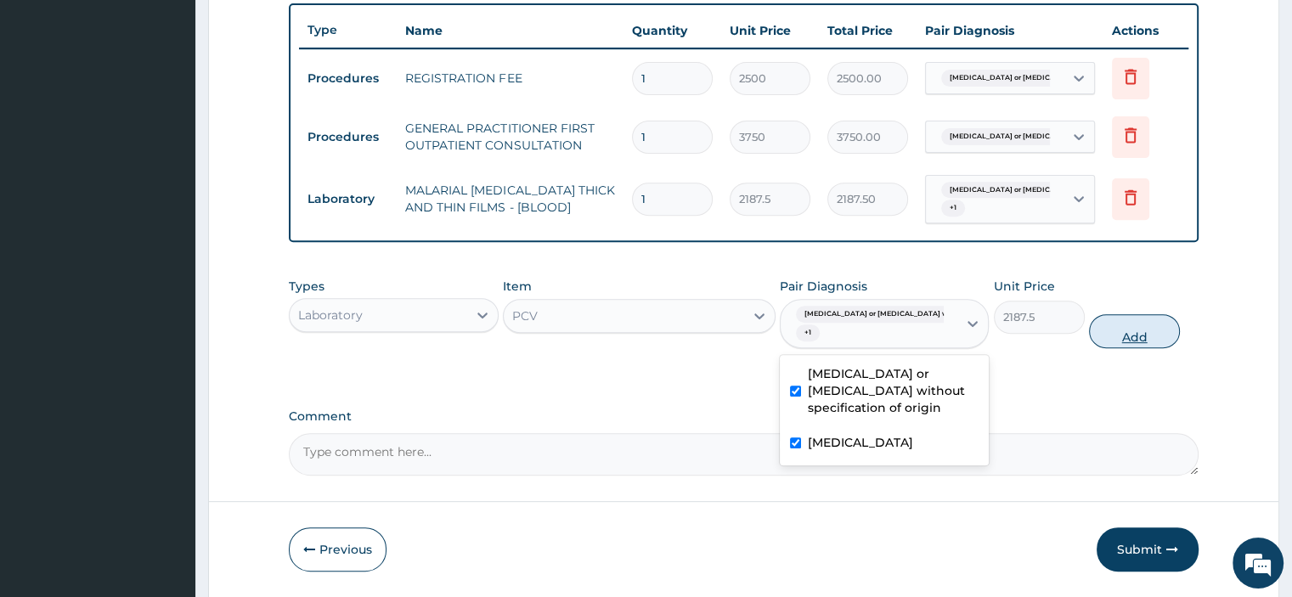
click at [1138, 314] on button "Add" at bounding box center [1134, 331] width 91 height 34
type input "0"
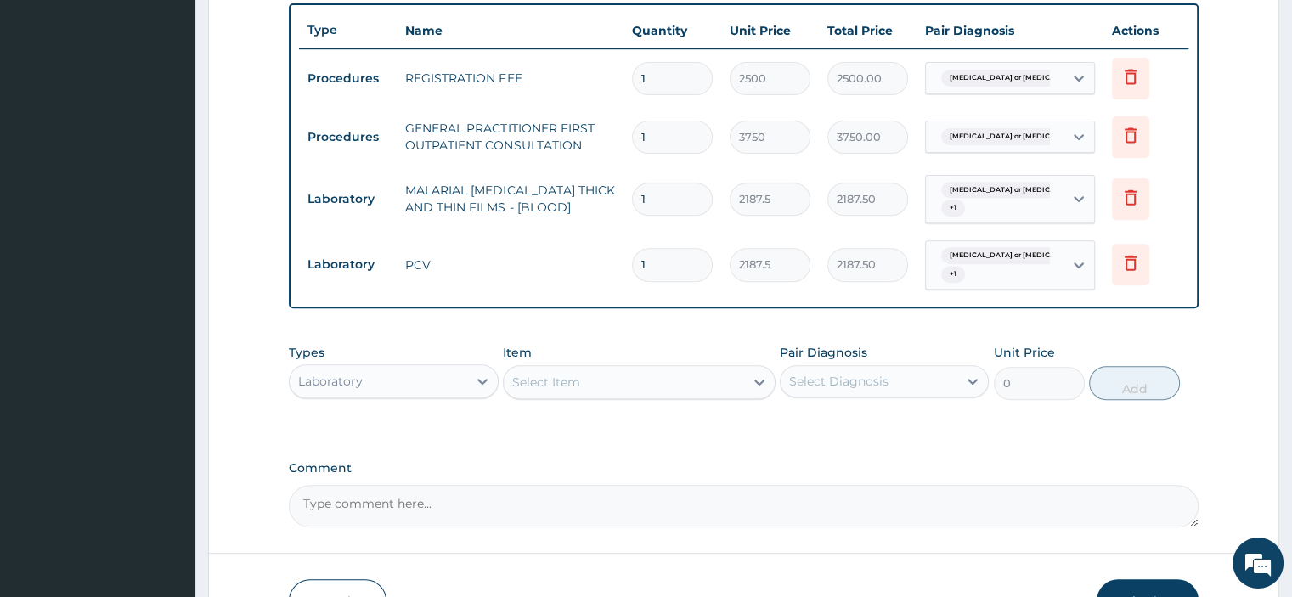
click at [336, 504] on textarea "Comment" at bounding box center [743, 506] width 909 height 42
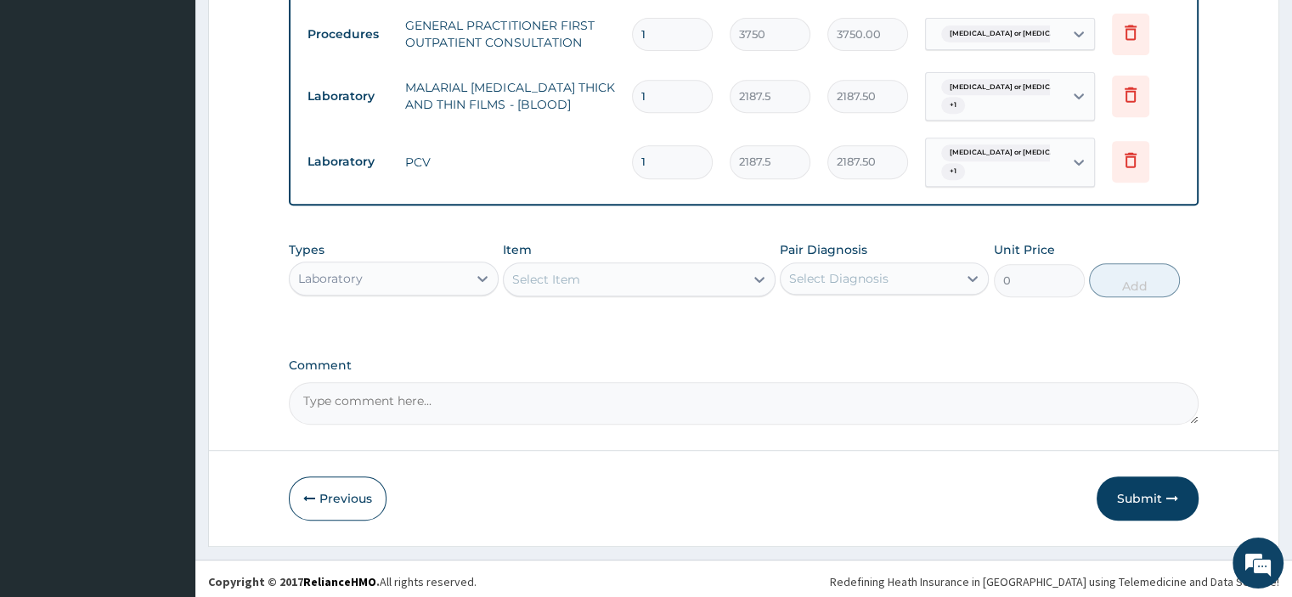
scroll to position [733, 0]
click at [302, 396] on textarea "Comment" at bounding box center [743, 401] width 909 height 42
paste textarea "PATIENT SEEN COMPLAINED OF PASSING WATERY STOOL, HAD ABOUT 4 EPISODES FROM LAST…"
type textarea "PATIENT SEEN COMPLAINED OF PASSING WATERY STOOL, HAD ABOUT 4 EPISODES FROM LAST…"
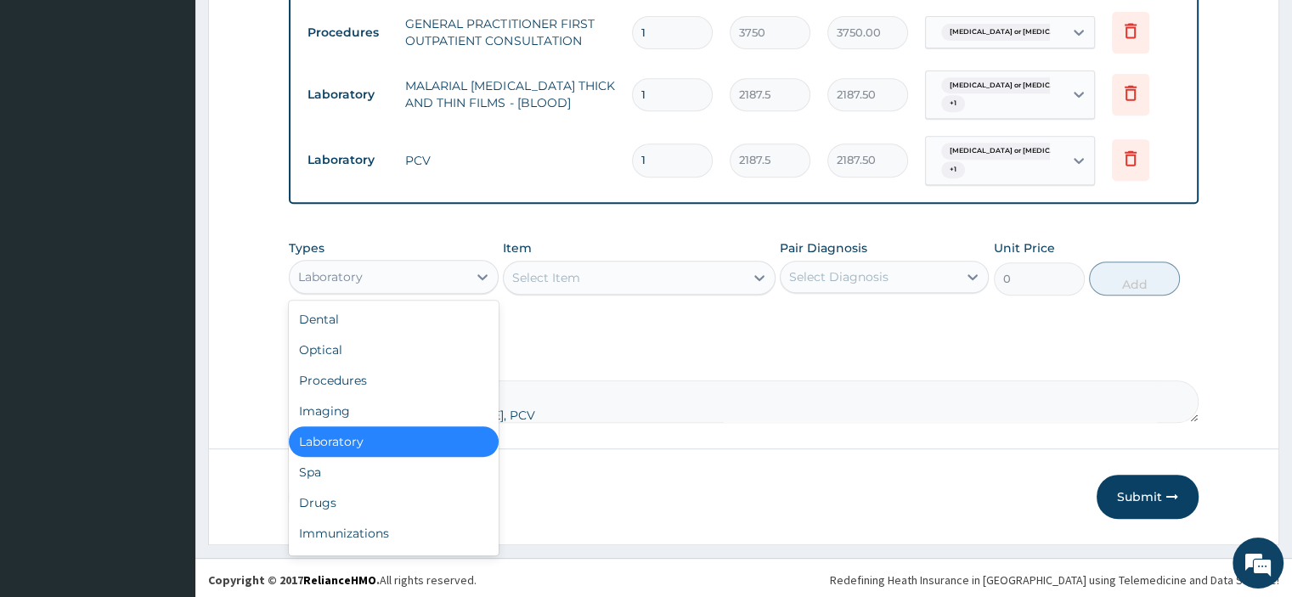
click at [370, 283] on div "Laboratory" at bounding box center [378, 276] width 177 height 27
click at [365, 490] on div "Drugs" at bounding box center [393, 502] width 209 height 31
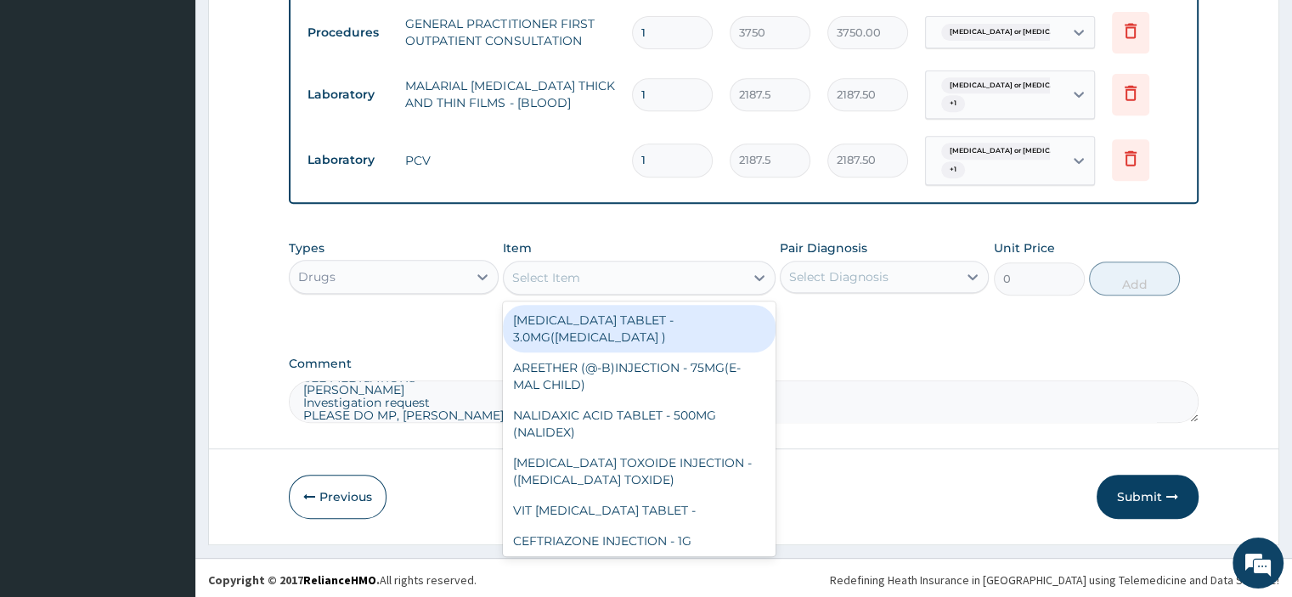
click at [649, 277] on div "Select Item" at bounding box center [624, 277] width 240 height 27
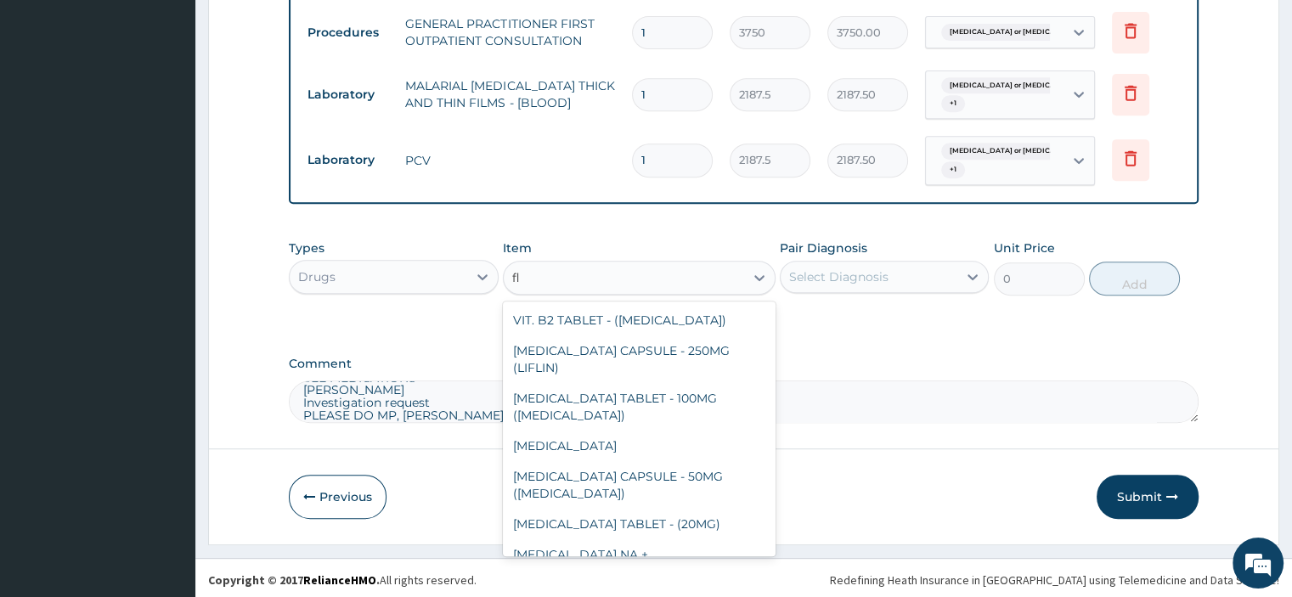
type input "f"
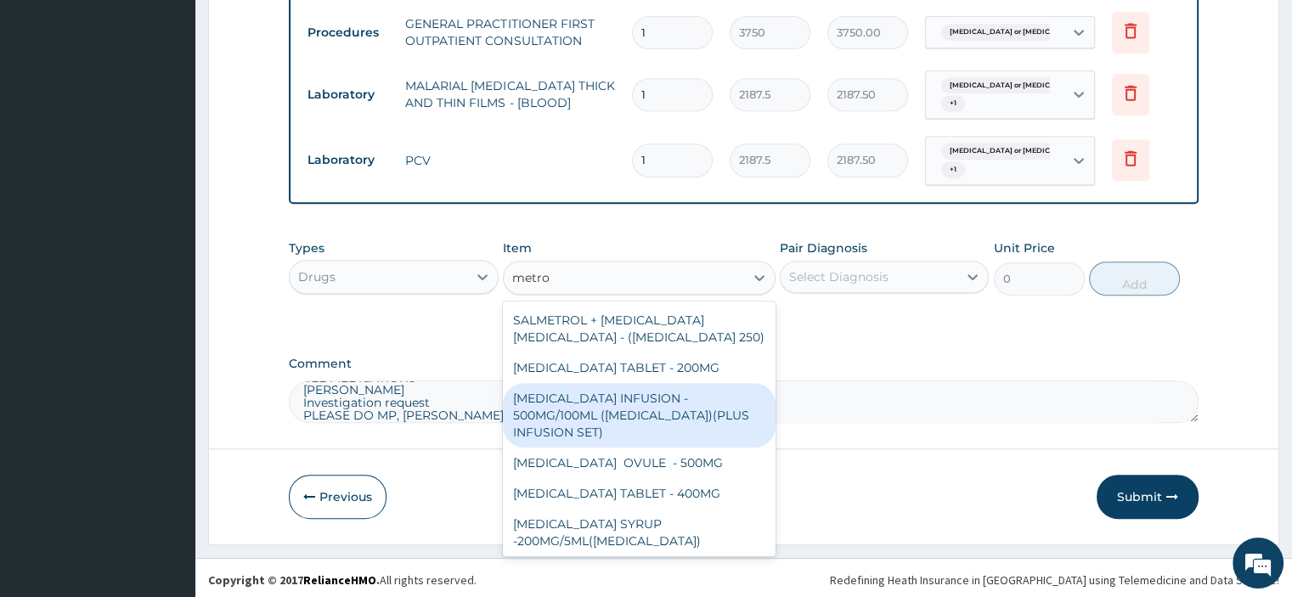
type input "metron"
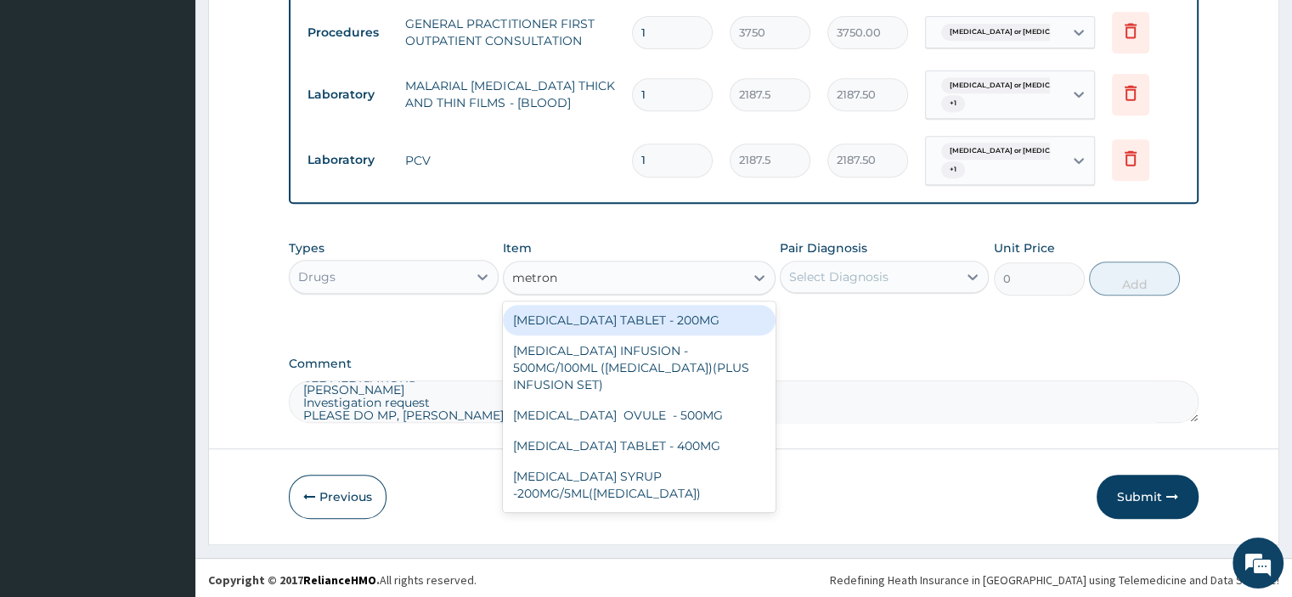
click at [696, 327] on div "METRONIDAZOLE TABLET - 200MG" at bounding box center [639, 320] width 273 height 31
type input "28"
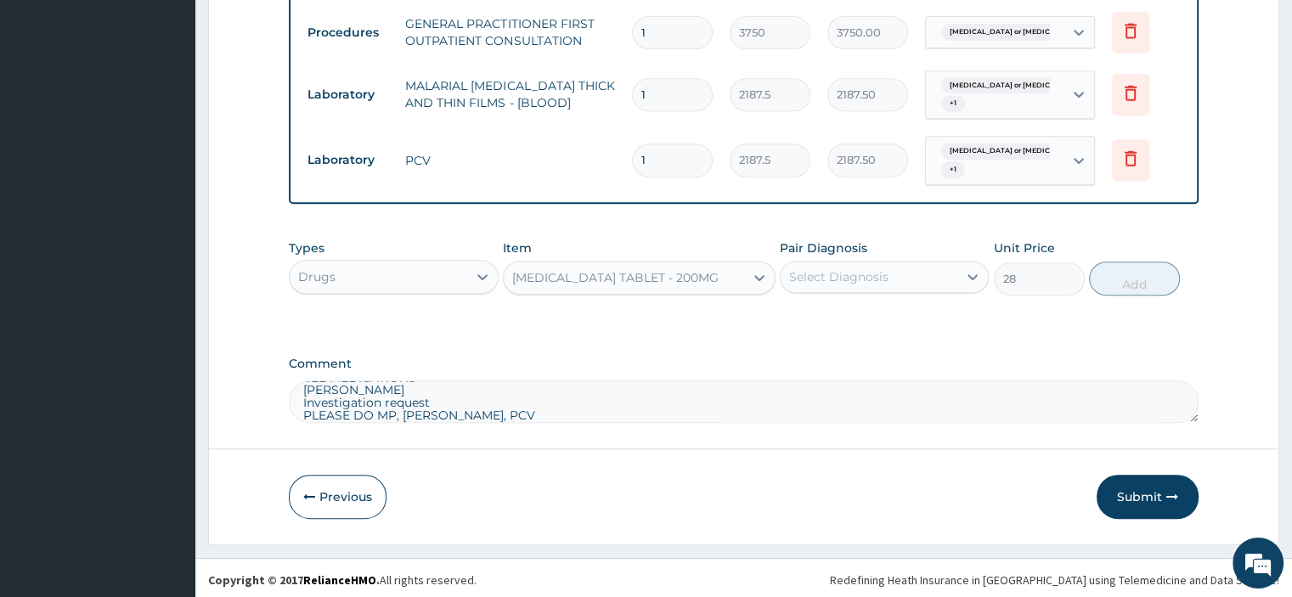
click at [881, 268] on div "Select Diagnosis" at bounding box center [838, 276] width 99 height 17
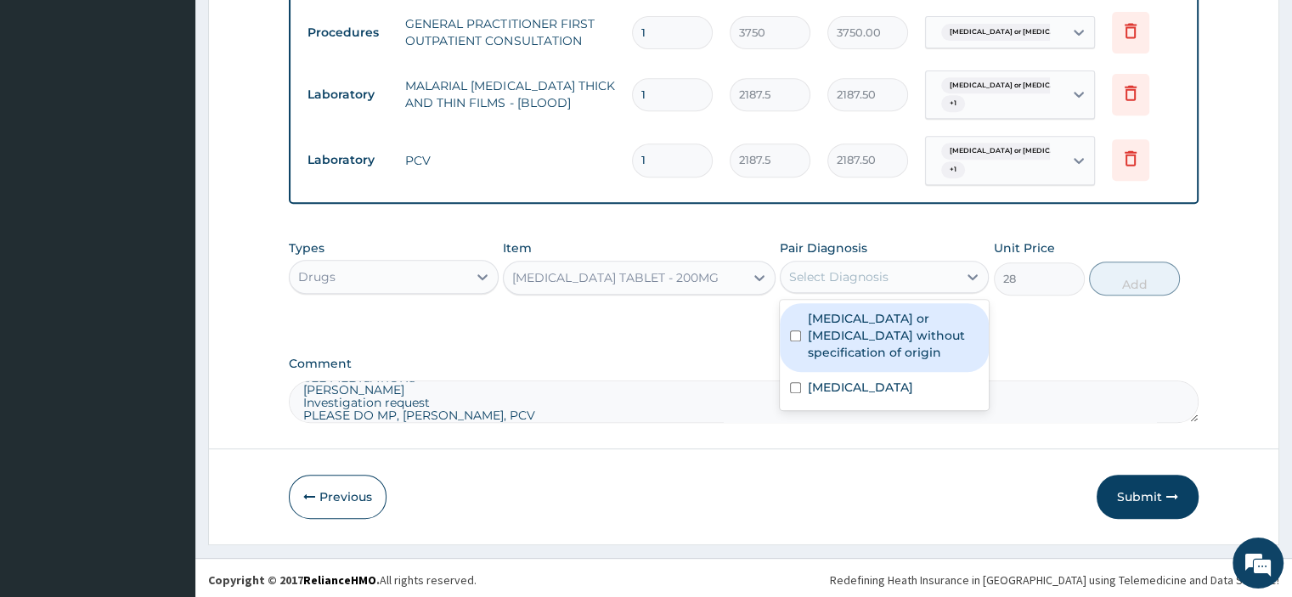
click at [874, 336] on label "Gastroenteritis or colitis without specification of origin" at bounding box center [893, 335] width 171 height 51
checkbox input "true"
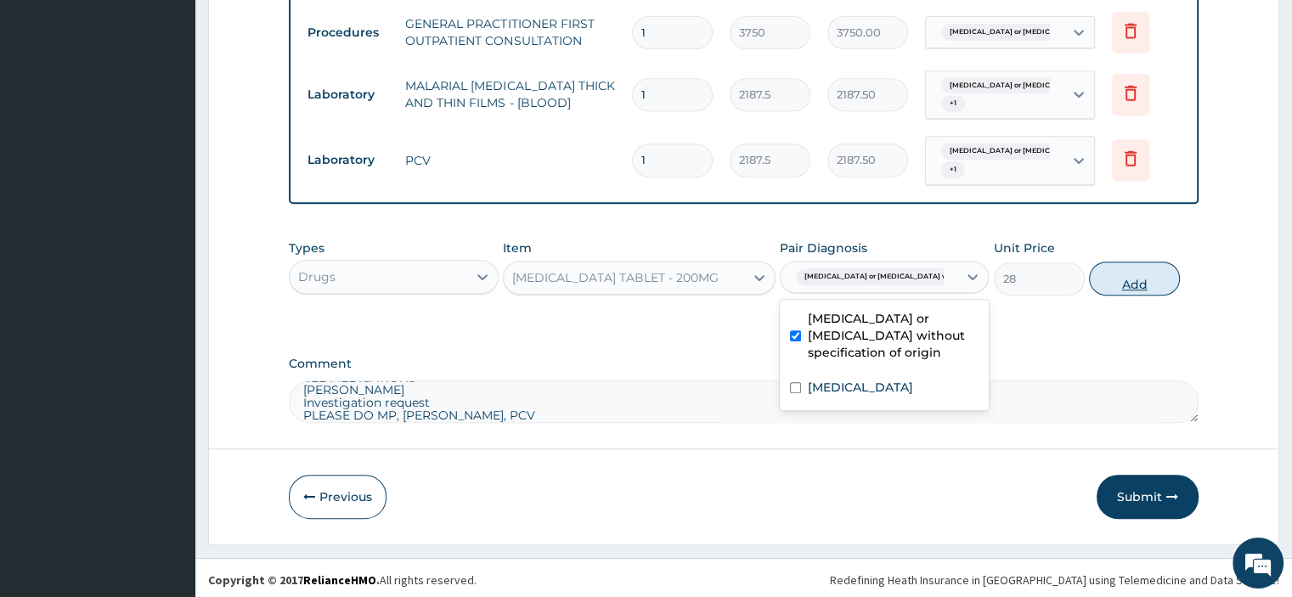
click at [1134, 284] on button "Add" at bounding box center [1134, 279] width 91 height 34
type input "0"
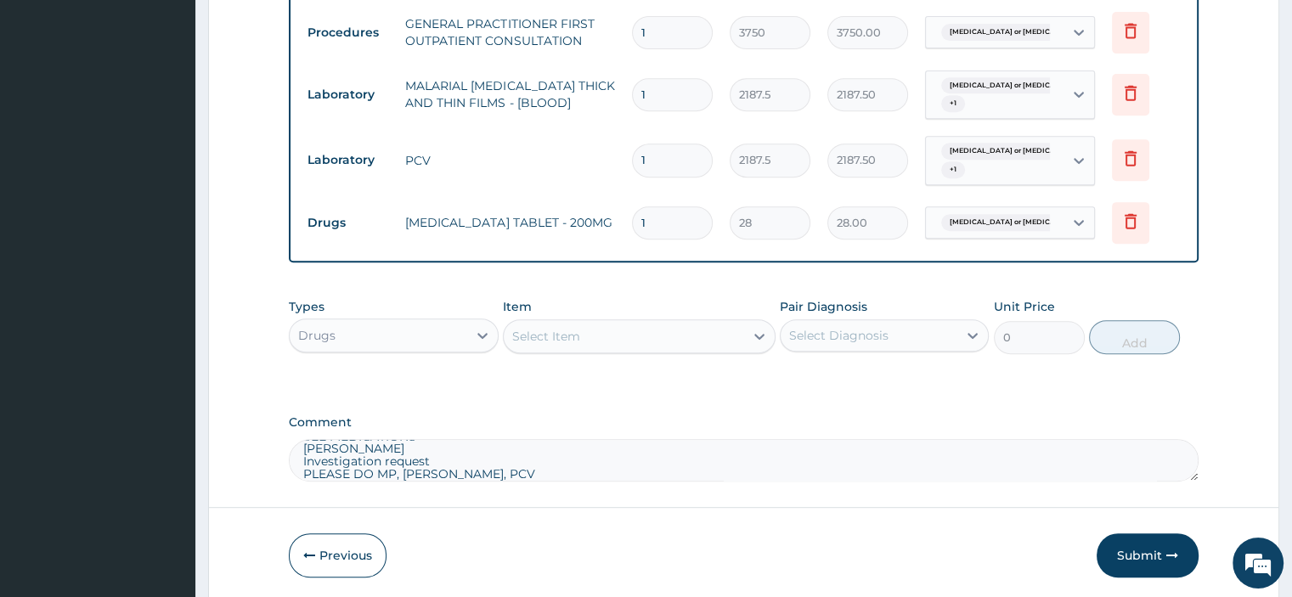
type input "0.00"
type input "4"
type input "112.00"
type input "42"
type input "1176.00"
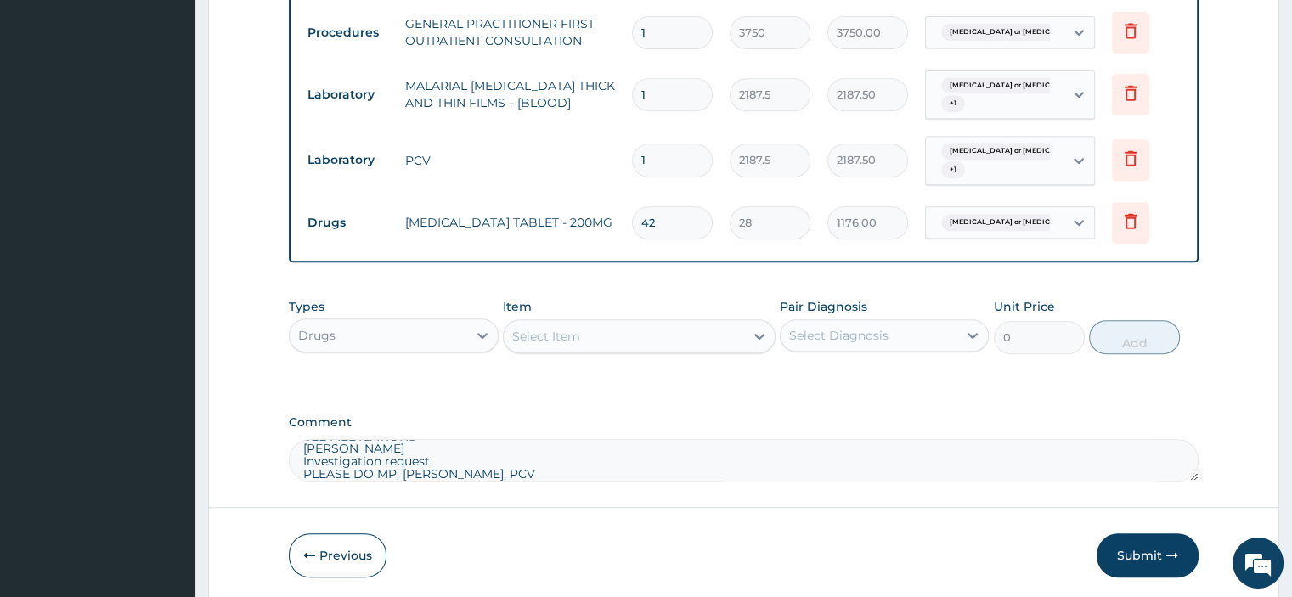
type input "42"
click at [567, 335] on div "Select Item" at bounding box center [546, 336] width 68 height 17
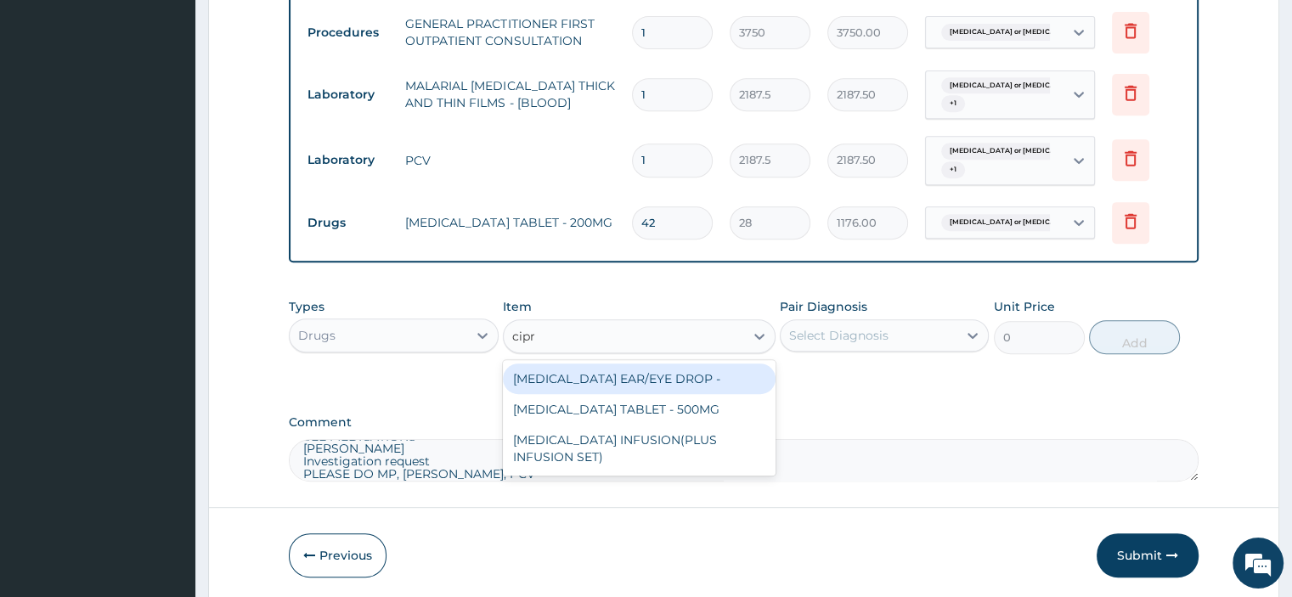
type input "cipro"
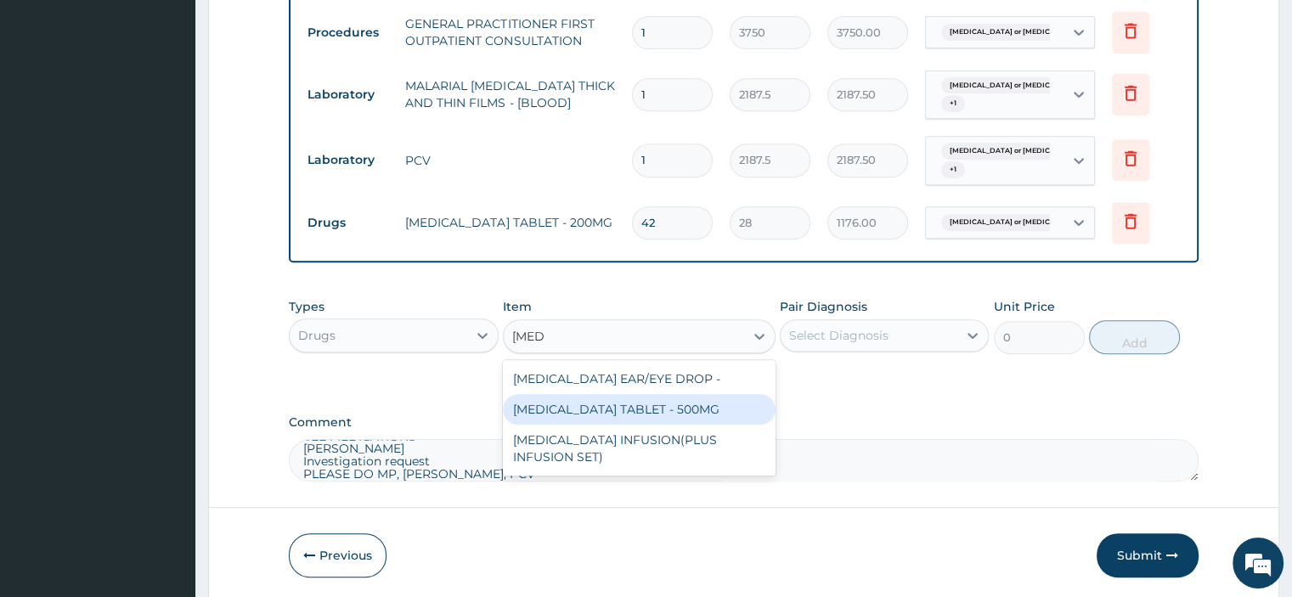
click at [612, 402] on div "CIPROFLOXACIN TABLET - 500MG" at bounding box center [639, 409] width 273 height 31
type input "196"
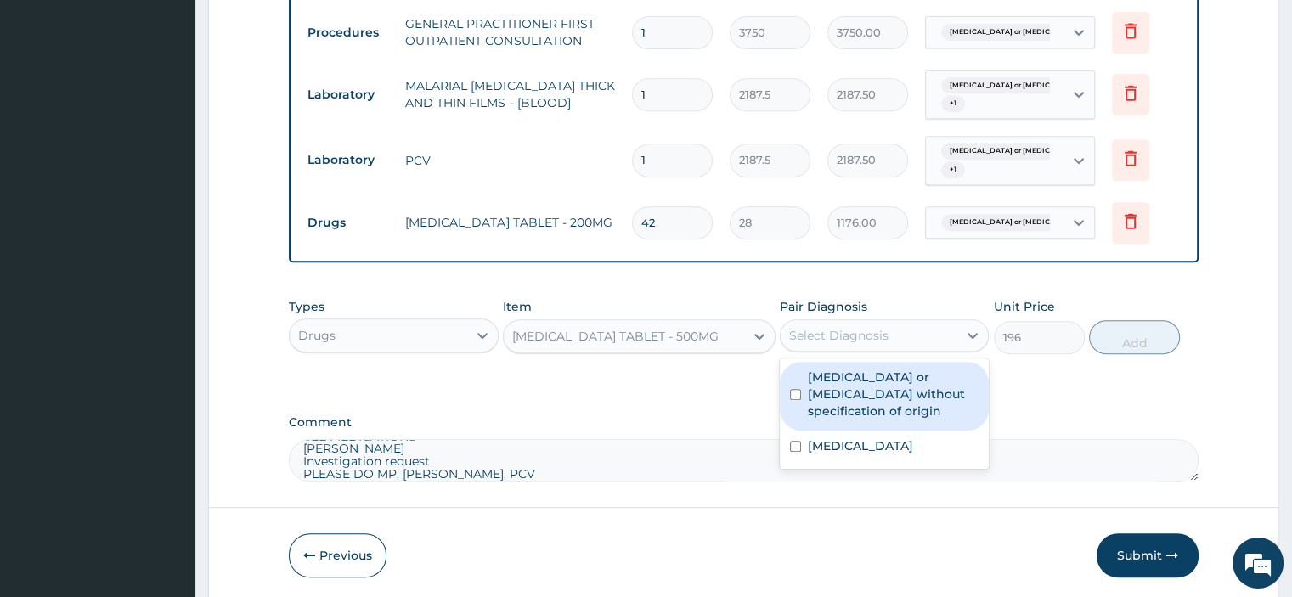
click at [847, 327] on div "Select Diagnosis" at bounding box center [838, 335] width 99 height 17
click at [847, 386] on label "Gastroenteritis or colitis without specification of origin" at bounding box center [893, 394] width 171 height 51
checkbox input "true"
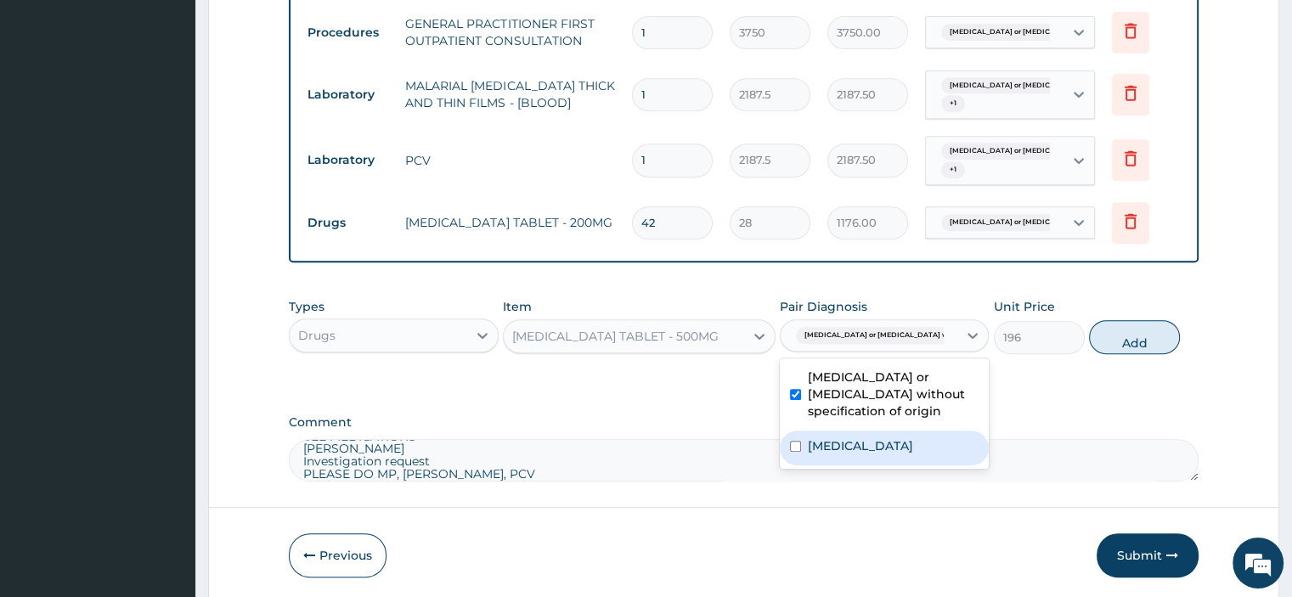
click at [851, 449] on label "Malaria, unspecified" at bounding box center [860, 445] width 105 height 17
checkbox input "true"
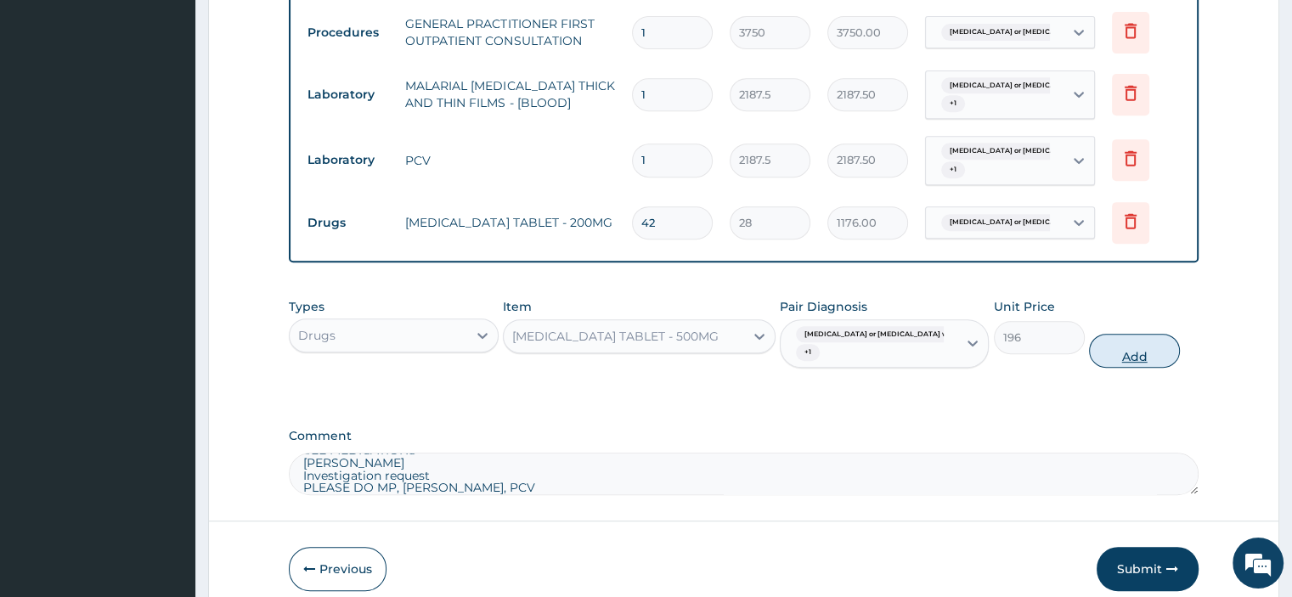
click at [1134, 340] on button "Add" at bounding box center [1134, 351] width 91 height 34
type input "0"
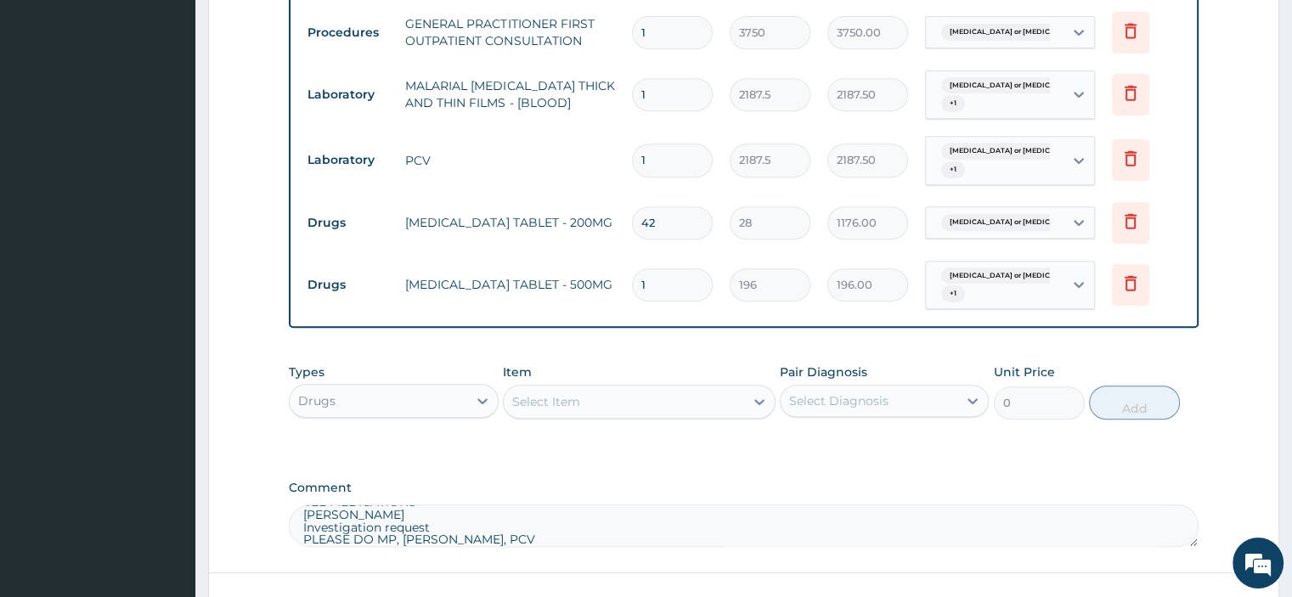
type input "10"
type input "1960.00"
type input "10"
click at [533, 402] on div "Select Item" at bounding box center [546, 401] width 68 height 17
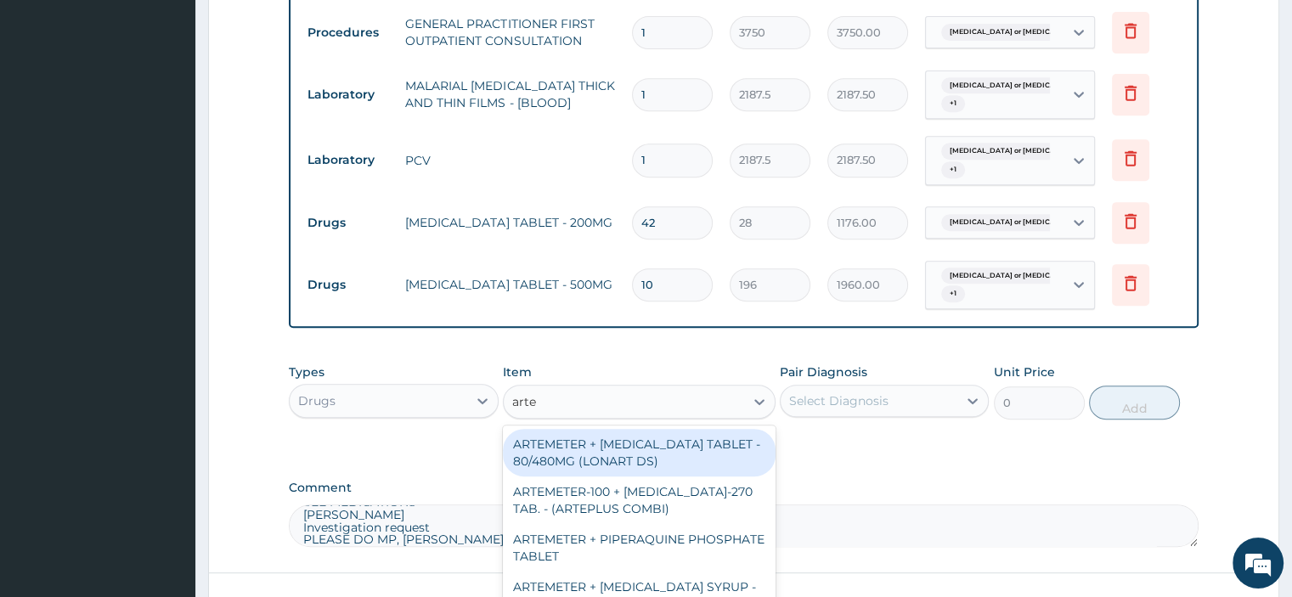
type input "artem"
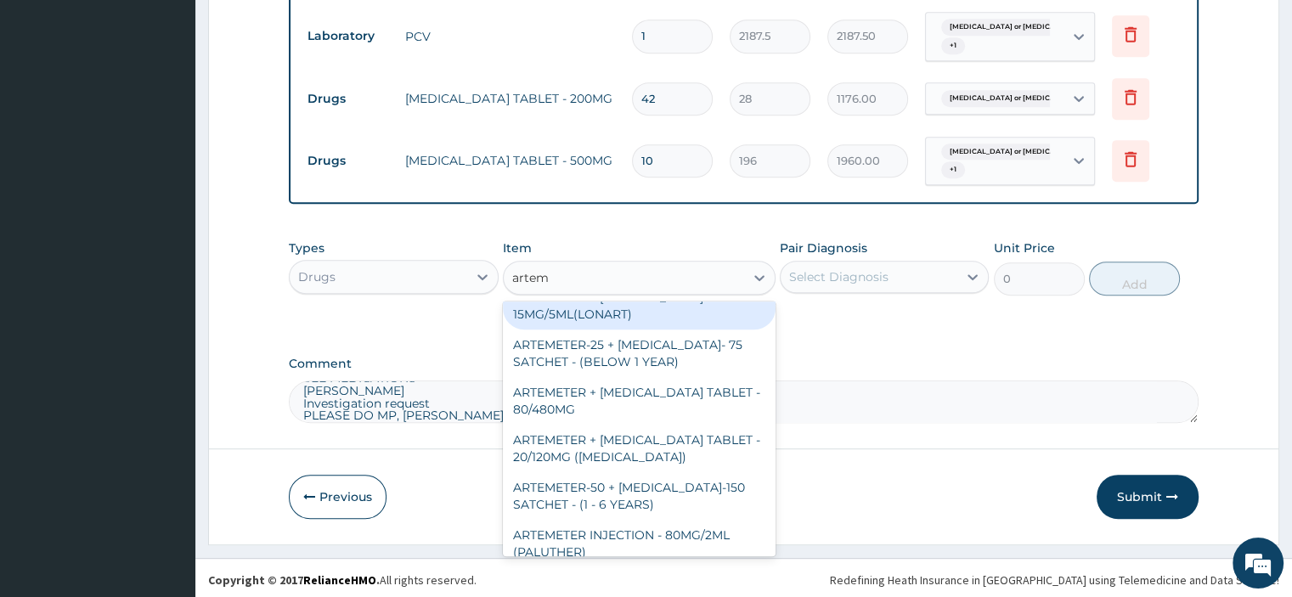
scroll to position [509, 0]
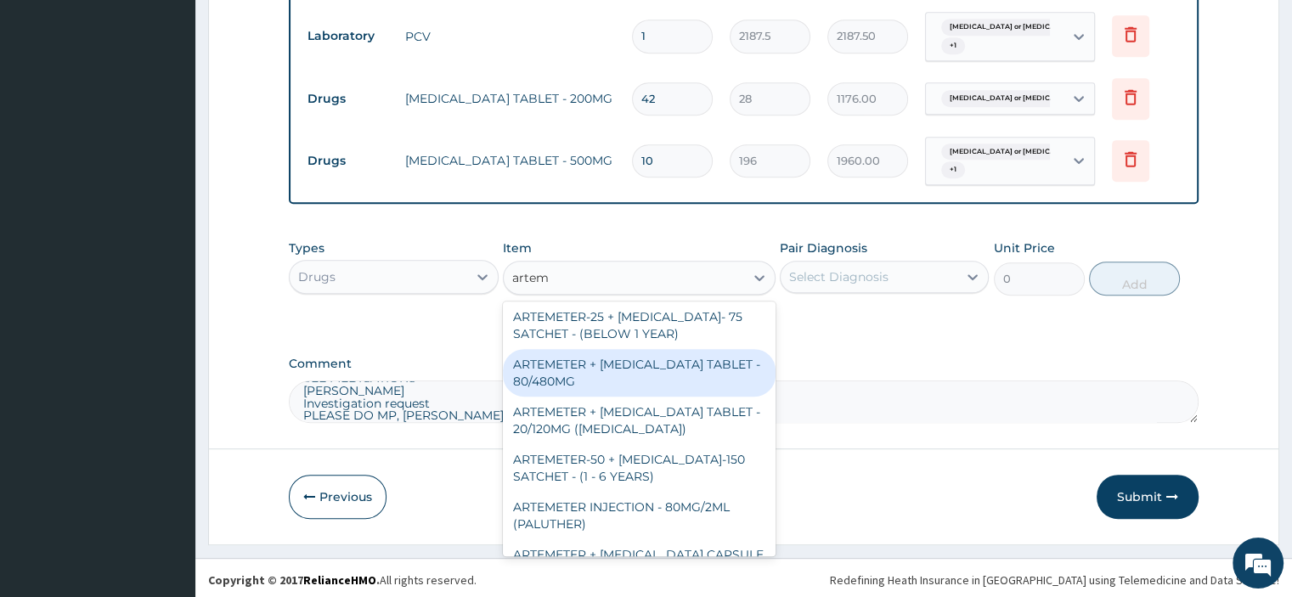
click at [627, 391] on div "ARTEMETER + LUMEFANTRINE TABLET - 80/480MG" at bounding box center [639, 373] width 273 height 48
type input "364"
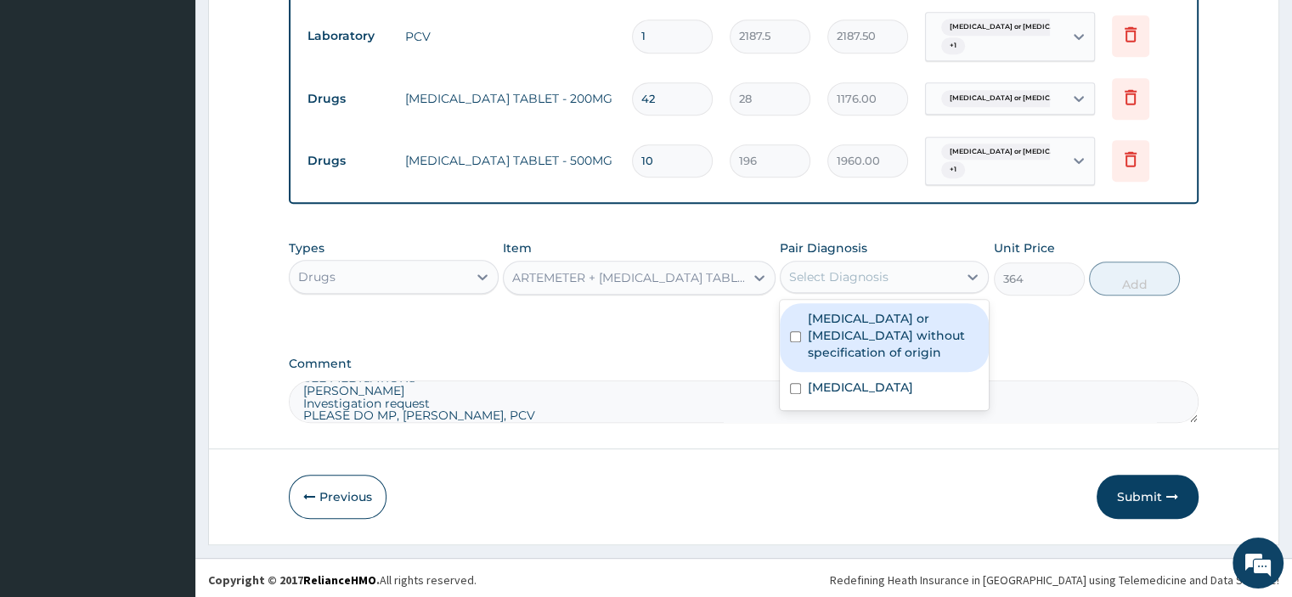
click at [808, 268] on div "Select Diagnosis" at bounding box center [838, 276] width 99 height 17
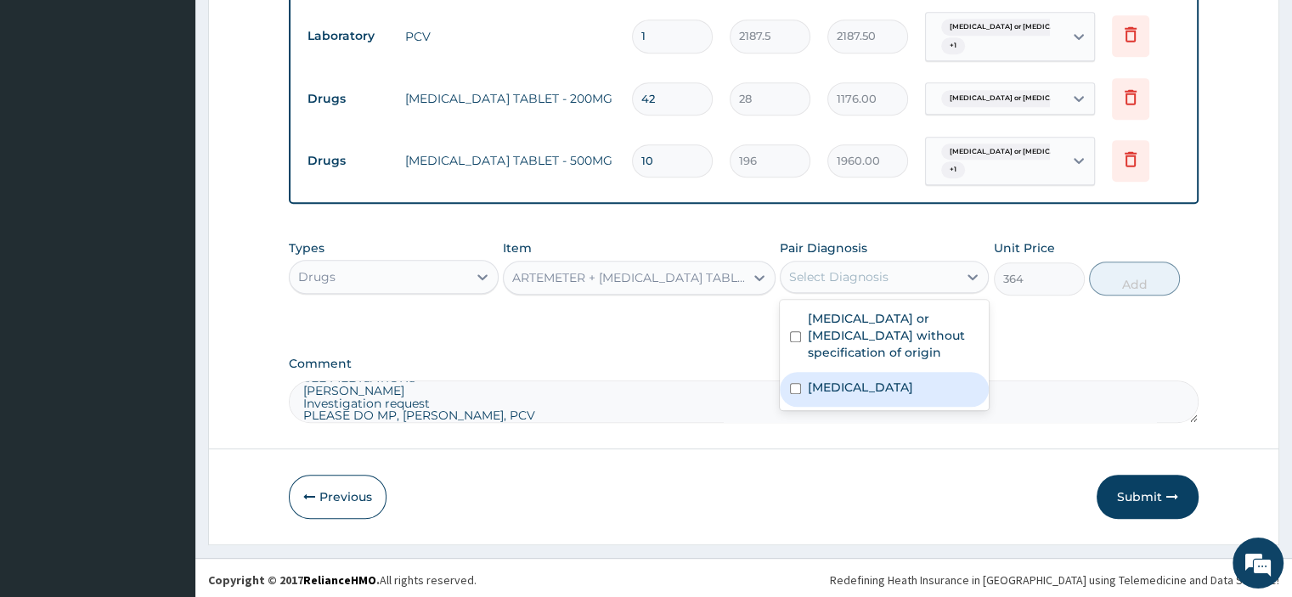
click at [839, 382] on label "Malaria, unspecified" at bounding box center [860, 387] width 105 height 17
checkbox input "true"
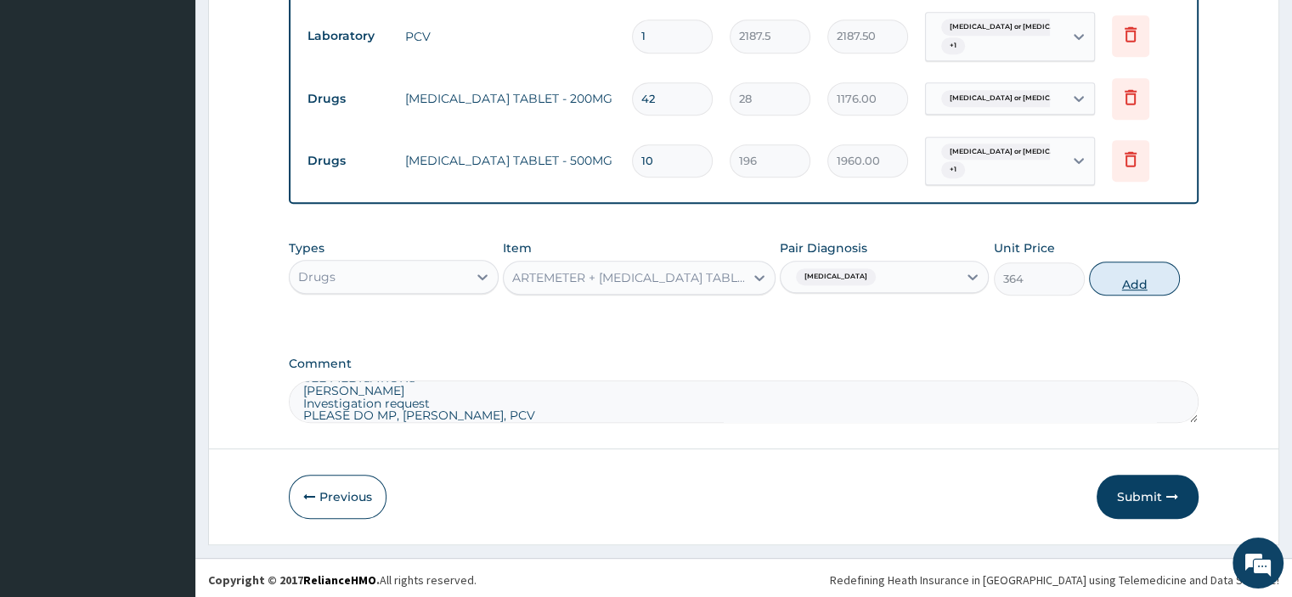
click at [1123, 279] on button "Add" at bounding box center [1134, 279] width 91 height 34
type input "0"
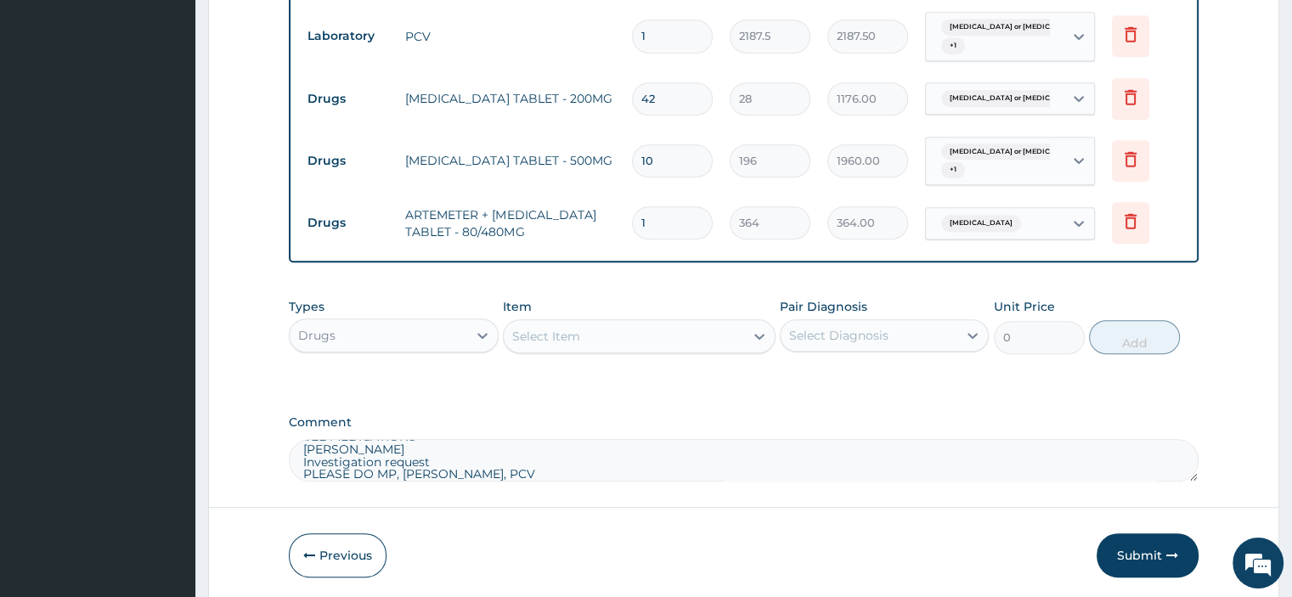
type input "0.00"
type input "6"
type input "2184.00"
type input "6"
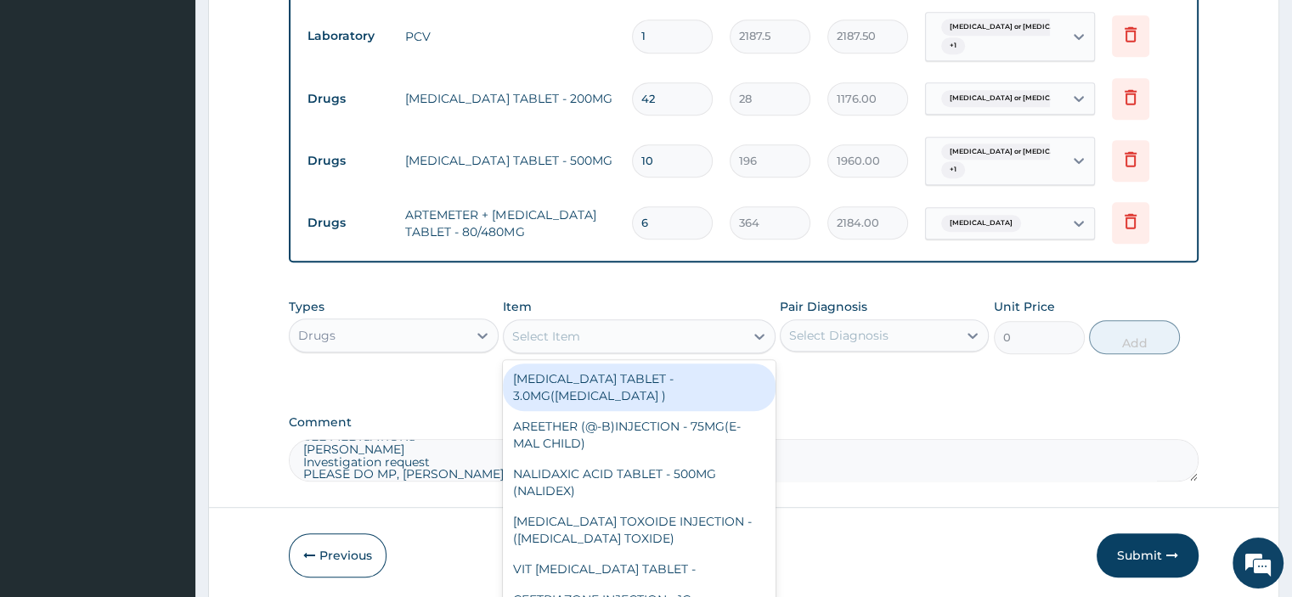
click at [532, 339] on div "Select Item" at bounding box center [546, 336] width 68 height 17
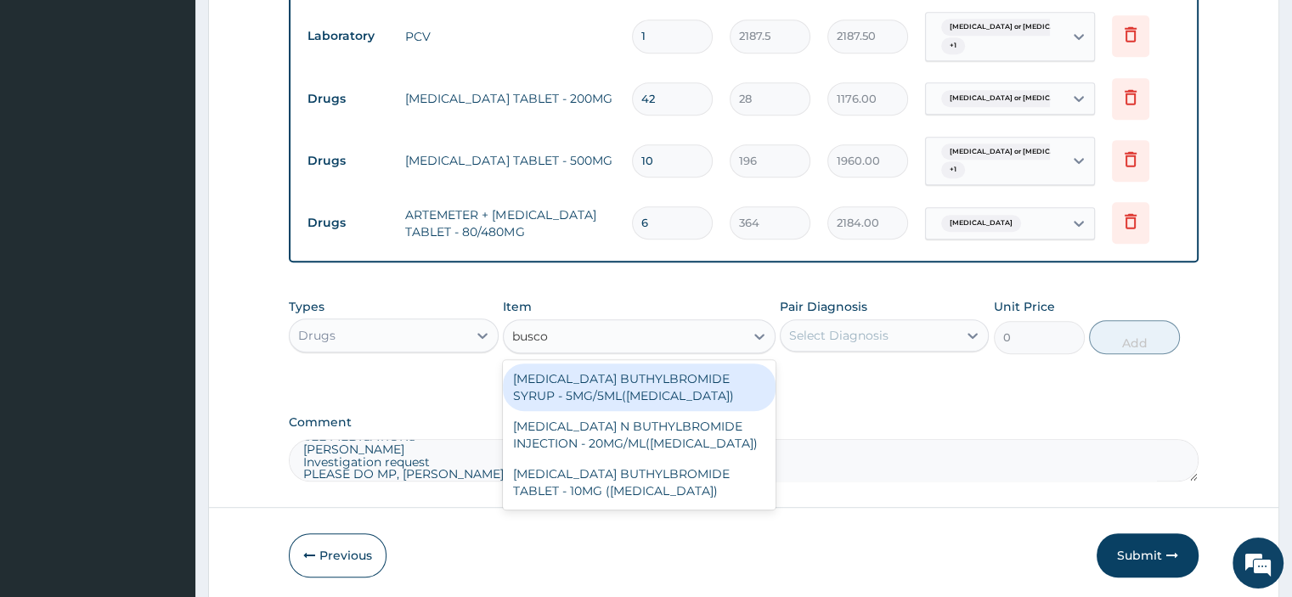
type input "buscop"
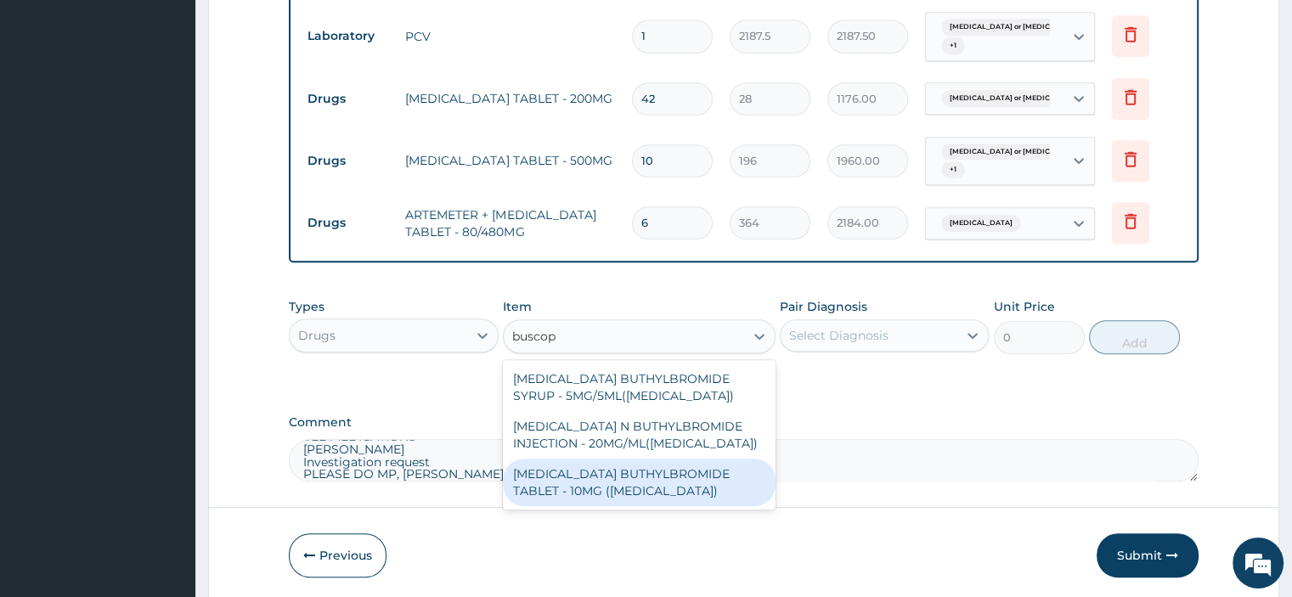
click at [597, 484] on div "HYOSCINE BUTHYLBROMIDE TABLET - 10MG (BUSCOPAN)" at bounding box center [639, 483] width 273 height 48
type input "56"
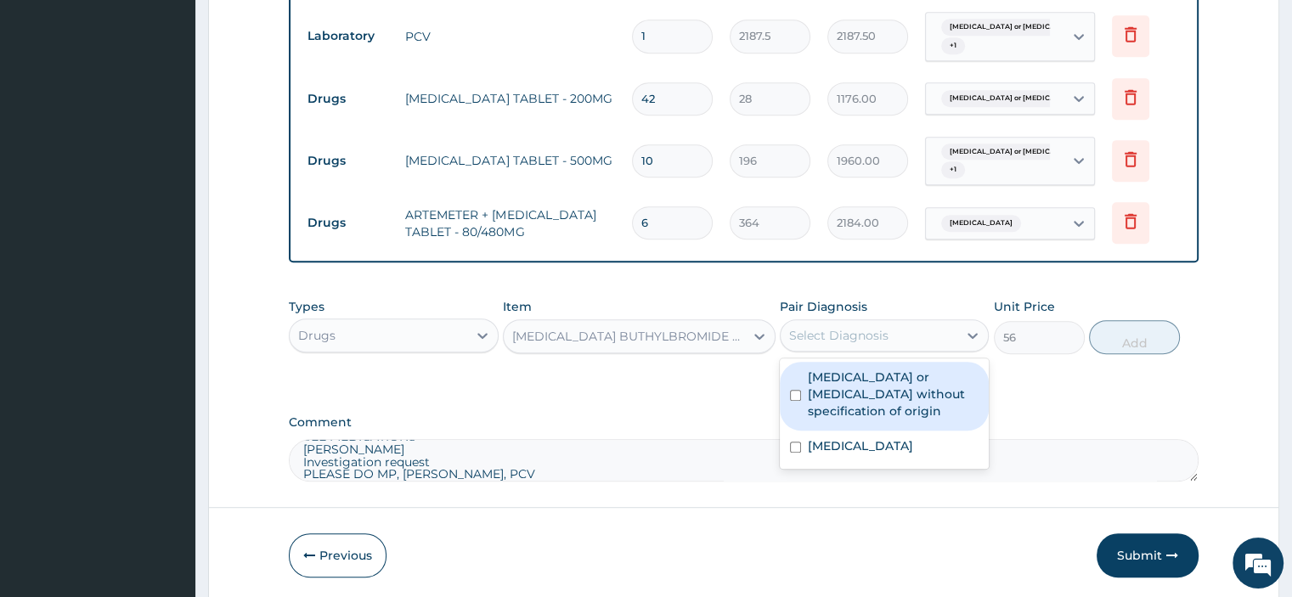
click at [845, 335] on div "Select Diagnosis" at bounding box center [838, 335] width 99 height 17
click at [840, 380] on label "Gastroenteritis or colitis without specification of origin" at bounding box center [893, 394] width 171 height 51
checkbox input "true"
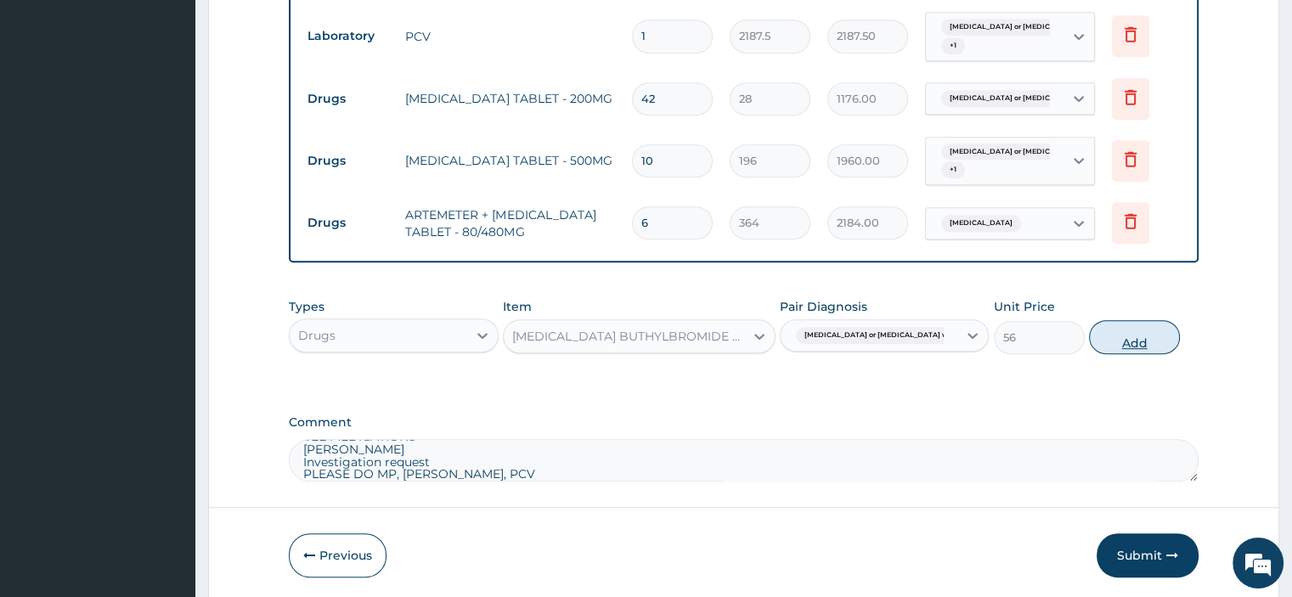
click at [1128, 341] on button "Add" at bounding box center [1134, 337] width 91 height 34
type input "0"
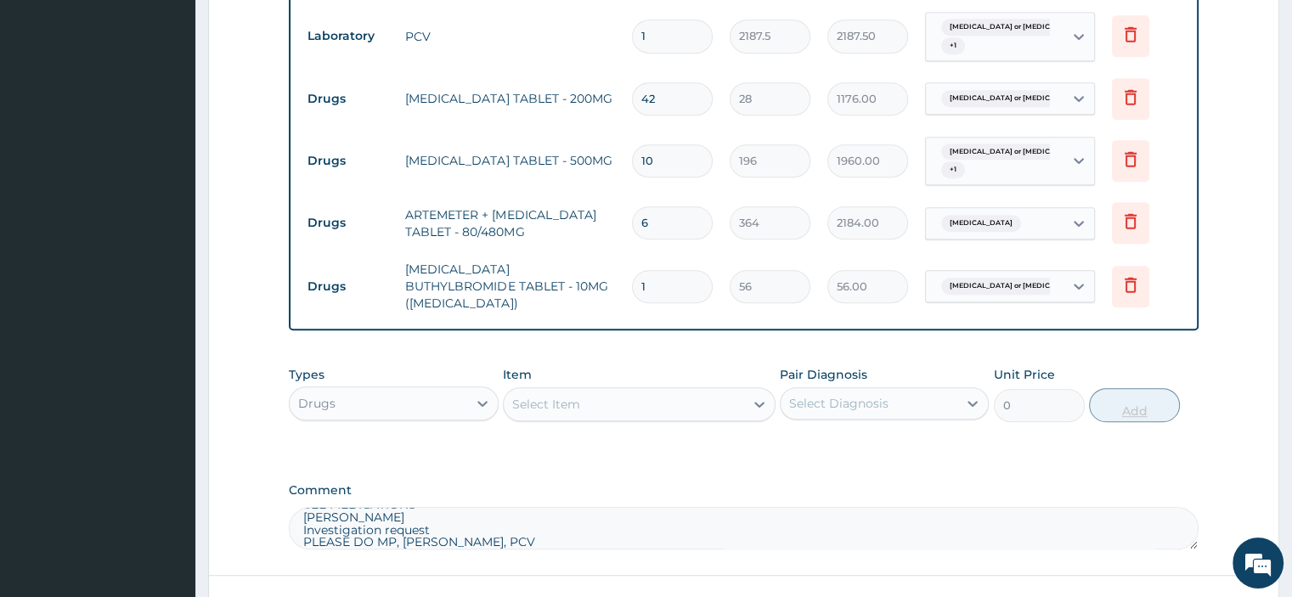
type input "0.00"
type input "4"
type input "224.00"
type input "42"
type input "2352.00"
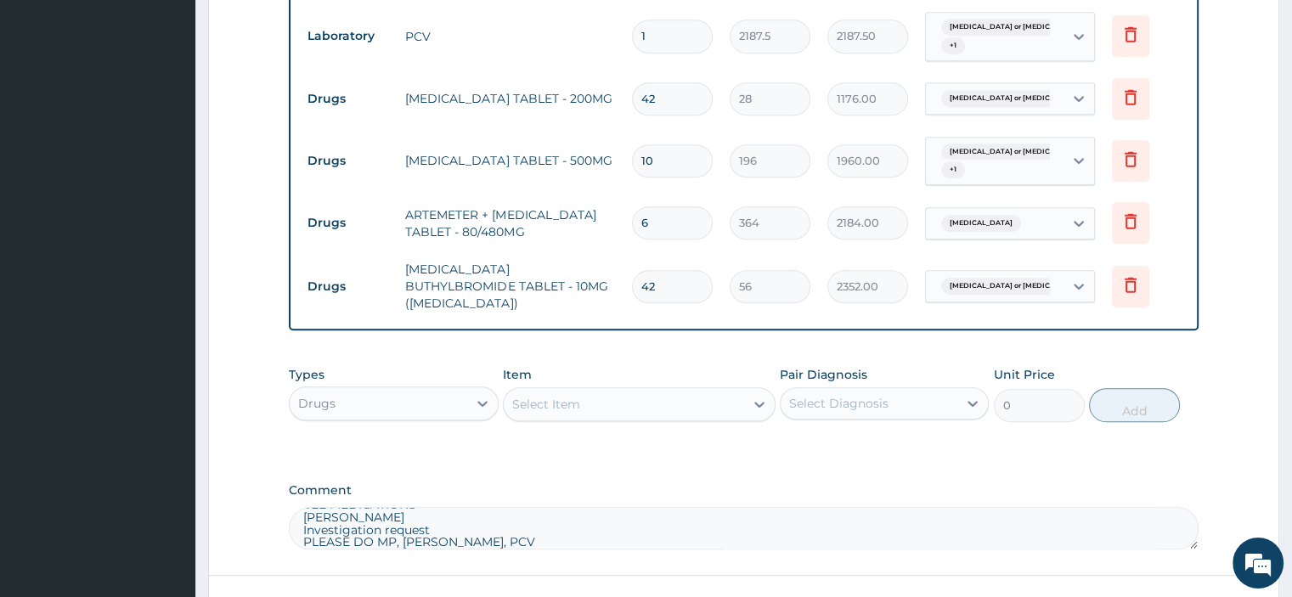
type input "42"
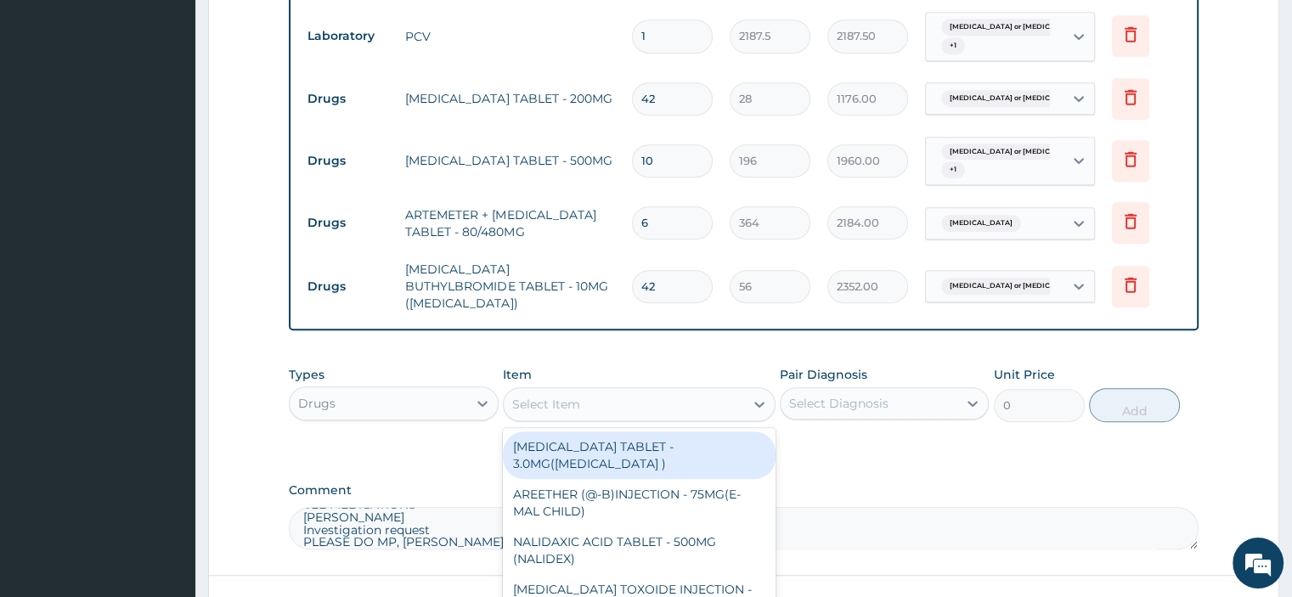
click at [597, 397] on div "Select Item" at bounding box center [624, 404] width 240 height 27
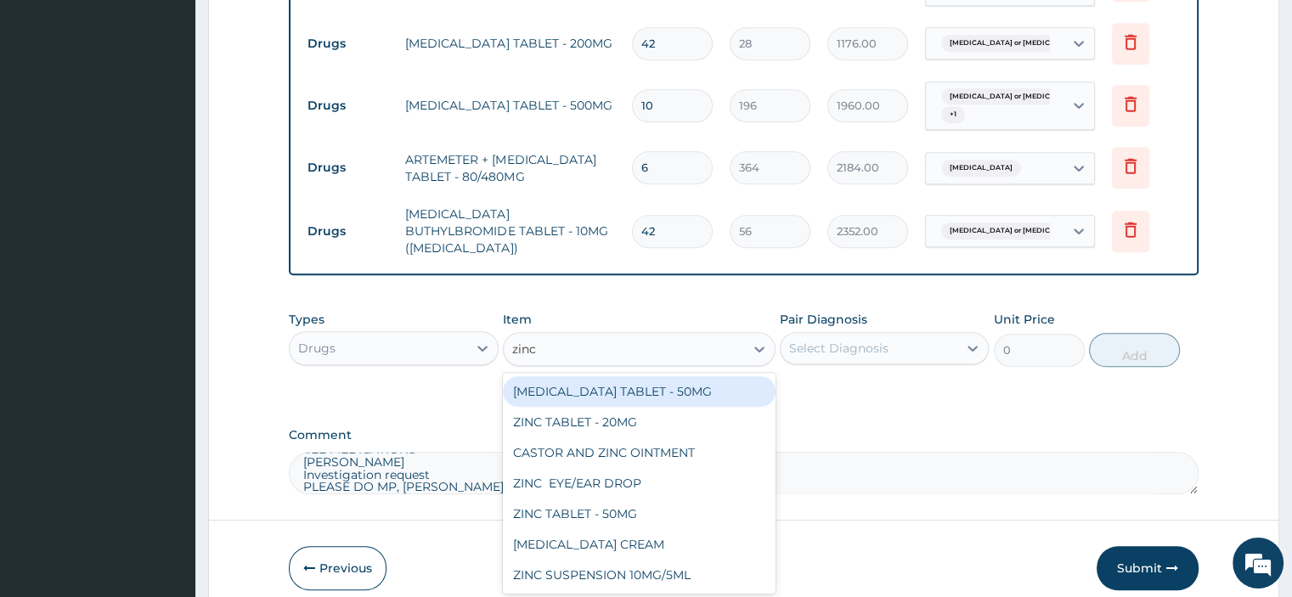
scroll to position [942, 0]
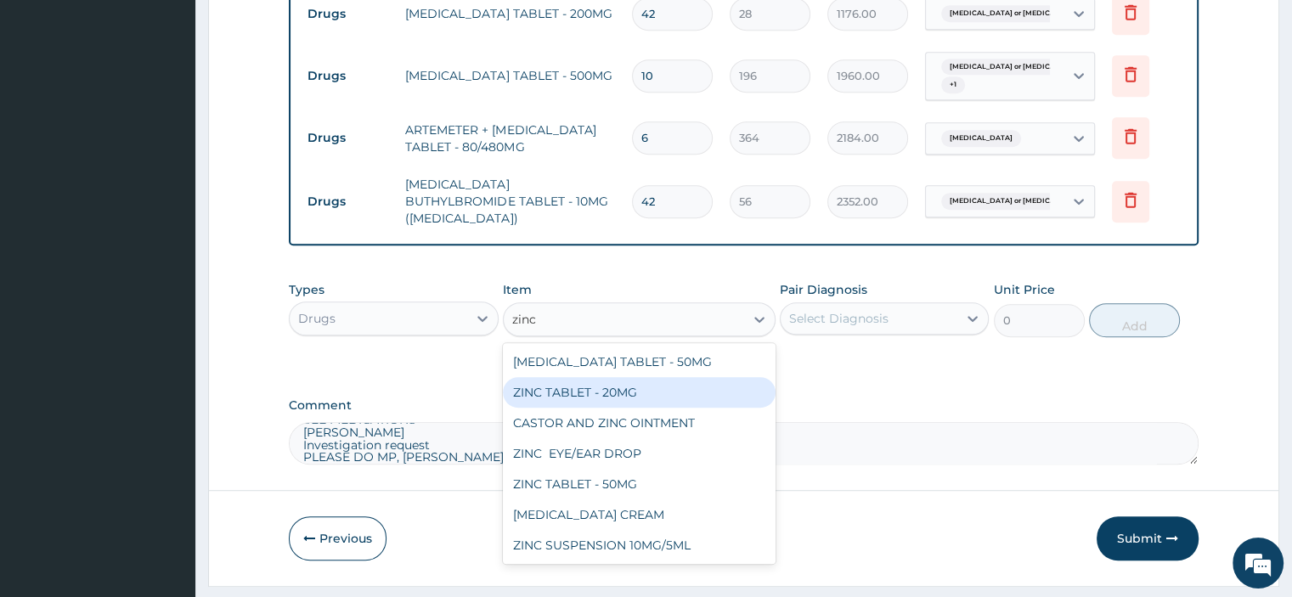
type input "zinc"
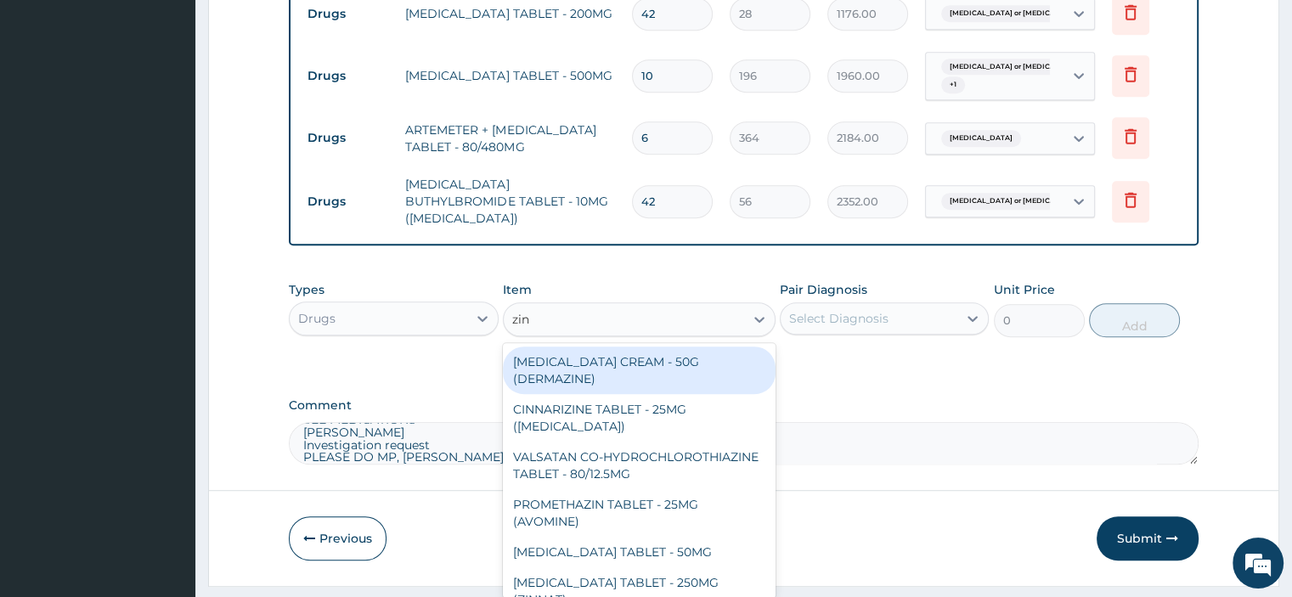
type input "zinc"
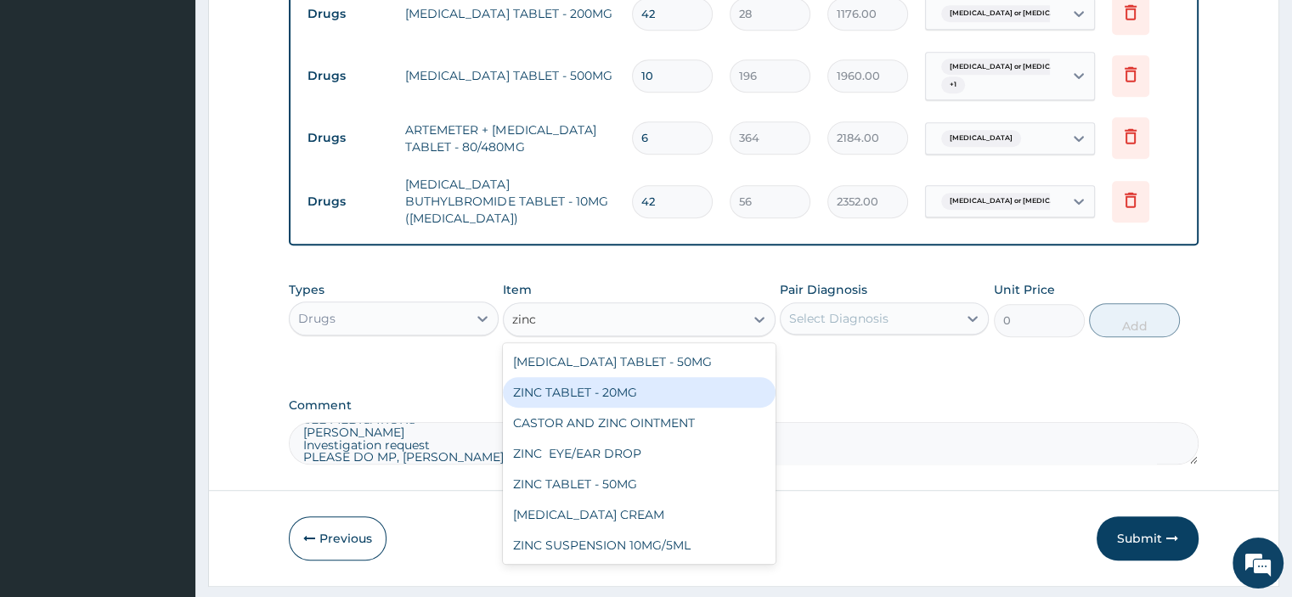
click at [602, 378] on div "ZINC TABLET - 20MG" at bounding box center [639, 392] width 273 height 31
type input "64.39999999999999"
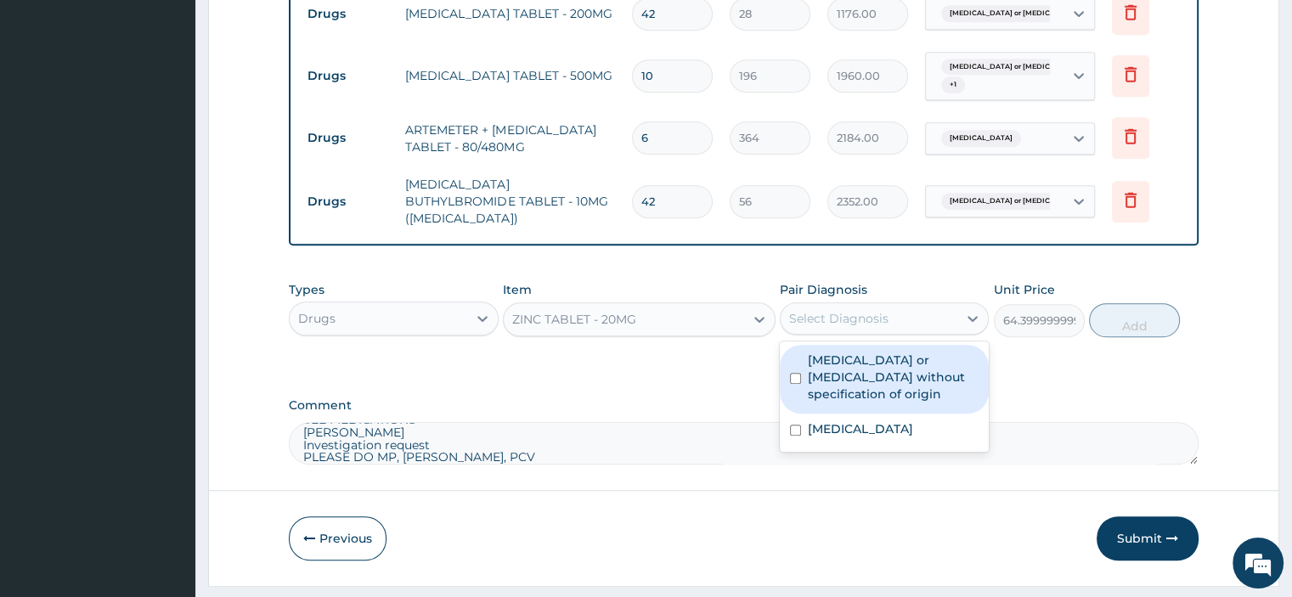
click at [845, 312] on div "Select Diagnosis" at bounding box center [838, 318] width 99 height 17
click at [844, 352] on label "Gastroenteritis or colitis without specification of origin" at bounding box center [893, 377] width 171 height 51
checkbox input "true"
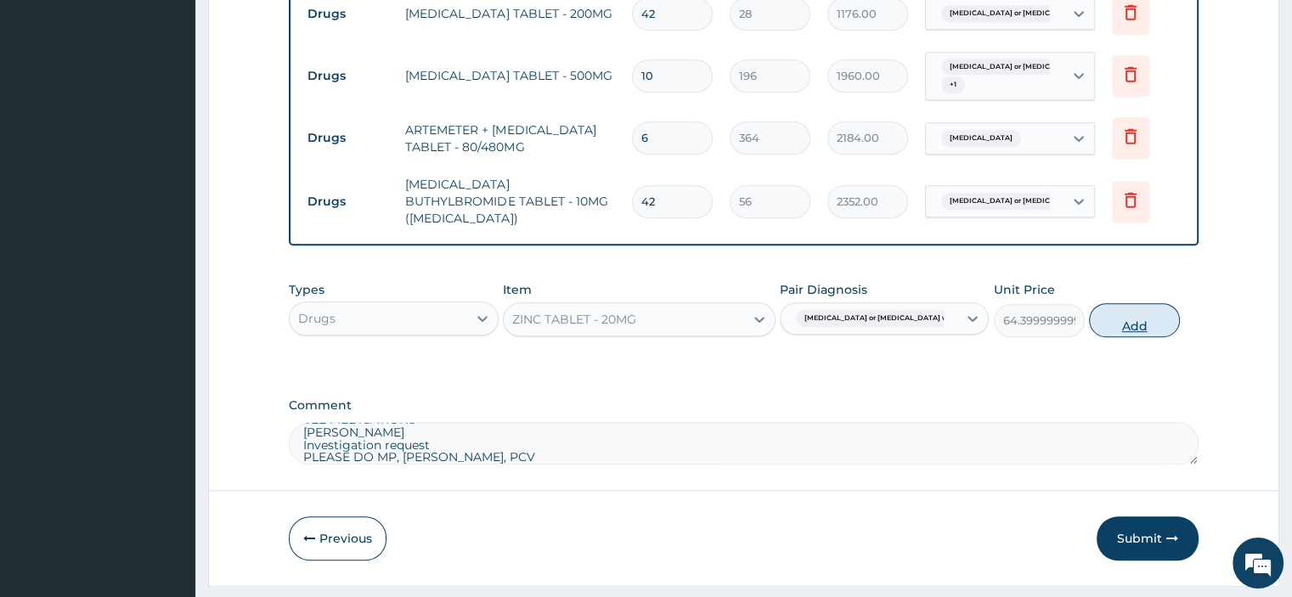
click at [1133, 311] on button "Add" at bounding box center [1134, 320] width 91 height 34
type input "0"
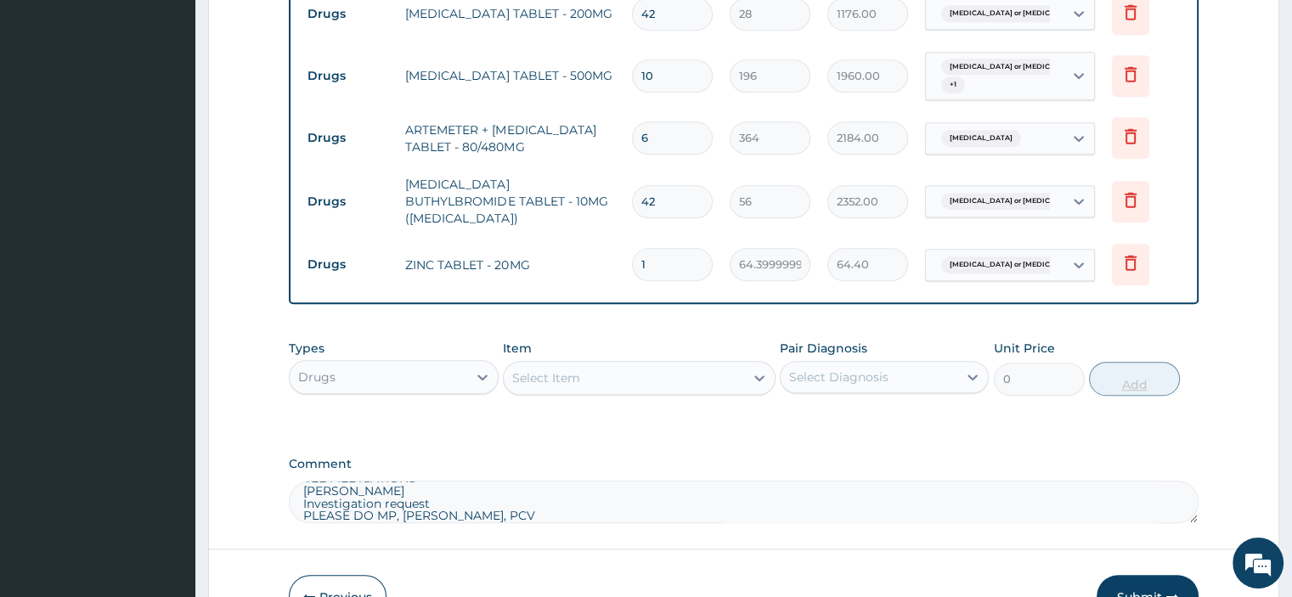
type input "10"
type input "644.00"
type input "10"
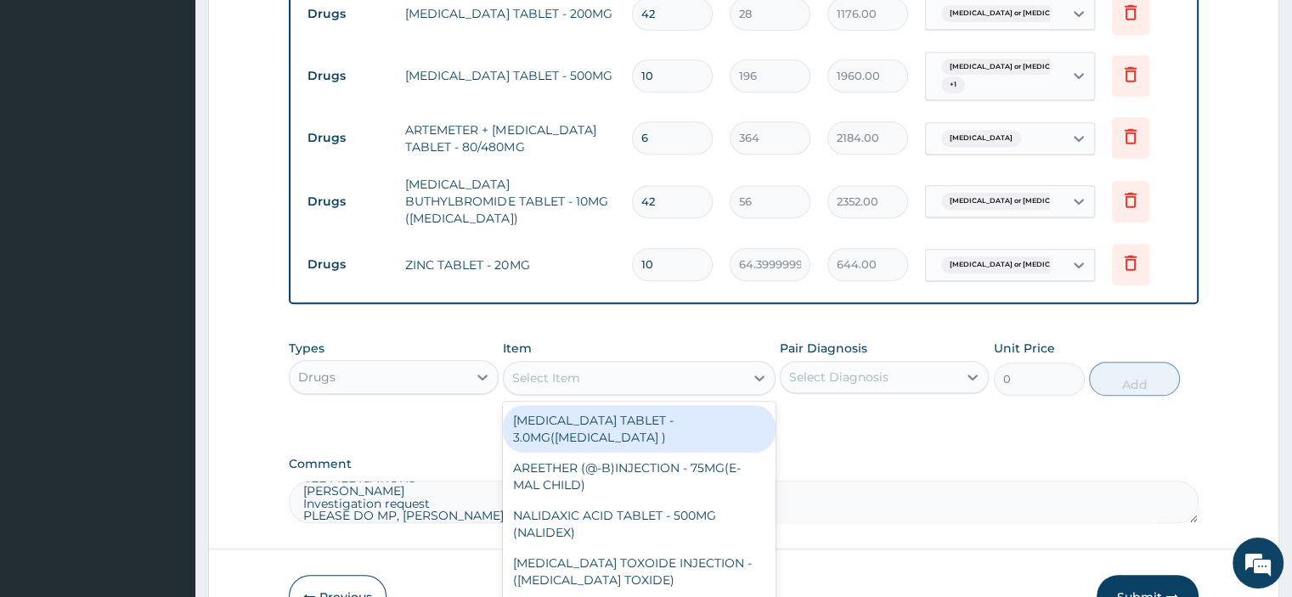
click at [560, 369] on div "Select Item" at bounding box center [546, 377] width 68 height 17
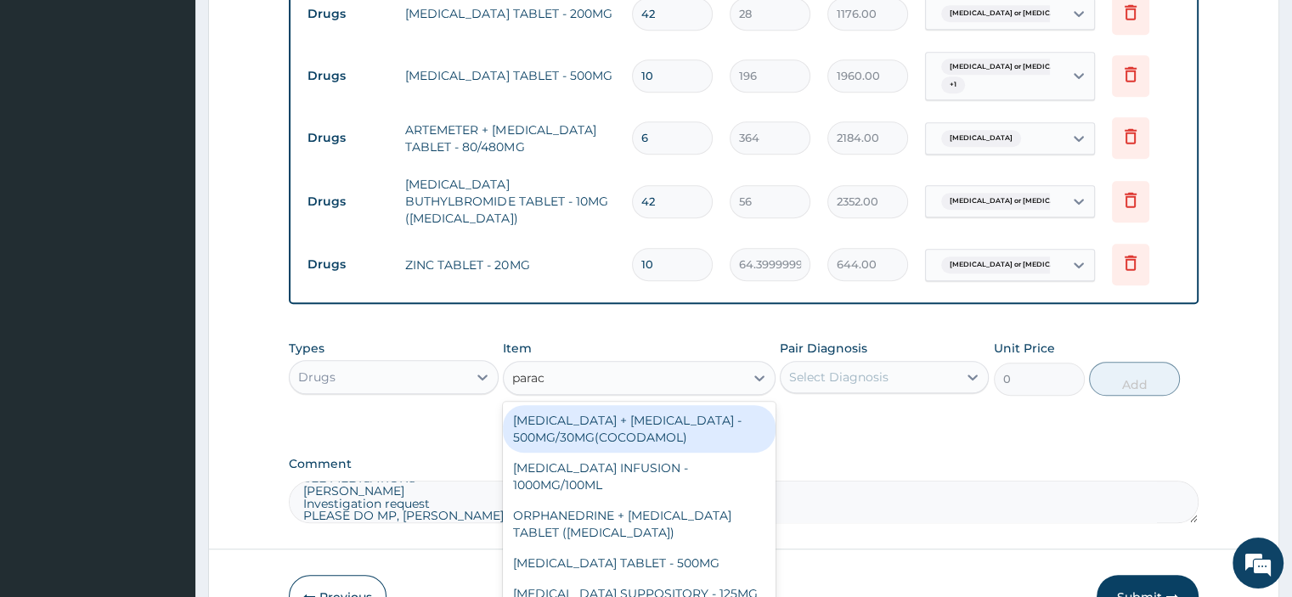
type input "parace"
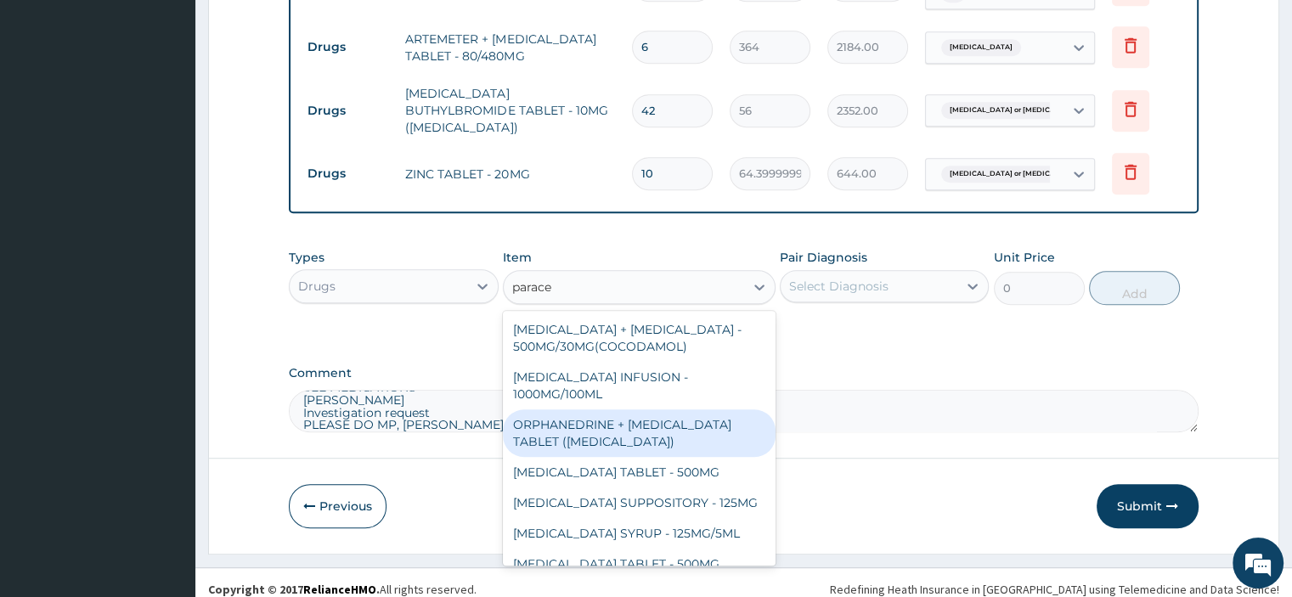
scroll to position [85, 0]
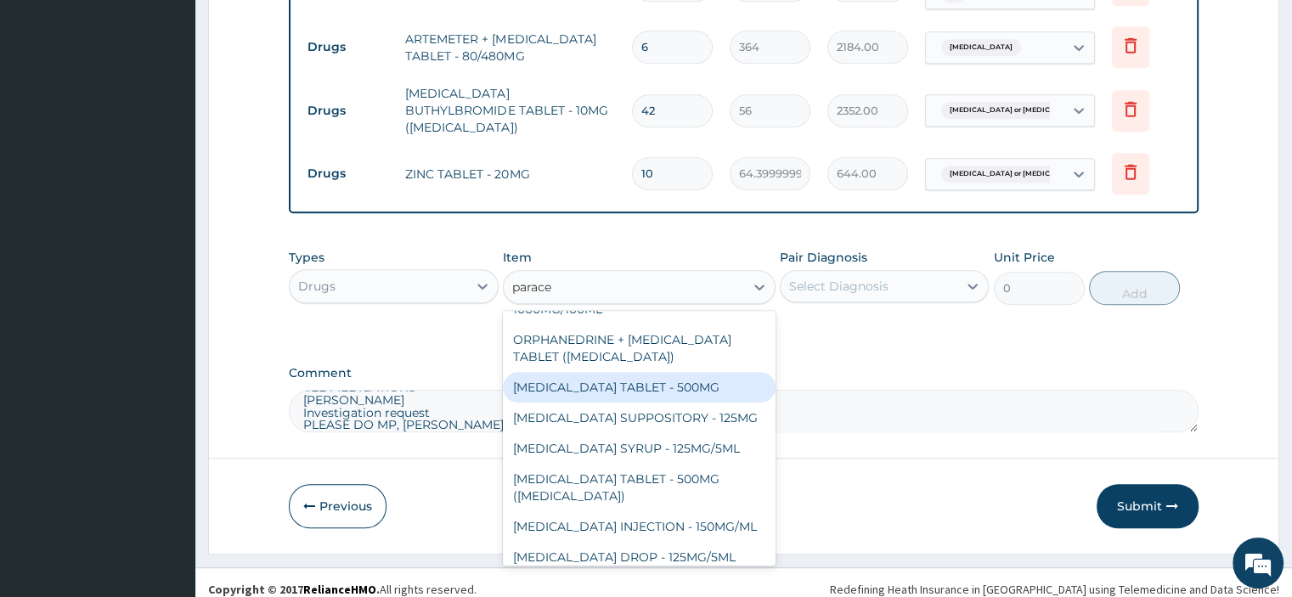
click at [635, 373] on div "PARACETAMOL TABLET - 500MG" at bounding box center [639, 387] width 273 height 31
type input "33.599999999999994"
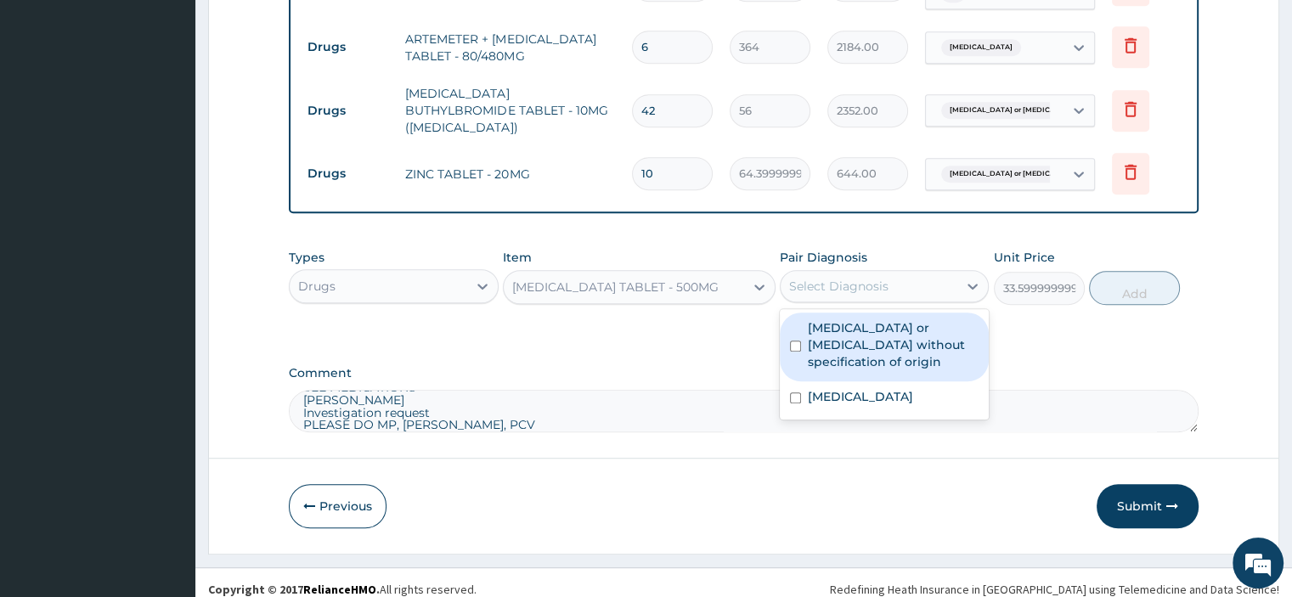
click at [869, 278] on div "Select Diagnosis" at bounding box center [838, 286] width 99 height 17
click at [865, 326] on label "Gastroenteritis or colitis without specification of origin" at bounding box center [893, 344] width 171 height 51
checkbox input "true"
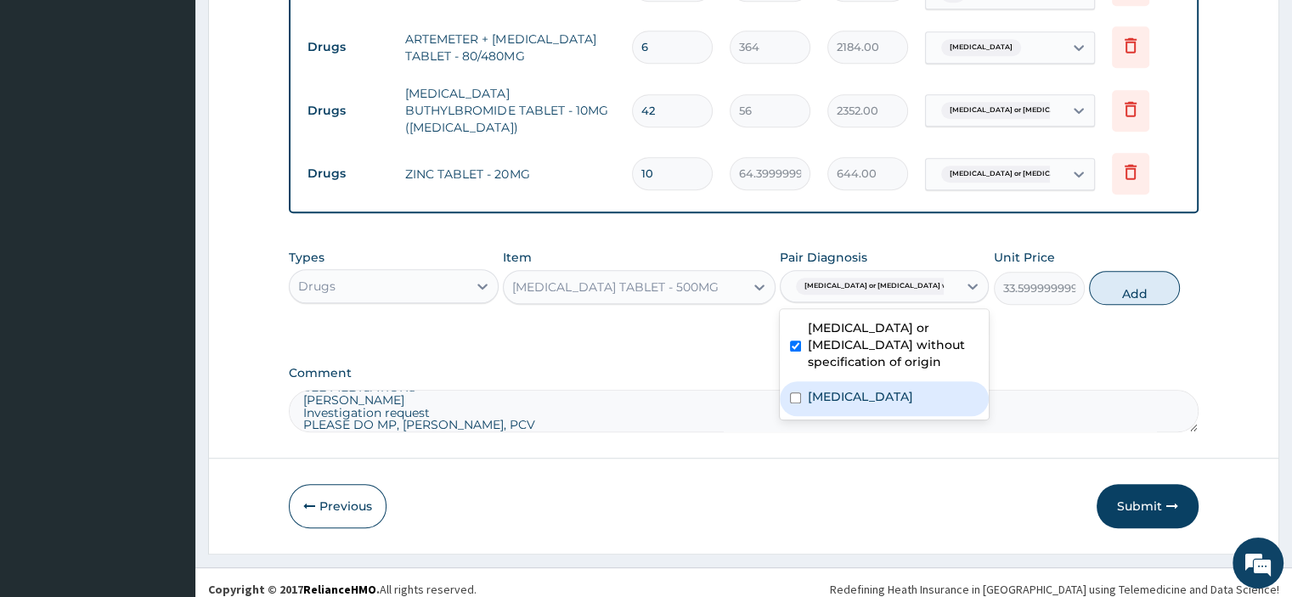
click at [865, 388] on label "Malaria, unspecified" at bounding box center [860, 396] width 105 height 17
checkbox input "true"
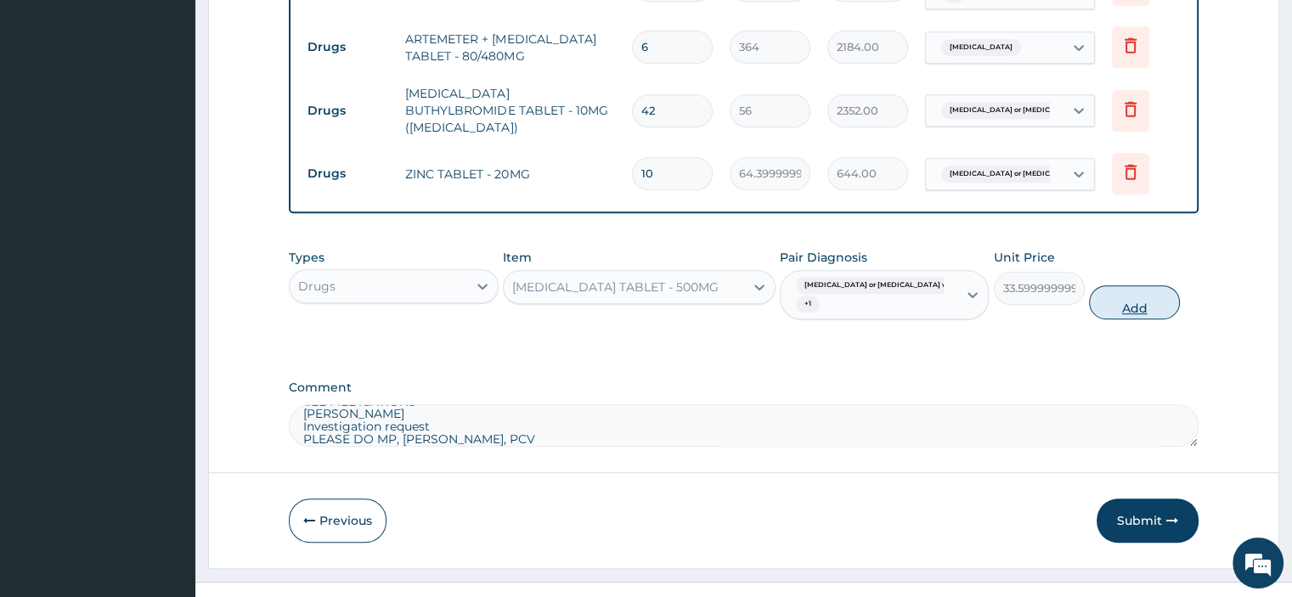
click at [1128, 285] on button "Add" at bounding box center [1134, 302] width 91 height 34
type input "0"
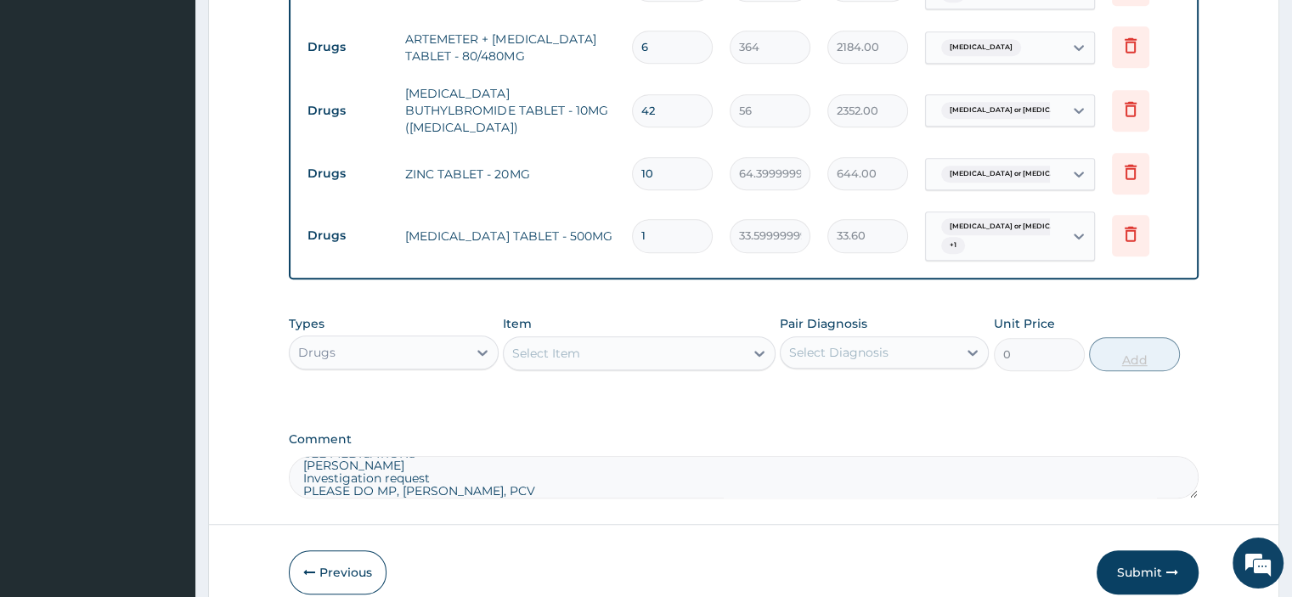
type input "0.00"
type input "1"
type input "33.60"
type input "18"
type input "604.80"
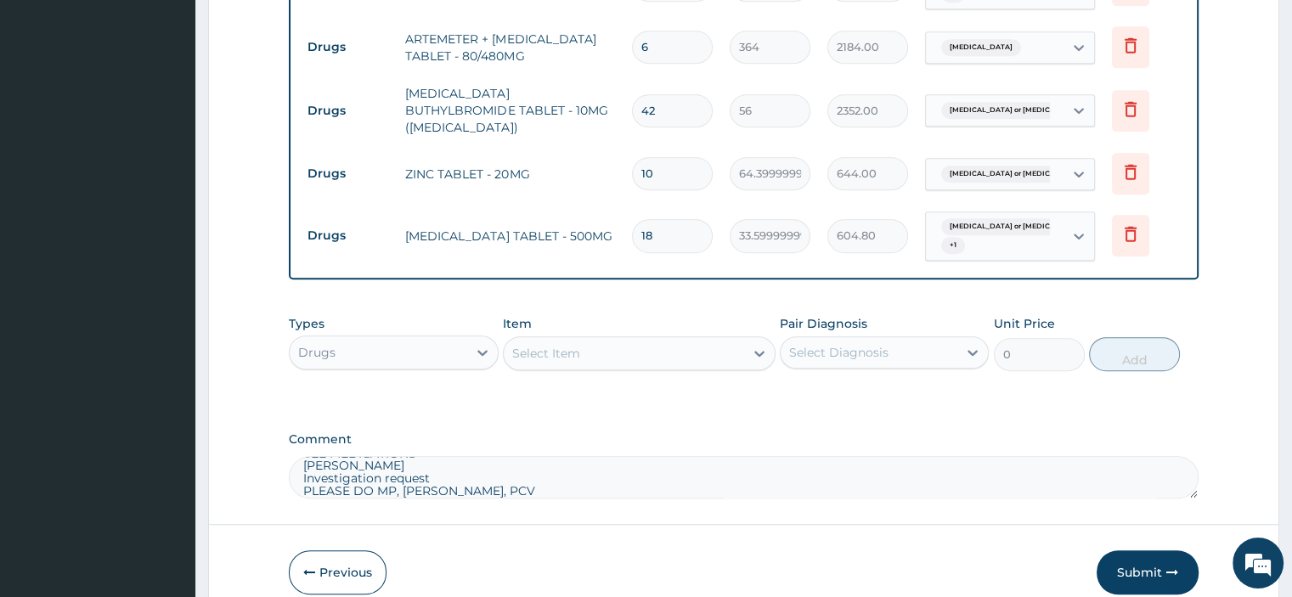
type input "18"
click at [565, 345] on div "Select Item" at bounding box center [546, 353] width 68 height 17
type input "sum"
click at [1021, 227] on div "Gastroenteritis or colitis wit... + 1" at bounding box center [991, 236] width 115 height 41
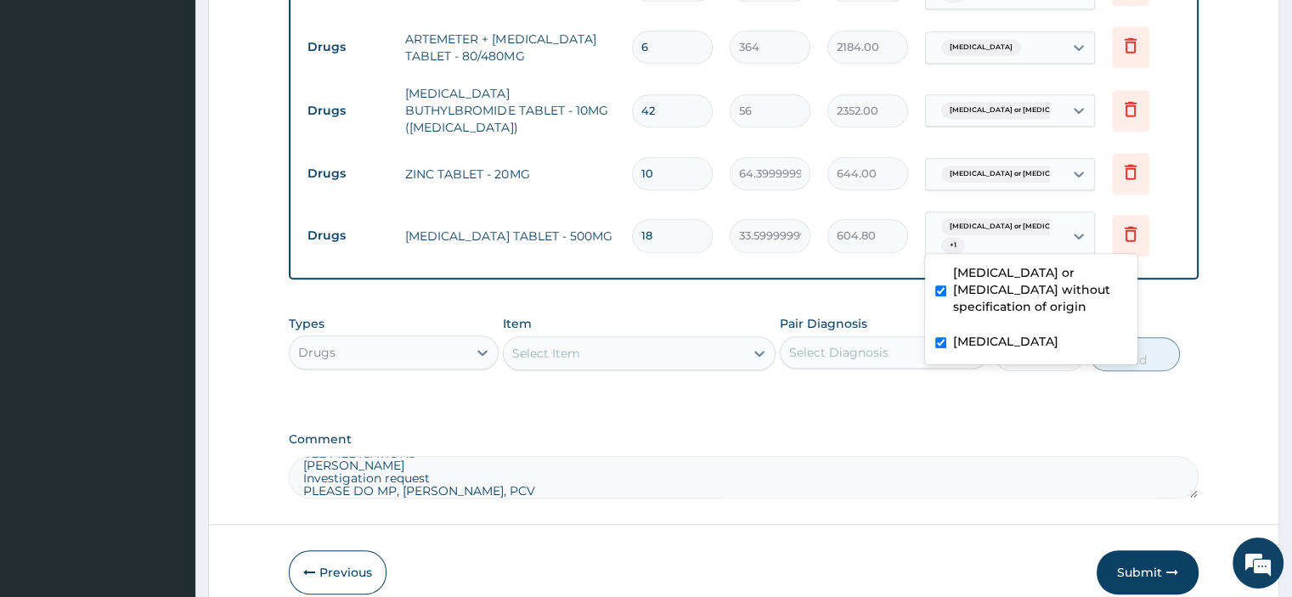
click at [533, 307] on div "Types Drugs Item Select Item Pair Diagnosis Select Diagnosis Unit Price 0 Add" at bounding box center [743, 343] width 909 height 73
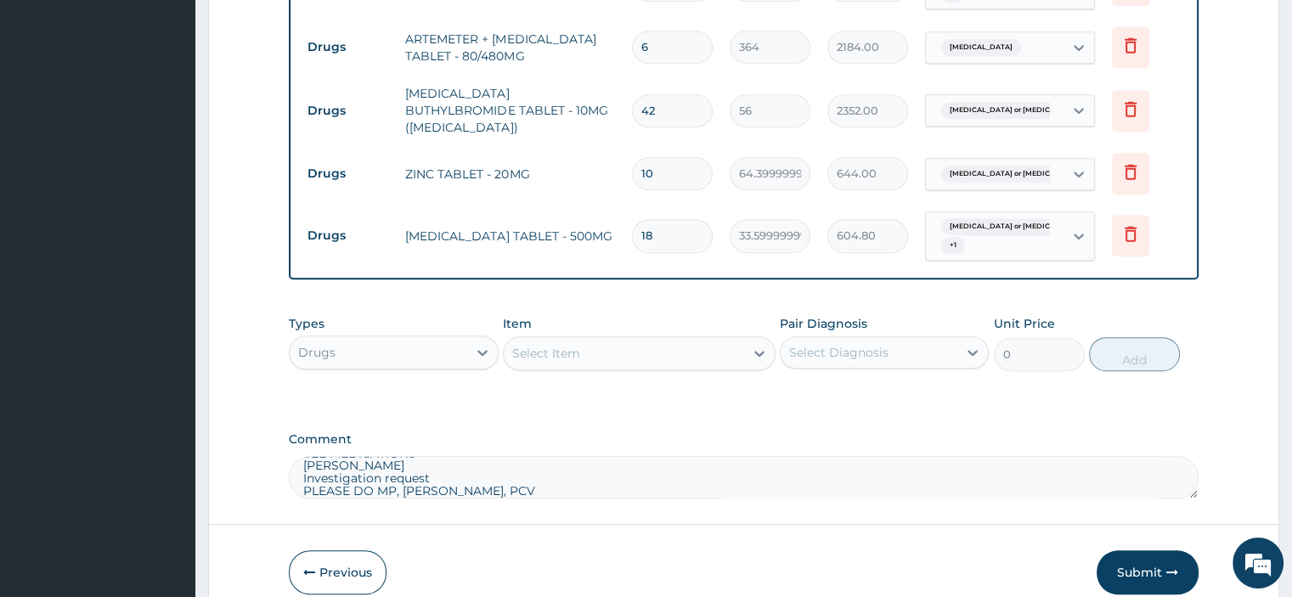
click at [538, 353] on div "Select Item" at bounding box center [639, 353] width 273 height 34
type input "s"
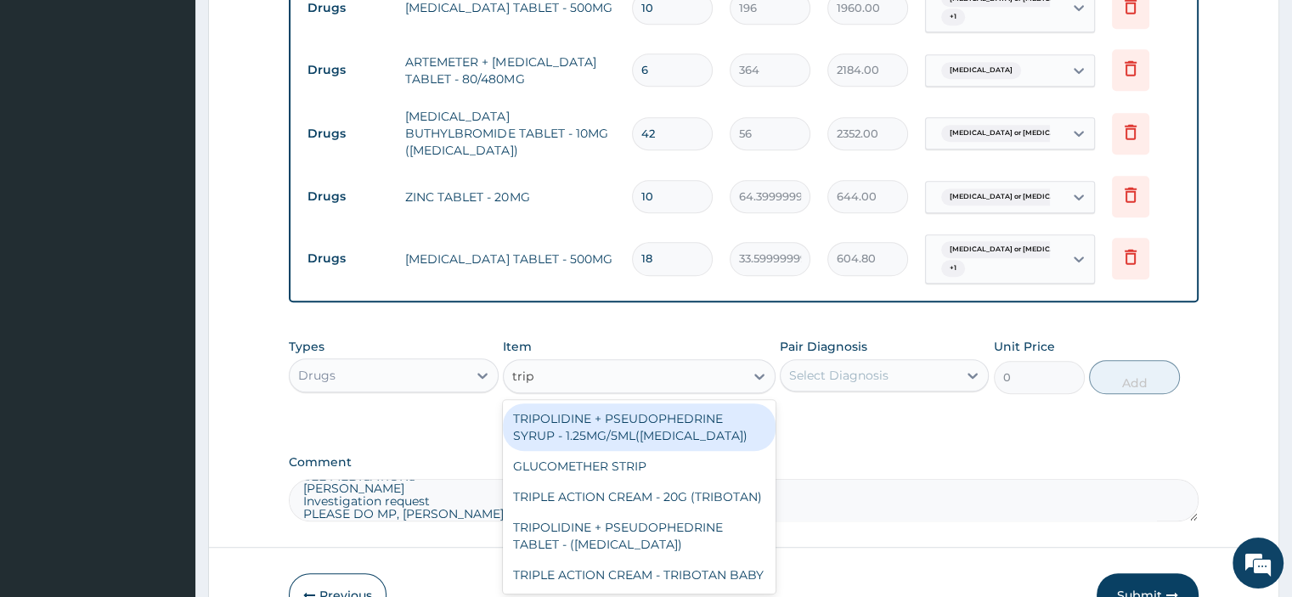
scroll to position [1097, 0]
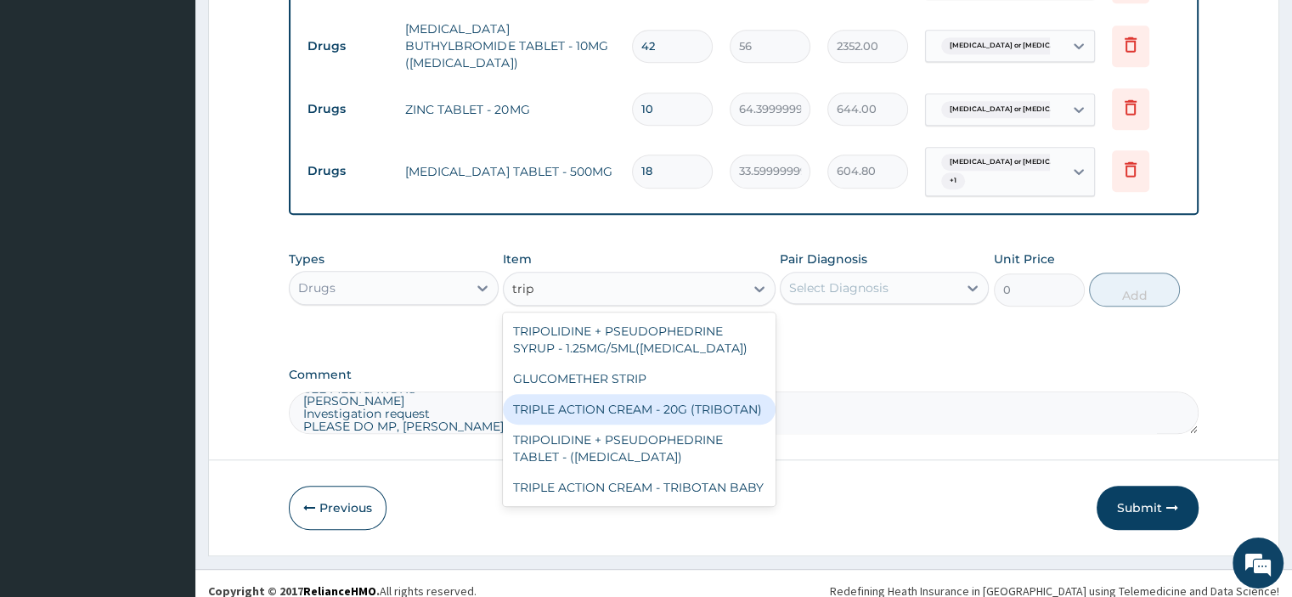
type input "trip"
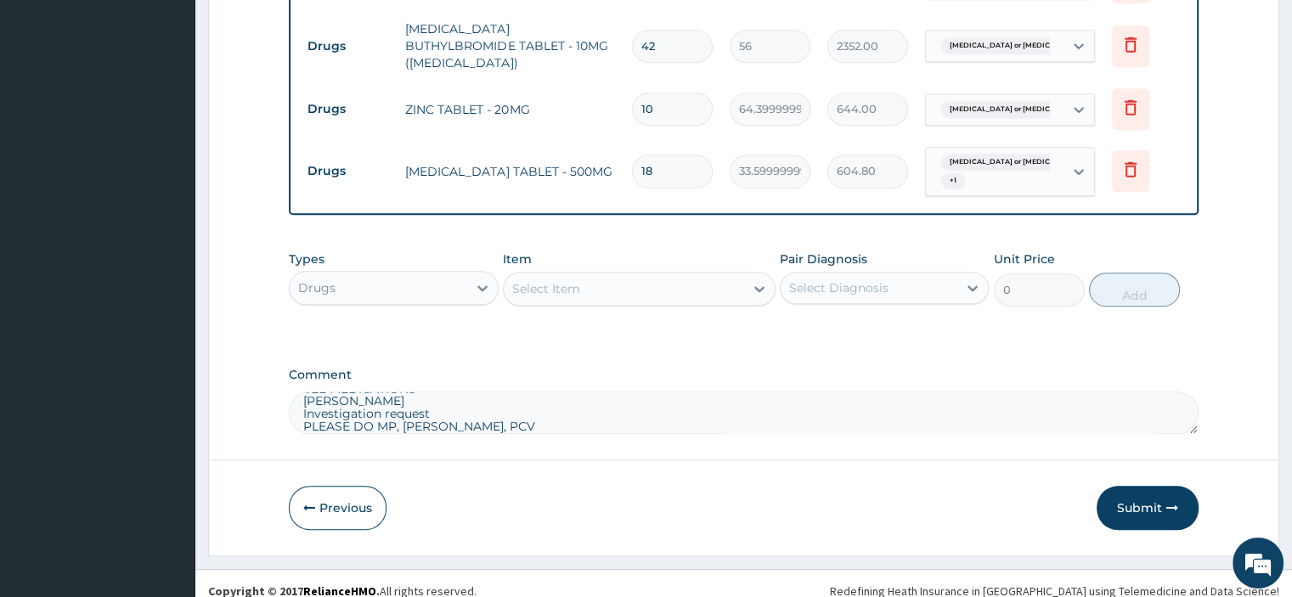
click at [492, 404] on textarea "PATIENT SEEN COMPLAINED OF PASSING WATERY STOOL, HAD ABOUT 4 EPISODES FROM LAST…" at bounding box center [743, 412] width 909 height 42
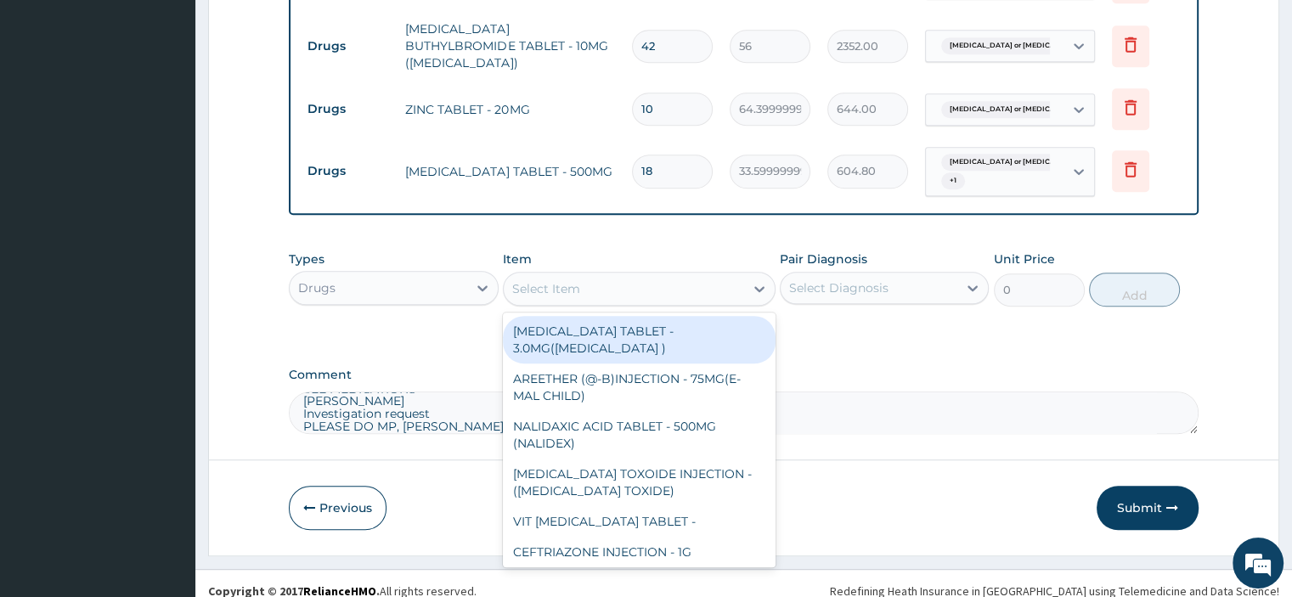
click at [537, 280] on div "Select Item" at bounding box center [546, 288] width 68 height 17
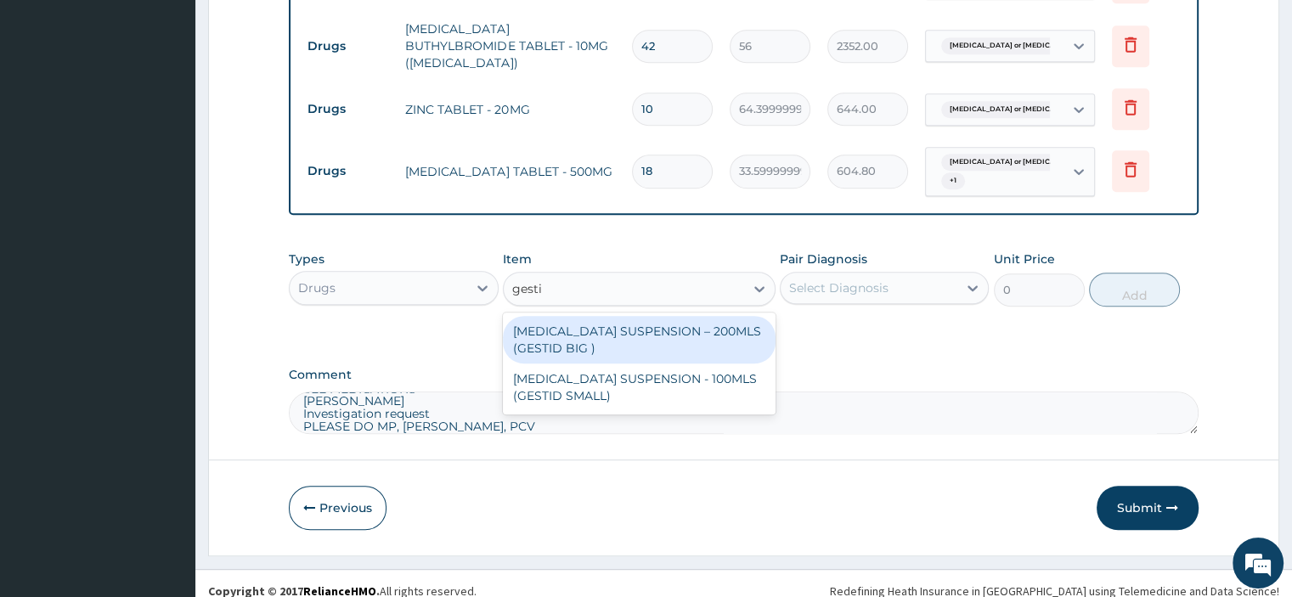
type input "gestid"
click at [575, 323] on div "ANTACID SUSPENSION – 200MLS (GESTID BIG )" at bounding box center [639, 340] width 273 height 48
type input "1680"
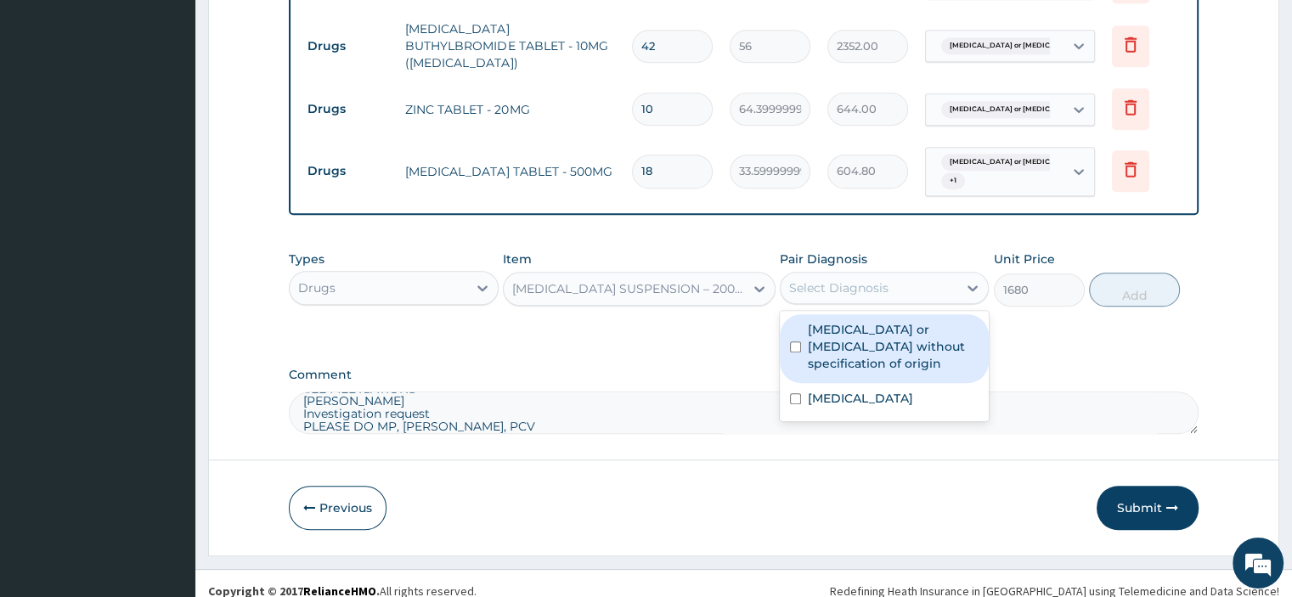
click at [856, 279] on div "Select Diagnosis" at bounding box center [838, 287] width 99 height 17
click at [861, 325] on label "Gastroenteritis or colitis without specification of origin" at bounding box center [893, 346] width 171 height 51
checkbox input "true"
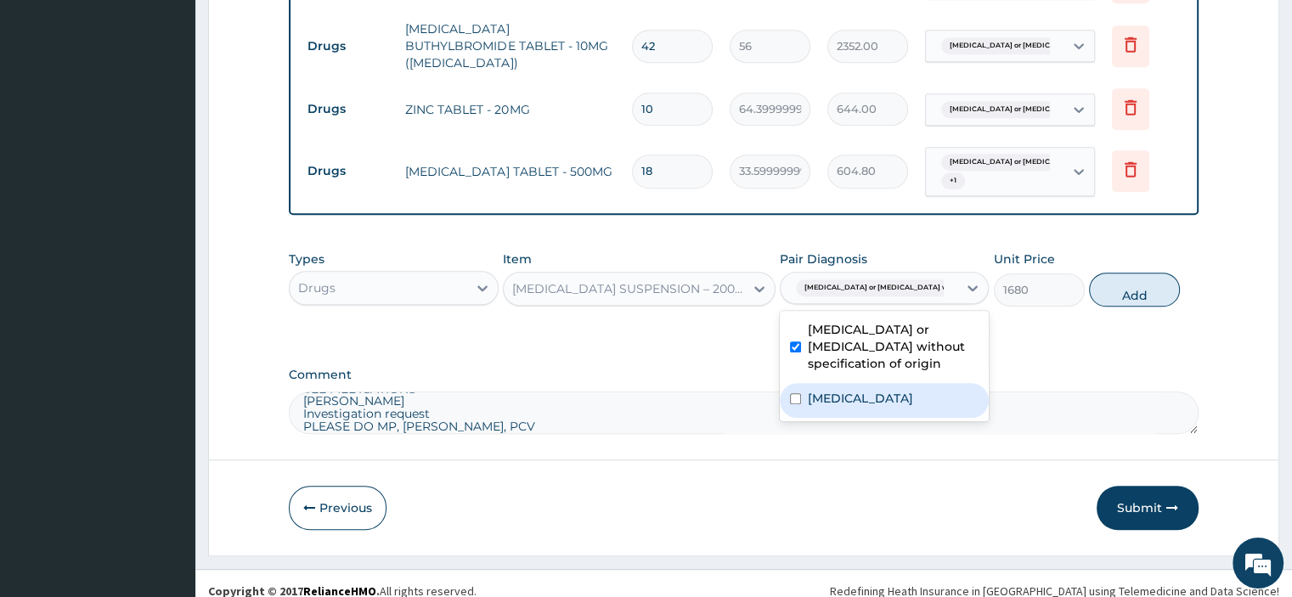
click at [872, 390] on label "Malaria, unspecified" at bounding box center [860, 398] width 105 height 17
checkbox input "true"
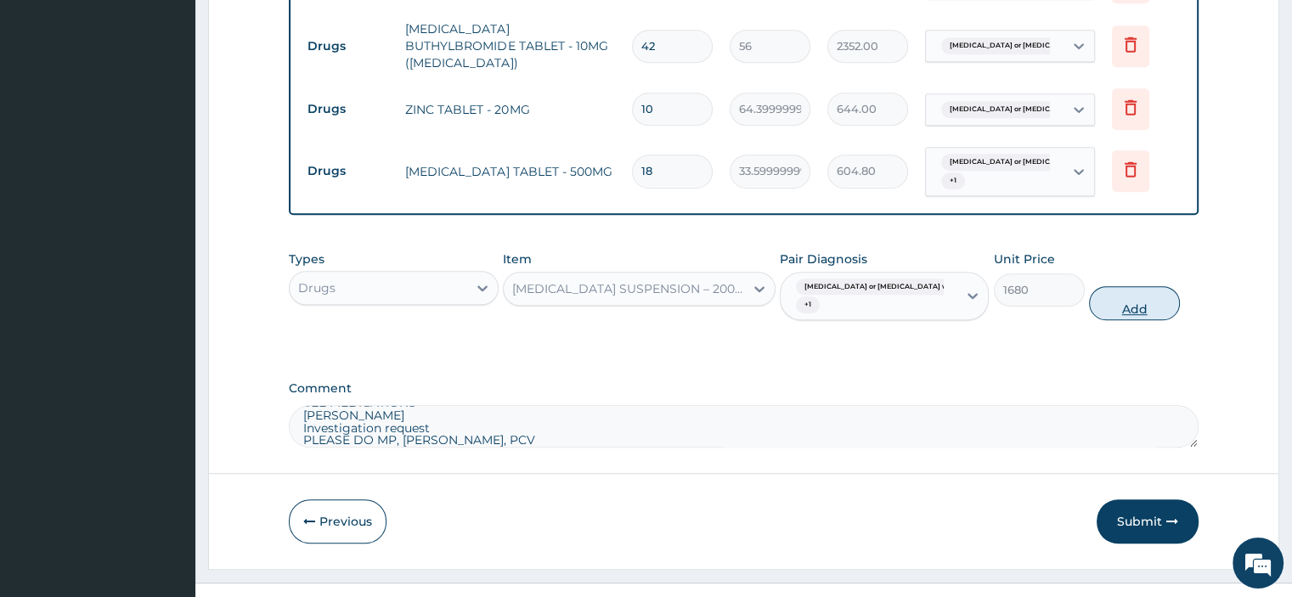
click at [1124, 286] on button "Add" at bounding box center [1134, 303] width 91 height 34
type input "0"
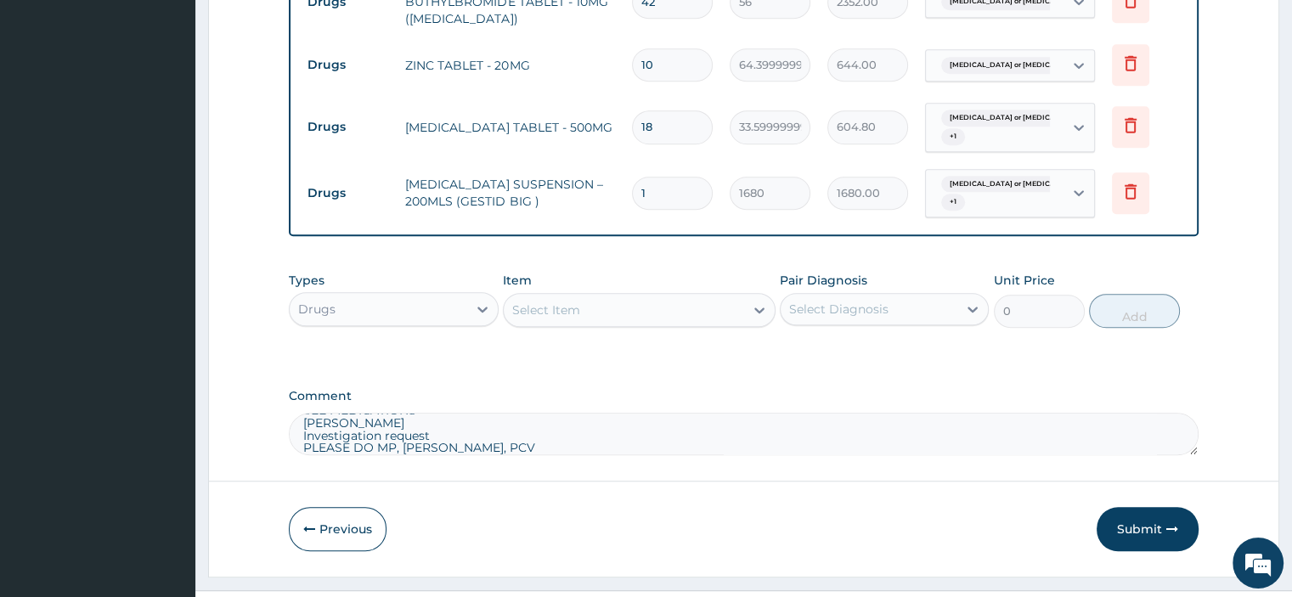
scroll to position [1162, 0]
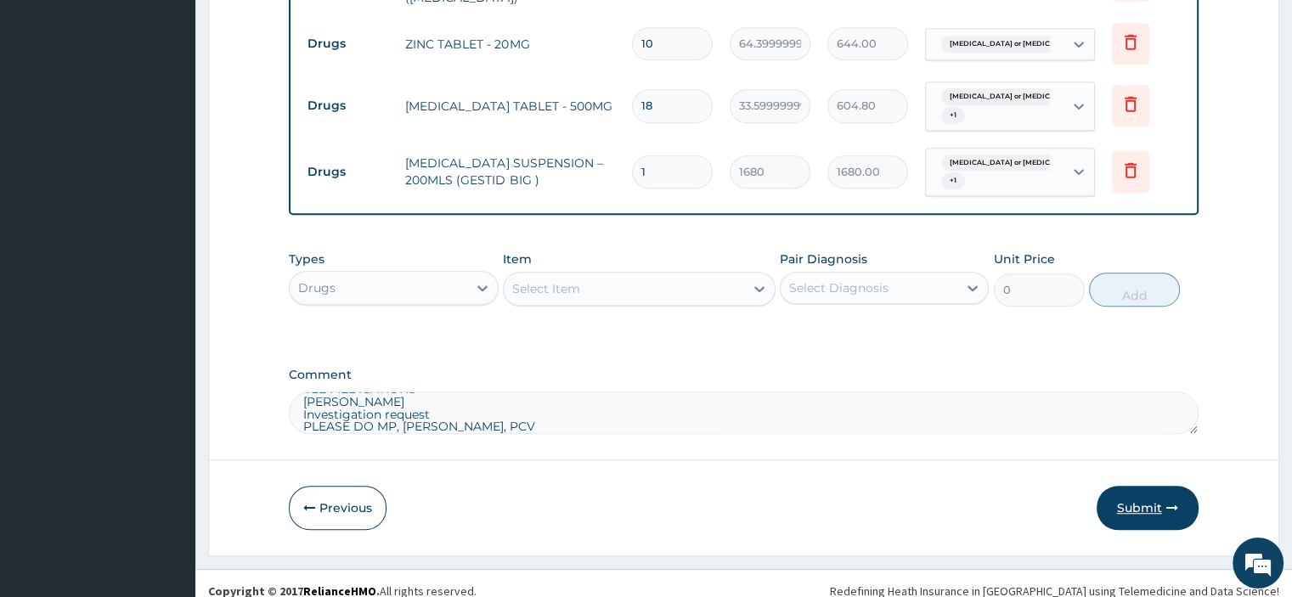
click at [1134, 492] on button "Submit" at bounding box center [1147, 508] width 102 height 44
